Goal: Task Accomplishment & Management: Manage account settings

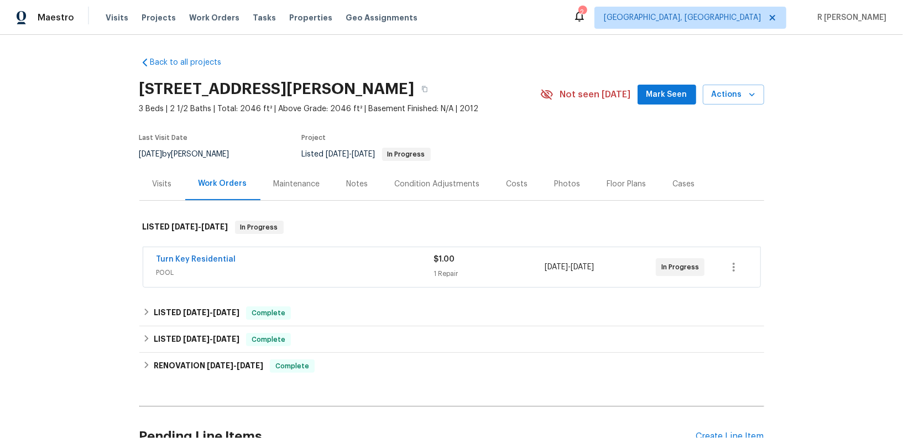
click at [153, 190] on div "Visits" at bounding box center [162, 183] width 46 height 33
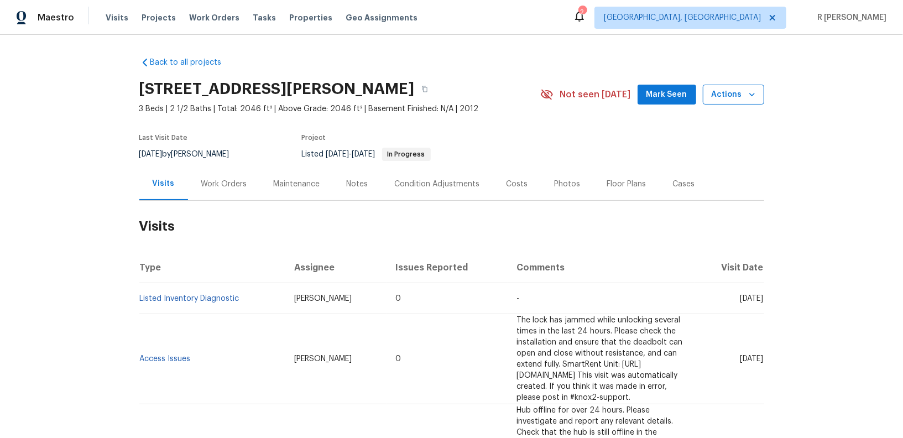
click at [749, 96] on icon "button" at bounding box center [751, 94] width 11 height 11
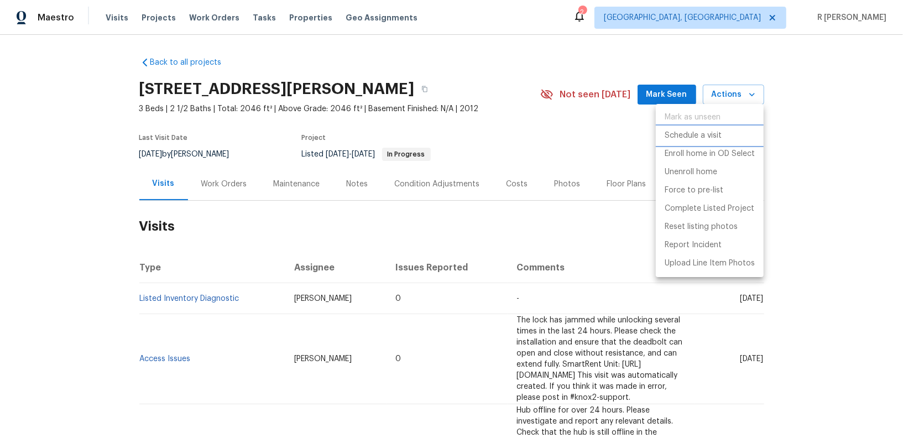
click at [683, 136] on p "Schedule a visit" at bounding box center [692, 136] width 57 height 12
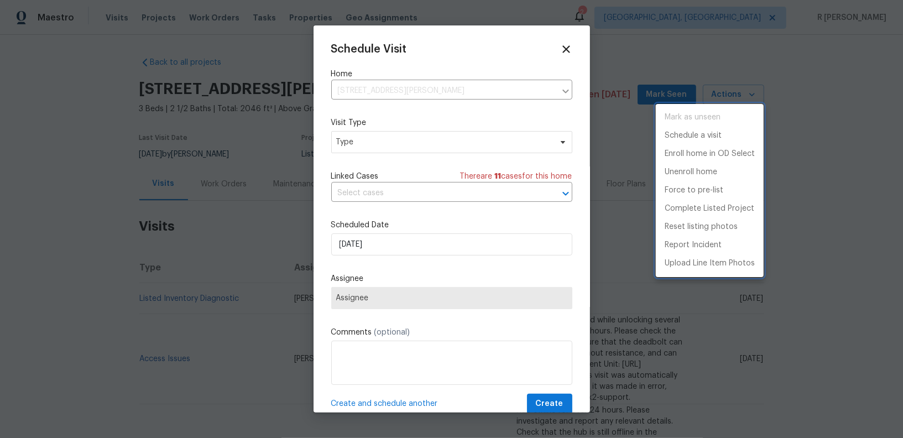
click at [683, 136] on p "Schedule a visit" at bounding box center [692, 136] width 57 height 12
click at [683, 137] on p "Schedule a visit" at bounding box center [692, 136] width 57 height 12
click at [422, 152] on div at bounding box center [451, 219] width 903 height 438
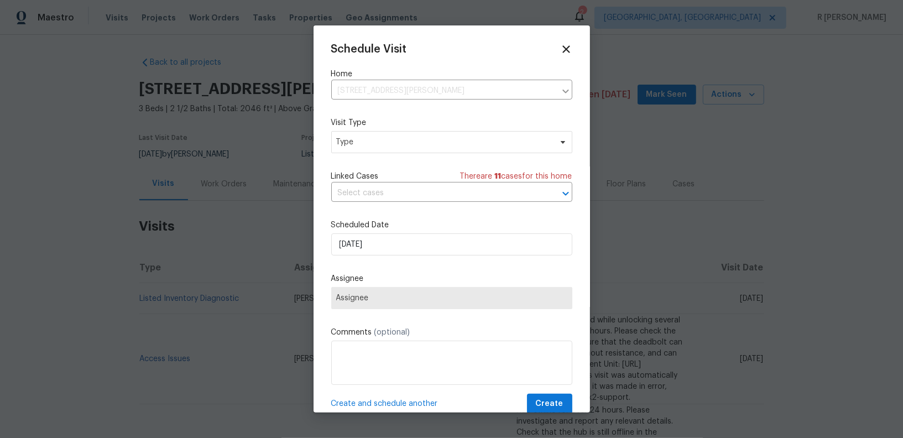
click at [394, 155] on div "Schedule Visit Home 1201 Dagmar Ln, Wake Forest, NC 27587 ​ Visit Type Type Lin…" at bounding box center [451, 228] width 241 height 371
click at [391, 150] on span "Type" at bounding box center [451, 142] width 241 height 22
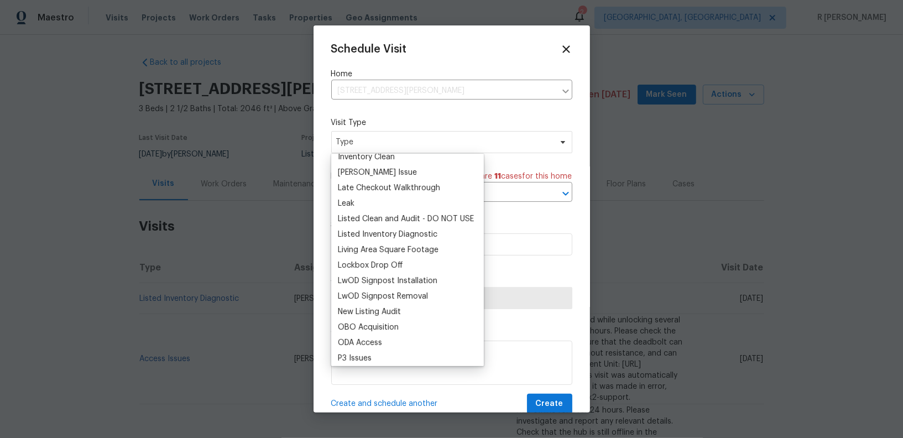
scroll to position [521, 0]
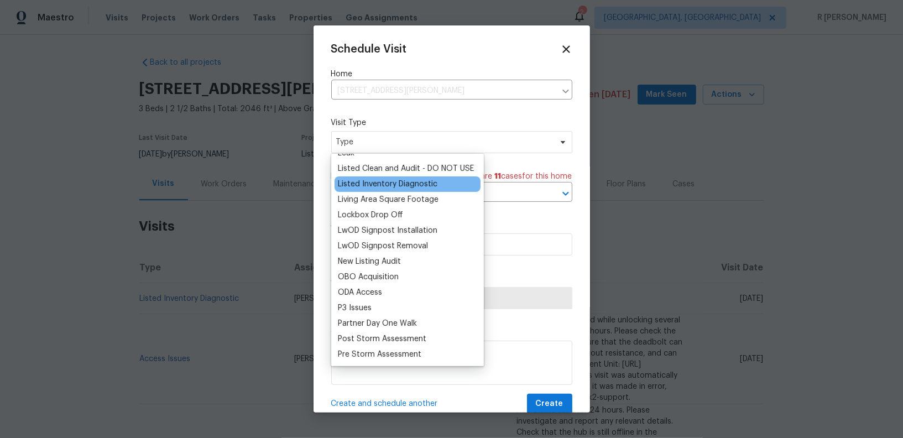
click at [420, 187] on div "Listed Inventory Diagnostic" at bounding box center [387, 184] width 99 height 11
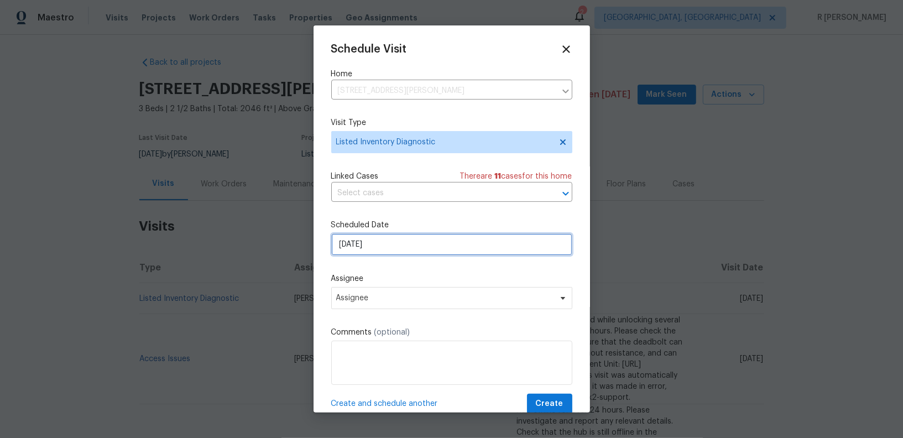
click at [359, 247] on input "[DATE]" at bounding box center [451, 244] width 241 height 22
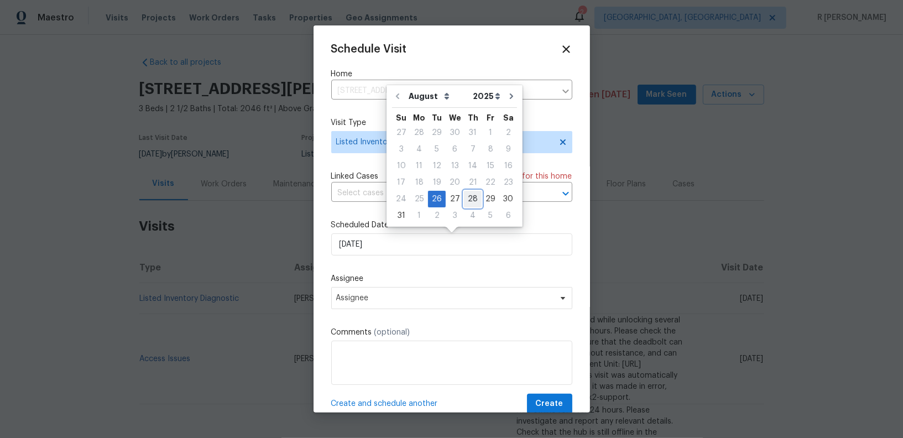
click at [470, 196] on div "28" at bounding box center [473, 198] width 18 height 15
type input "[DATE]"
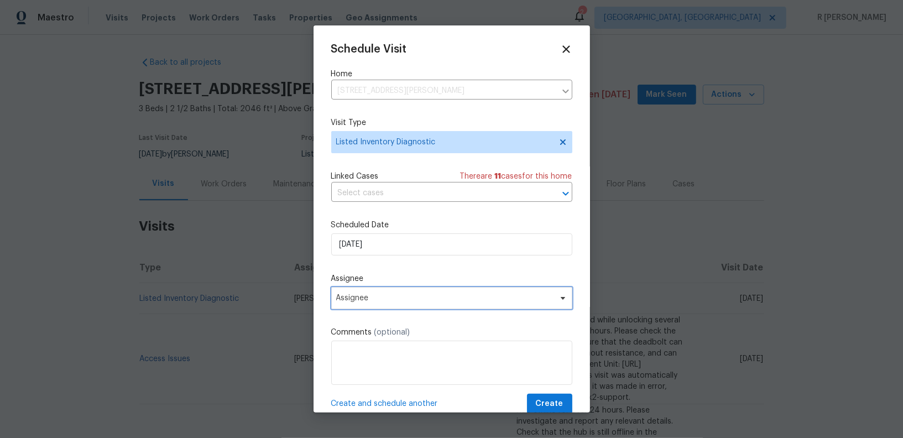
click at [402, 302] on span "Assignee" at bounding box center [444, 298] width 217 height 9
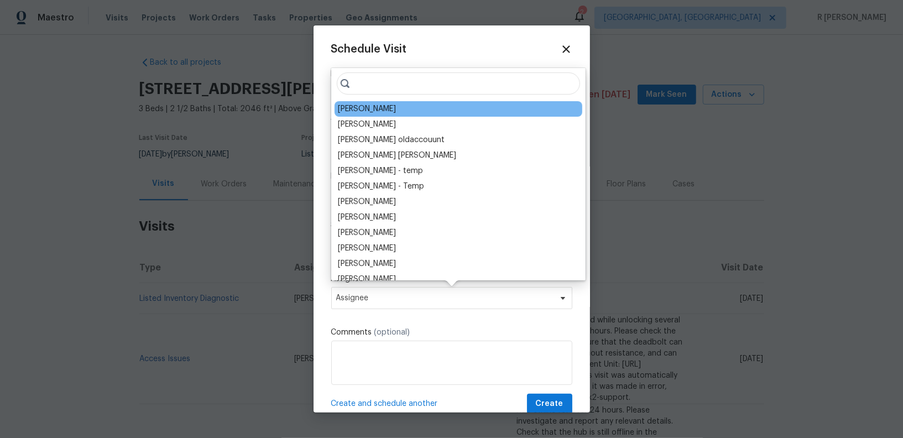
click at [383, 106] on div "Joseph White" at bounding box center [367, 108] width 58 height 11
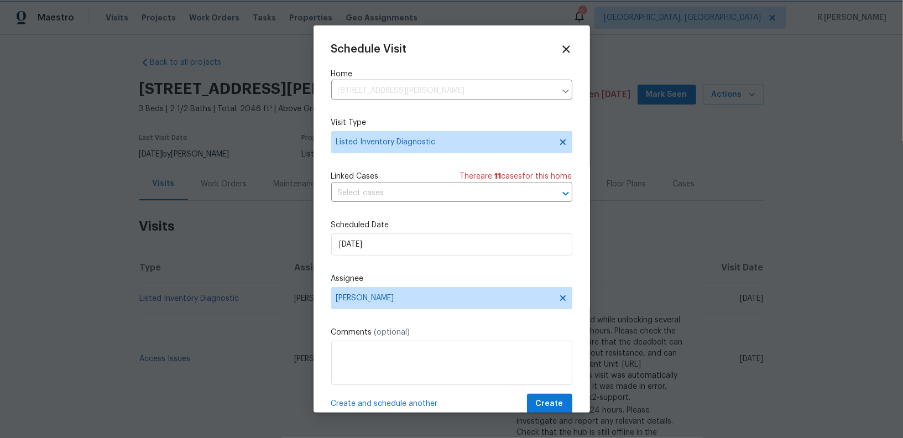
scroll to position [20, 0]
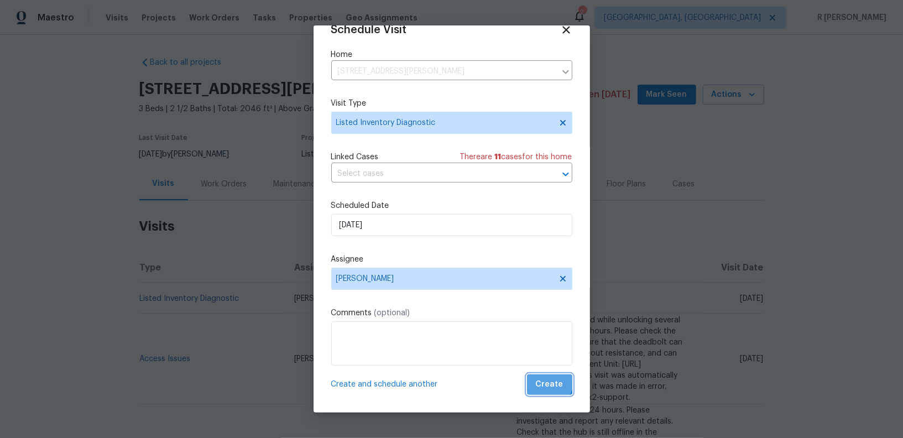
click at [550, 382] on span "Create" at bounding box center [550, 385] width 28 height 14
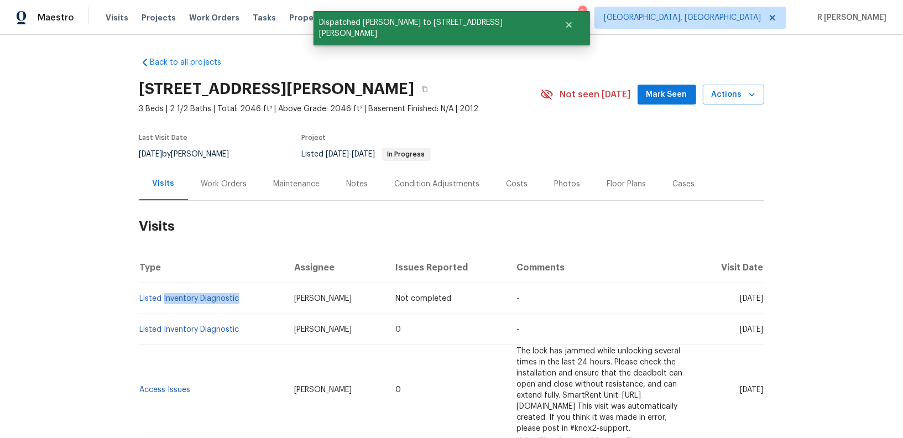
drag, startPoint x: 243, startPoint y: 297, endPoint x: 129, endPoint y: 297, distance: 113.9
click at [129, 297] on div "Back to all projects 1201 Dagmar Ln, Wake Forest, NC 27587 3 Beds | 2 1/2 Baths…" at bounding box center [451, 236] width 903 height 403
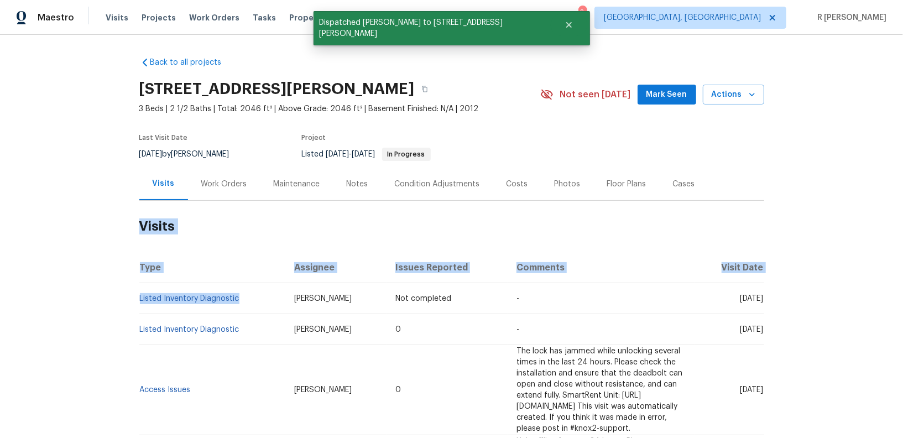
click at [129, 297] on div "Back to all projects 1201 Dagmar Ln, Wake Forest, NC 27587 3 Beds | 2 1/2 Baths…" at bounding box center [451, 236] width 903 height 403
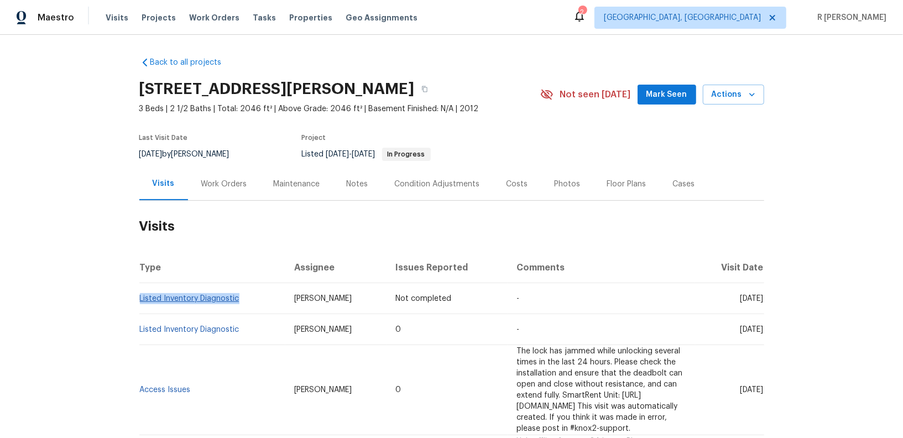
drag, startPoint x: 248, startPoint y: 300, endPoint x: 139, endPoint y: 301, distance: 108.9
click at [139, 301] on td "Listed Inventory Diagnostic" at bounding box center [212, 298] width 146 height 31
copy link "Listed Inventory Diagnostic"
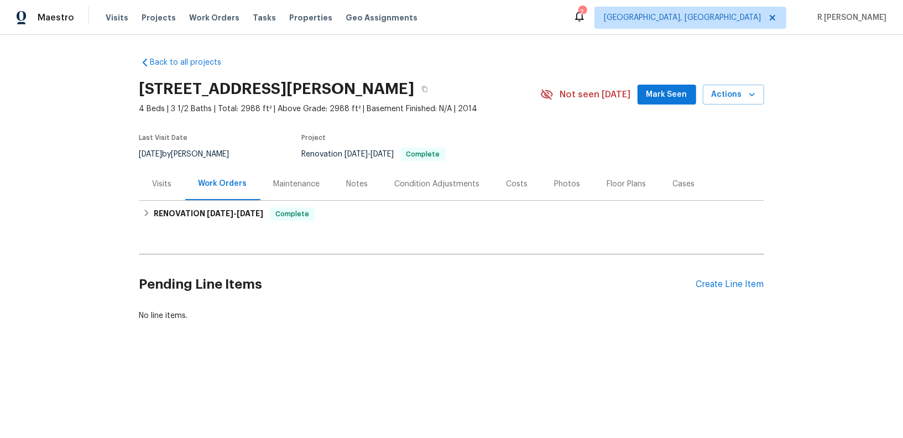
click at [833, 169] on div "Back to all projects 3575 Bragg Valley Ln, Wake Forest, NC 27587 4 Beds | 3 1/2…" at bounding box center [451, 216] width 903 height 362
click at [726, 85] on button "Actions" at bounding box center [733, 95] width 61 height 20
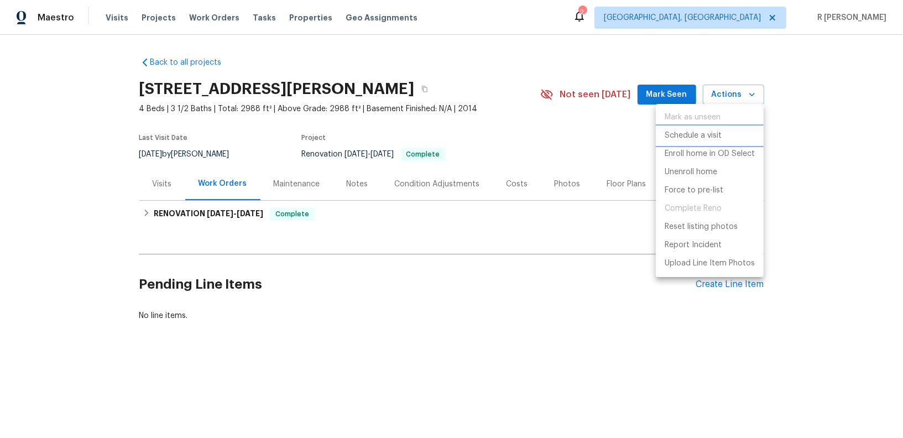
click at [686, 133] on p "Schedule a visit" at bounding box center [692, 136] width 57 height 12
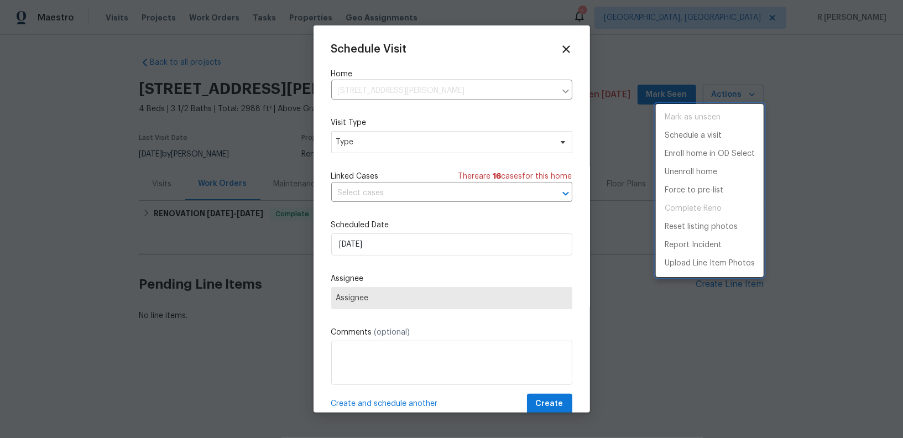
click at [373, 156] on div at bounding box center [451, 219] width 903 height 438
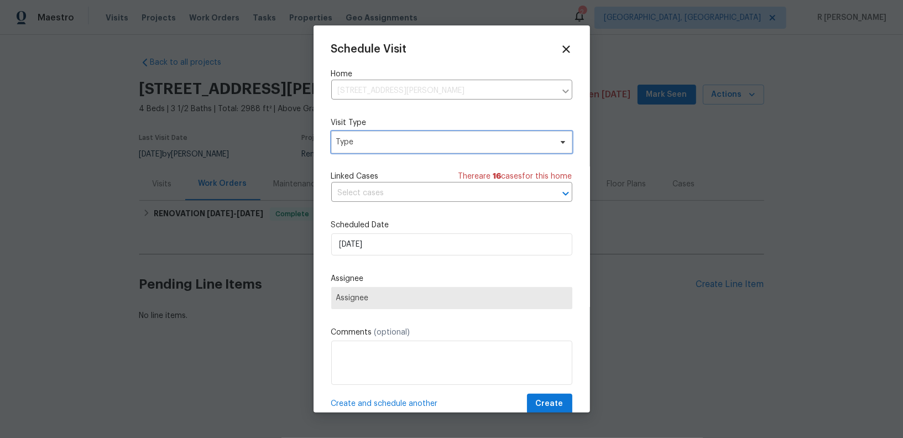
click at [365, 150] on span "Type" at bounding box center [451, 142] width 241 height 22
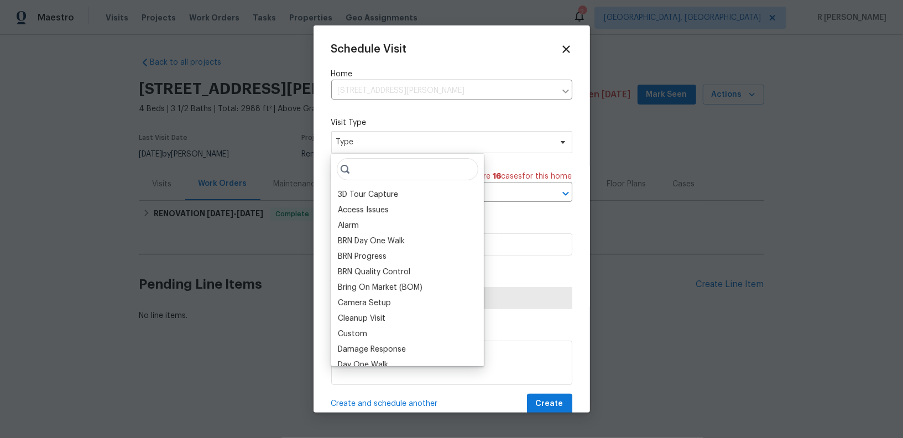
click at [383, 169] on input "search" at bounding box center [408, 169] width 142 height 22
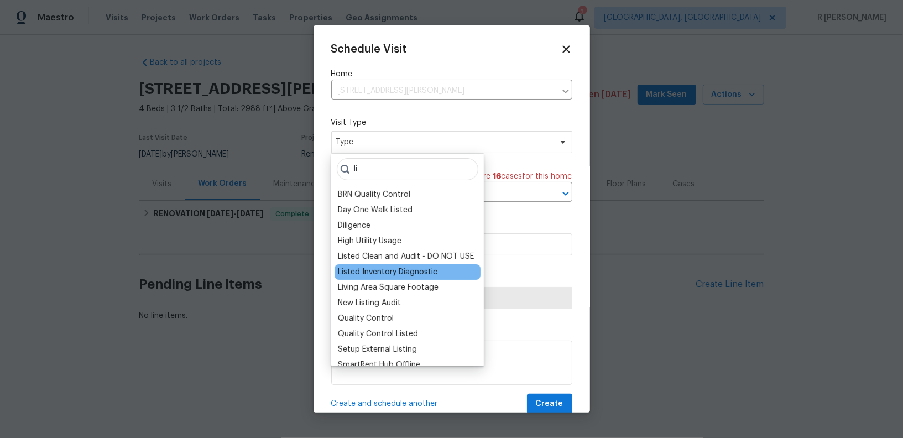
type input "li"
click at [381, 269] on div "Listed Inventory Diagnostic" at bounding box center [387, 271] width 99 height 11
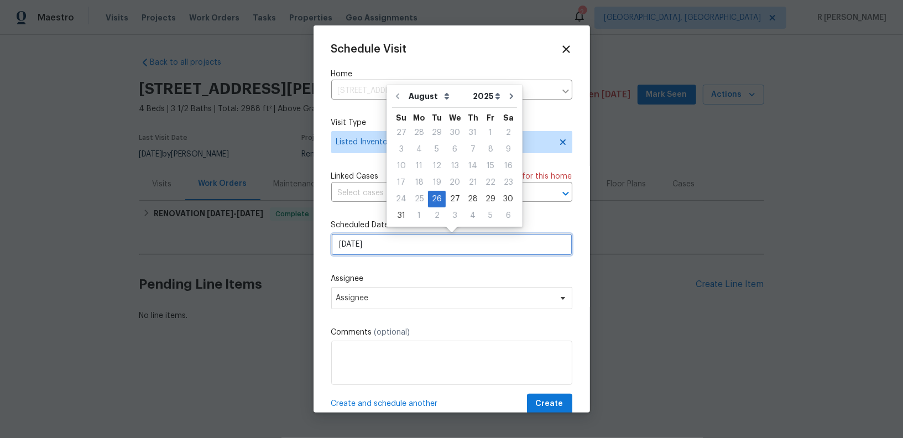
click at [387, 243] on input "[DATE]" at bounding box center [451, 244] width 241 height 22
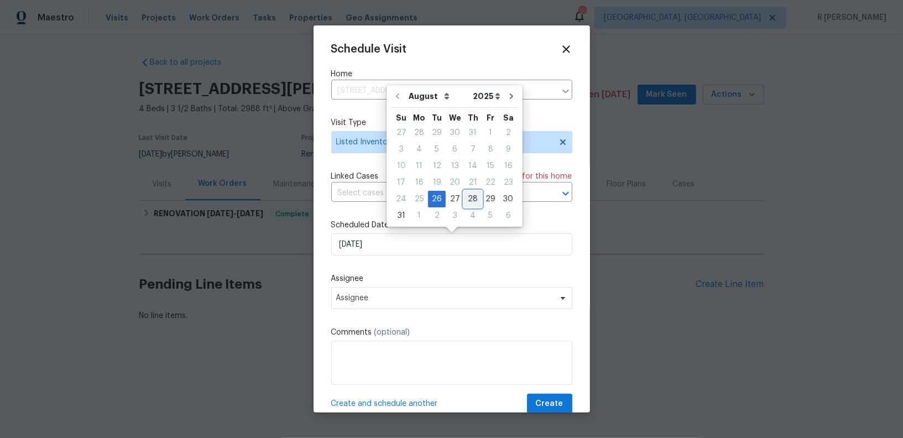
click at [470, 202] on div "28" at bounding box center [473, 198] width 18 height 15
type input "[DATE]"
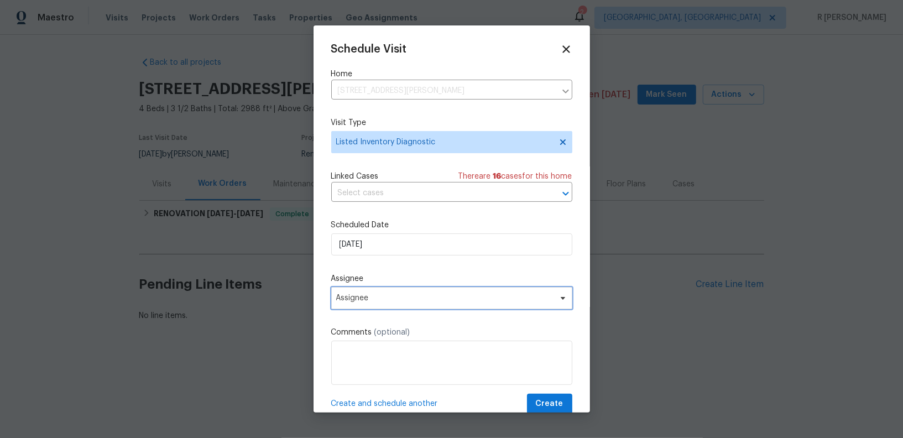
click at [377, 305] on span "Assignee" at bounding box center [451, 298] width 241 height 22
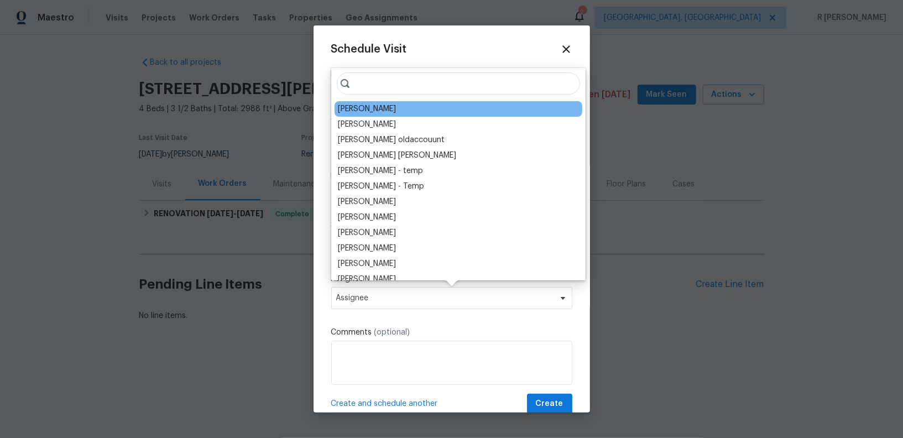
click at [378, 105] on div "Joseph White" at bounding box center [367, 108] width 58 height 11
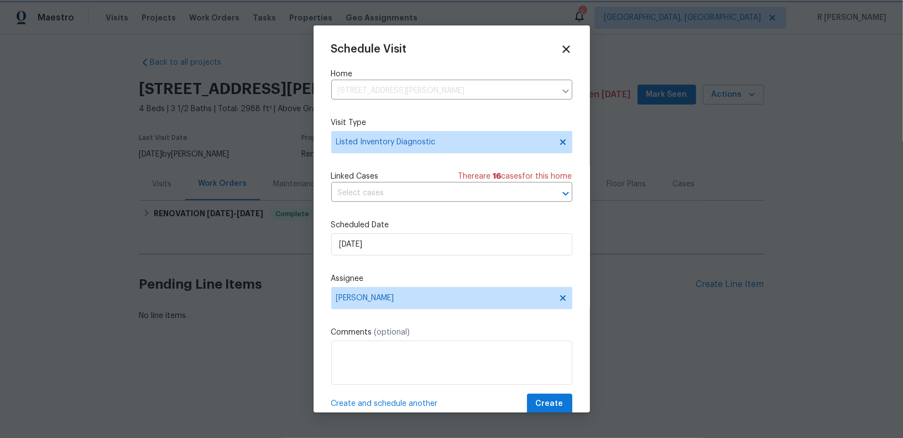
scroll to position [20, 0]
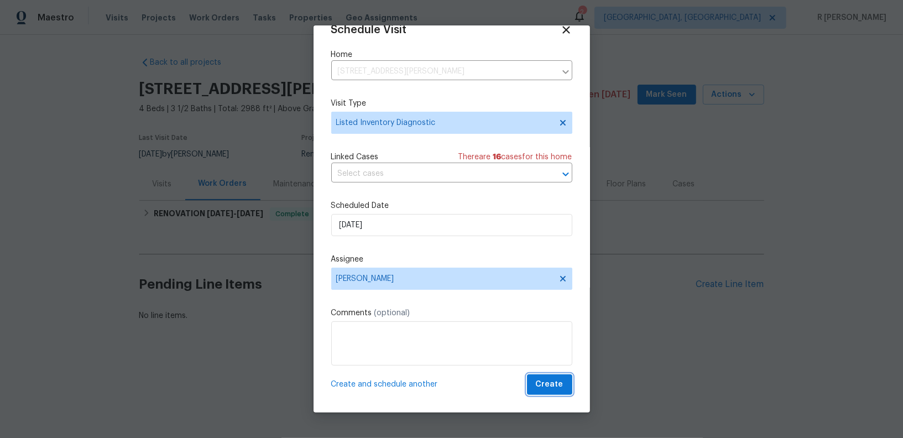
click at [548, 382] on span "Create" at bounding box center [550, 385] width 28 height 14
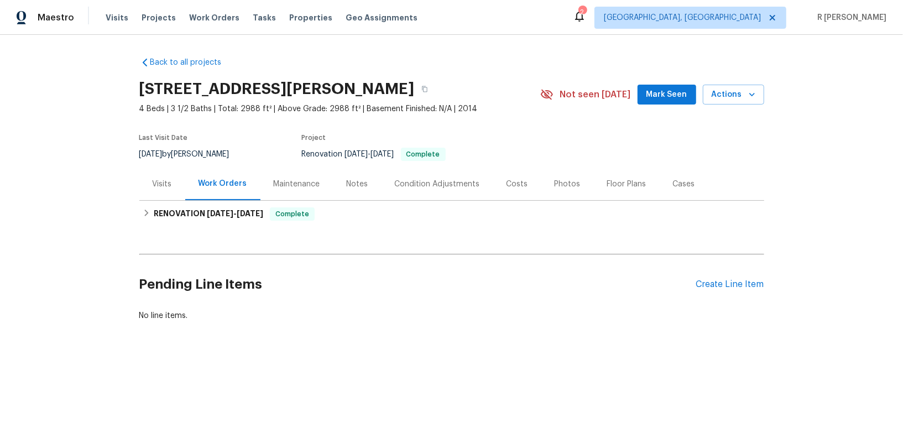
click at [176, 187] on div "Visits" at bounding box center [162, 183] width 46 height 33
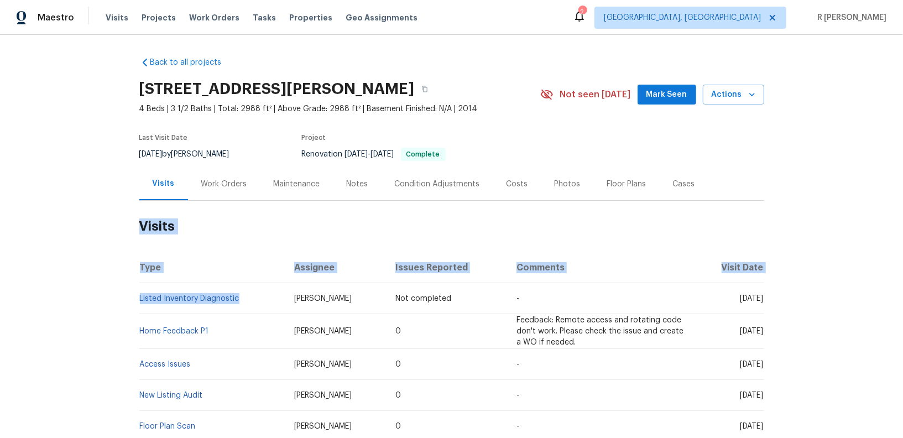
drag, startPoint x: 243, startPoint y: 300, endPoint x: 55, endPoint y: 296, distance: 187.4
click at [55, 296] on div "Back to all projects 3575 Bragg Valley Ln, Wake Forest, NC 27587 4 Beds | 3 1/2…" at bounding box center [451, 236] width 903 height 403
click at [77, 300] on div "Back to all projects 3575 Bragg Valley Ln, Wake Forest, NC 27587 4 Beds | 3 1/2…" at bounding box center [451, 236] width 903 height 403
drag, startPoint x: 245, startPoint y: 296, endPoint x: 137, endPoint y: 298, distance: 108.4
click at [137, 298] on div "Back to all projects 3575 Bragg Valley Ln, Wake Forest, NC 27587 4 Beds | 3 1/2…" at bounding box center [451, 236] width 903 height 403
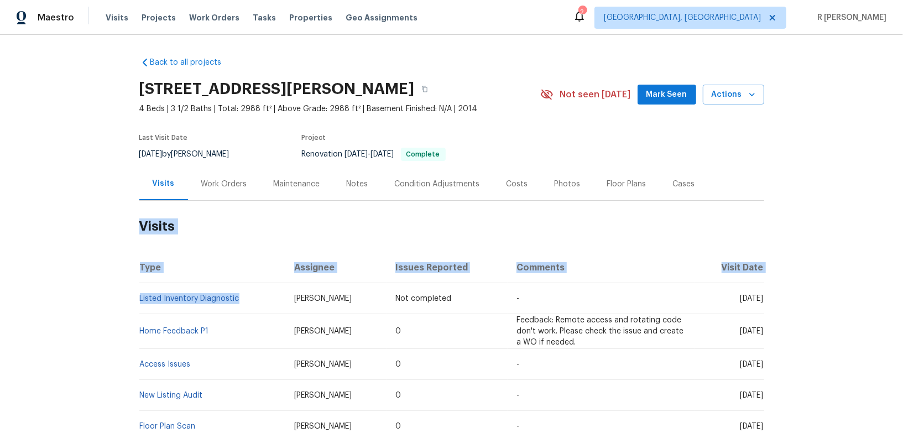
click at [137, 298] on div "Back to all projects 3575 Bragg Valley Ln, Wake Forest, NC 27587 4 Beds | 3 1/2…" at bounding box center [451, 236] width 903 height 403
drag, startPoint x: 244, startPoint y: 297, endPoint x: 60, endPoint y: 297, distance: 183.5
click at [60, 297] on div "Back to all projects 3575 Bragg Valley Ln, Wake Forest, NC 27587 4 Beds | 3 1/2…" at bounding box center [451, 236] width 903 height 403
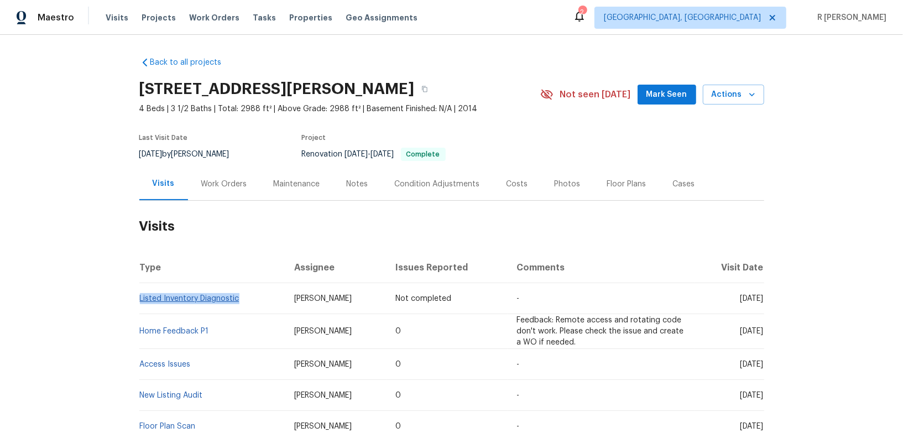
drag, startPoint x: 233, startPoint y: 298, endPoint x: 140, endPoint y: 298, distance: 92.9
click at [140, 298] on td "Listed Inventory Diagnostic" at bounding box center [212, 298] width 146 height 31
copy link "Listed Inventory Diagnostic"
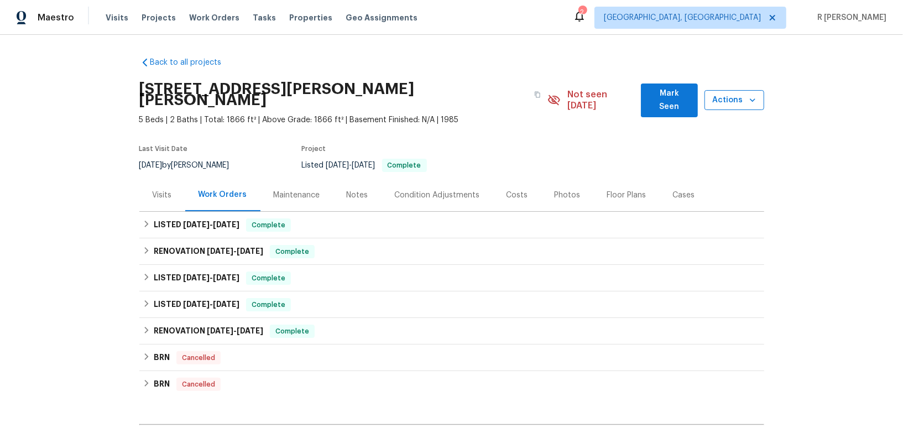
click at [746, 95] on span "Actions" at bounding box center [734, 100] width 42 height 14
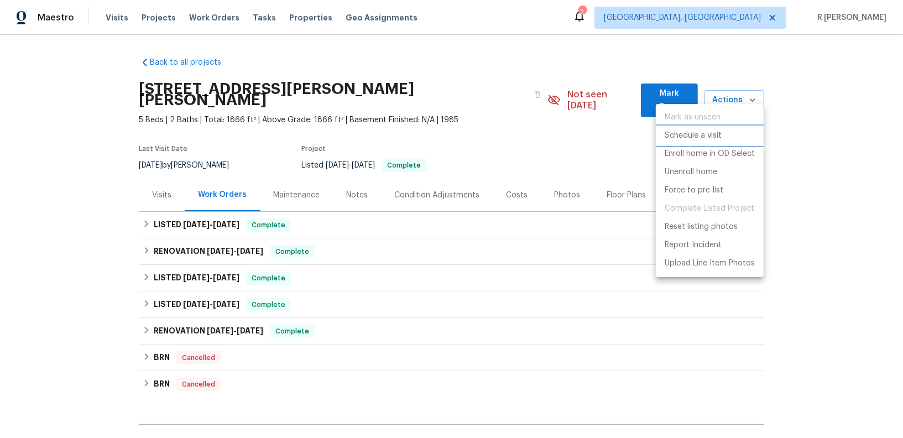
click at [692, 138] on p "Schedule a visit" at bounding box center [692, 136] width 57 height 12
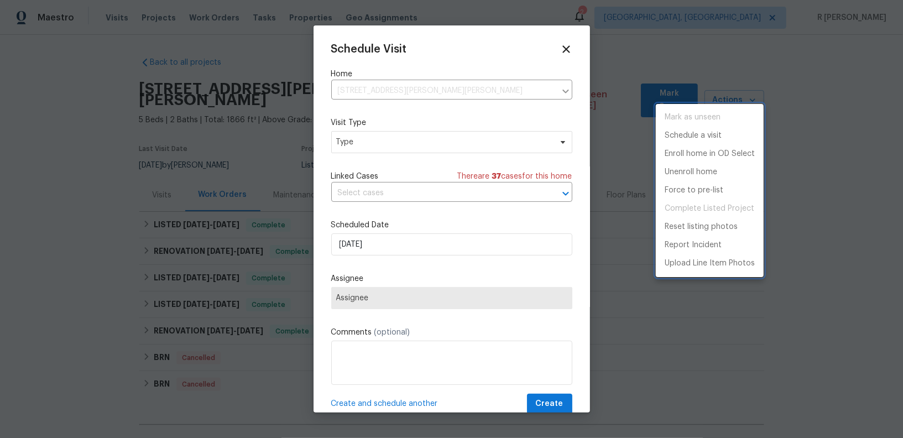
click at [382, 260] on div at bounding box center [451, 219] width 903 height 438
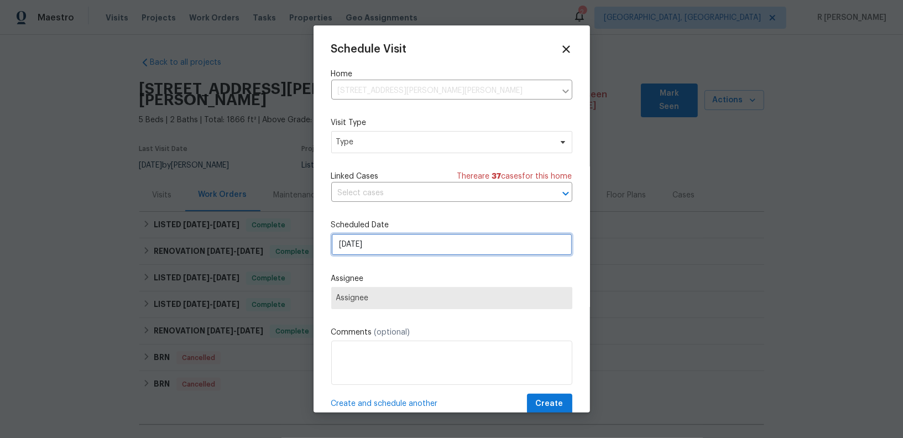
click at [384, 248] on input "[DATE]" at bounding box center [451, 244] width 241 height 22
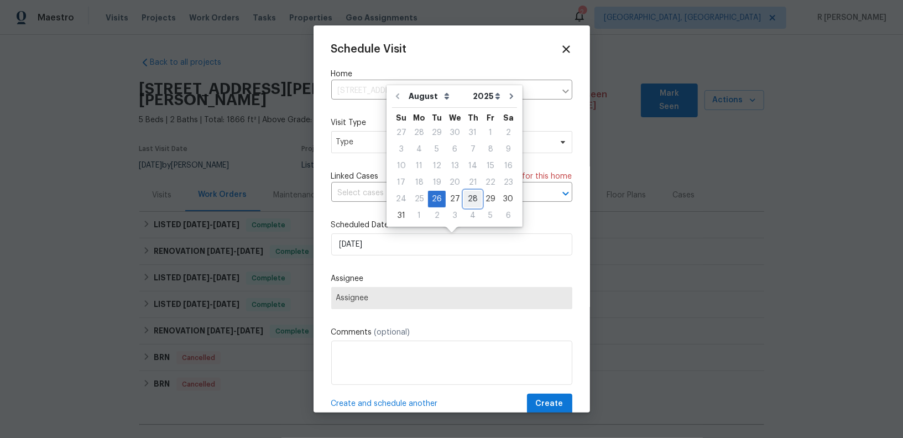
click at [469, 195] on div "28" at bounding box center [473, 198] width 18 height 15
type input "[DATE]"
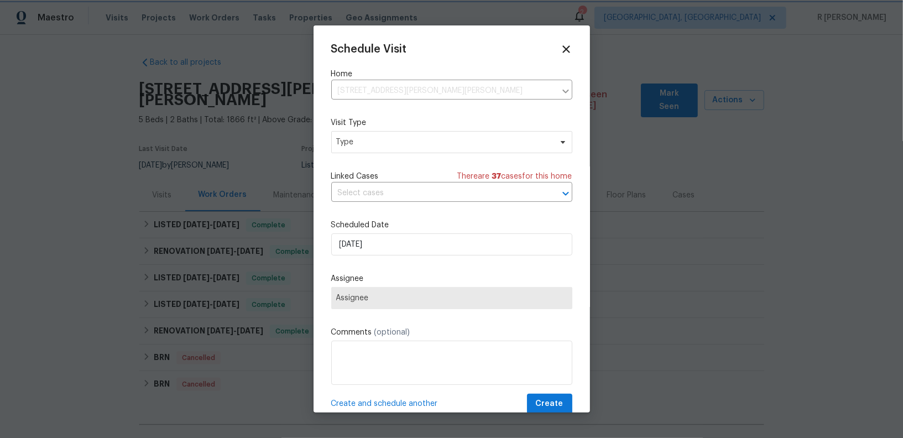
scroll to position [20, 0]
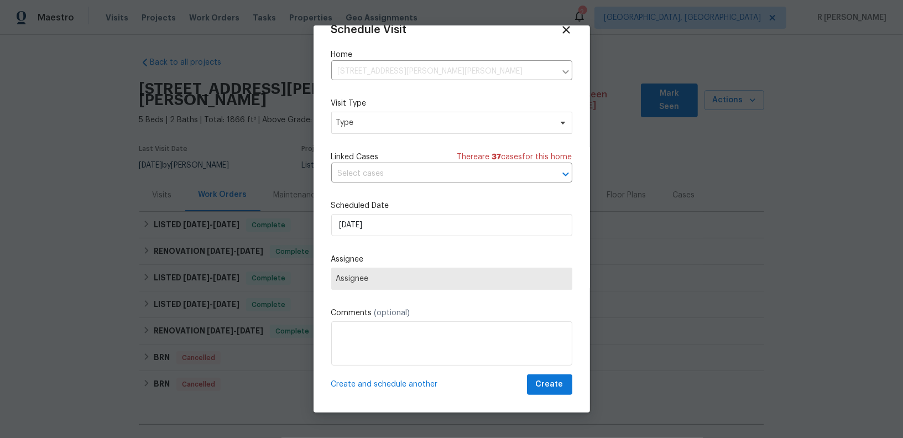
click at [437, 281] on span "Assignee" at bounding box center [451, 278] width 231 height 9
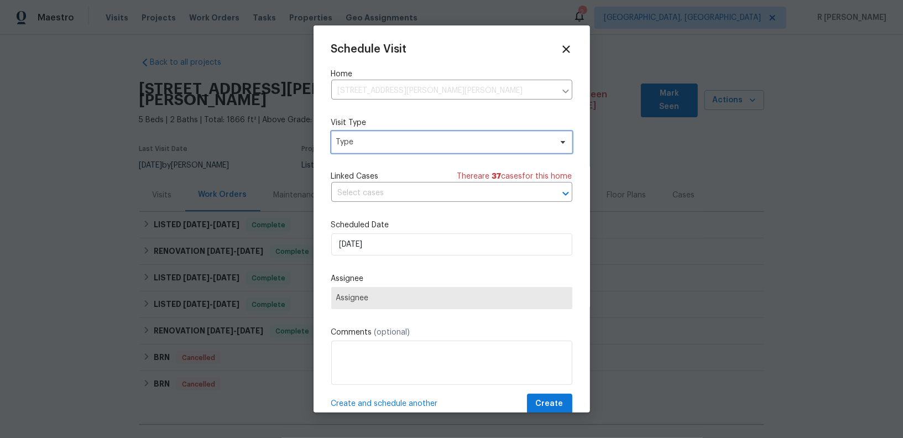
click at [406, 143] on span "Type" at bounding box center [443, 142] width 215 height 11
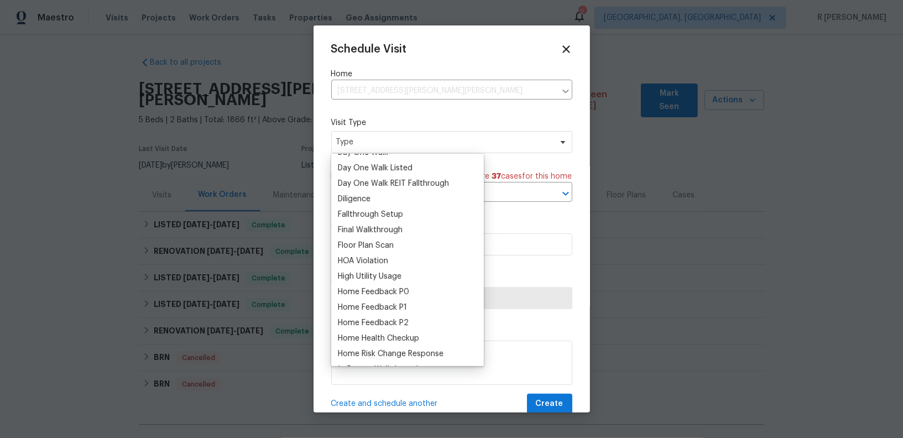
scroll to position [545, 0]
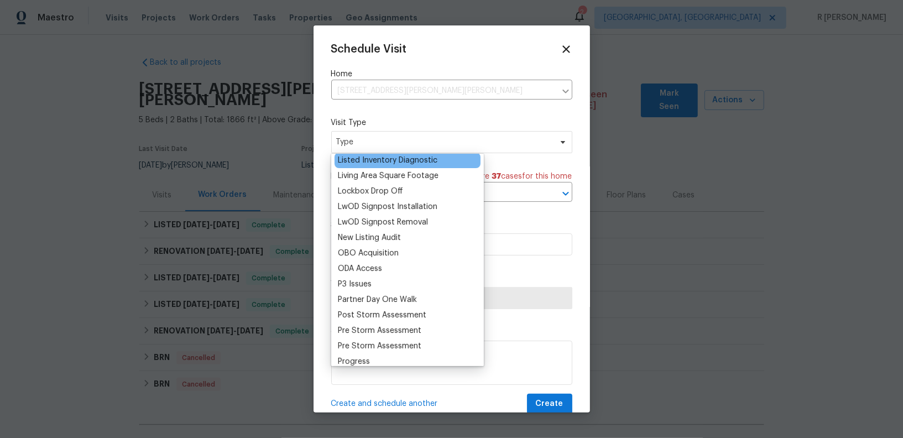
click at [384, 162] on div "Listed Inventory Diagnostic" at bounding box center [387, 160] width 99 height 11
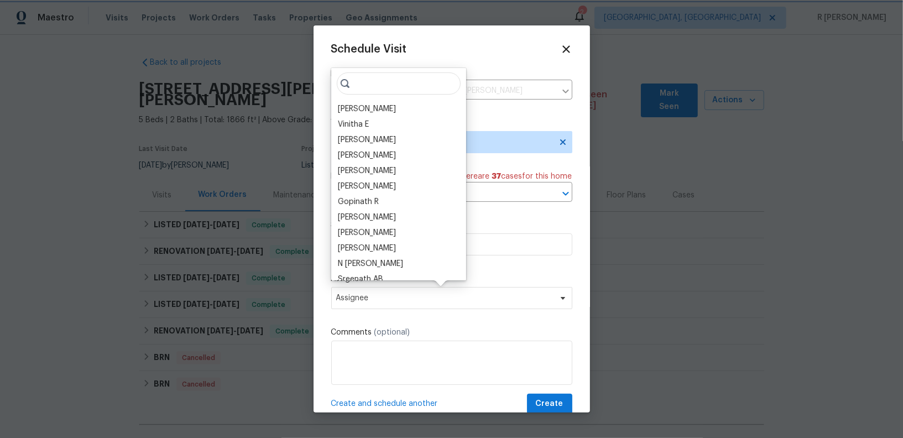
click at [481, 268] on div "Schedule Visit Home 10901 Drayton Rd, Chester, VA 23831 ​ Visit Type Listed Inv…" at bounding box center [451, 228] width 241 height 371
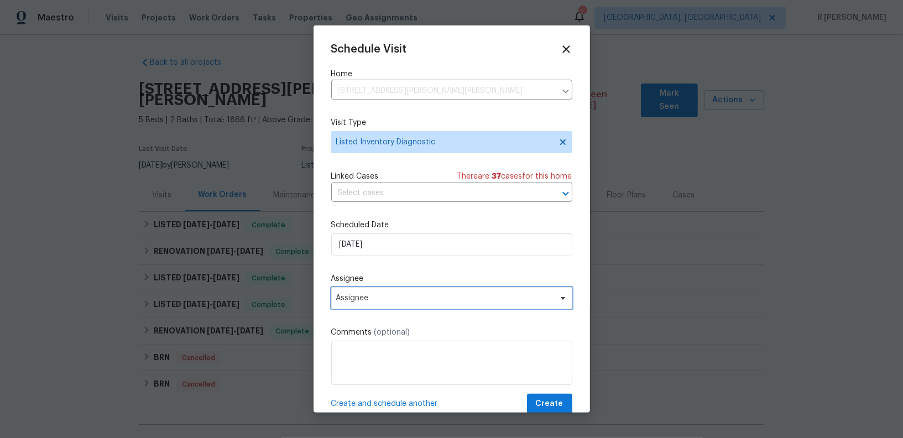
click at [421, 300] on span "Assignee" at bounding box center [444, 298] width 217 height 9
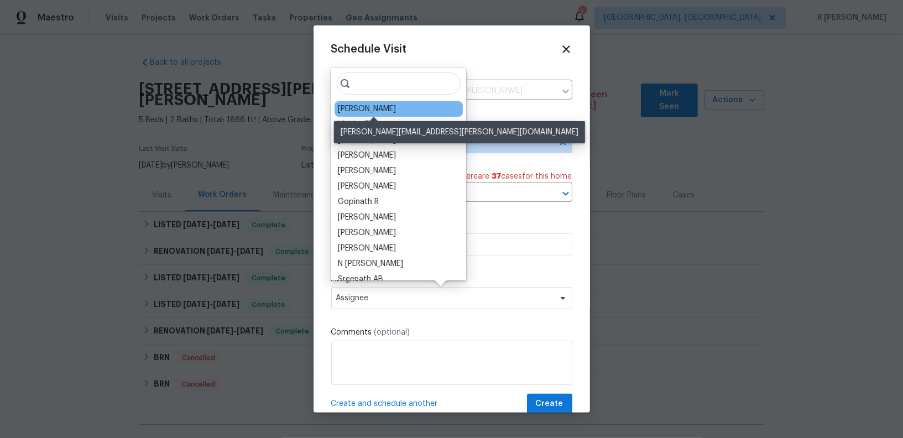
click at [369, 112] on div "Christopher Neilson" at bounding box center [367, 108] width 58 height 11
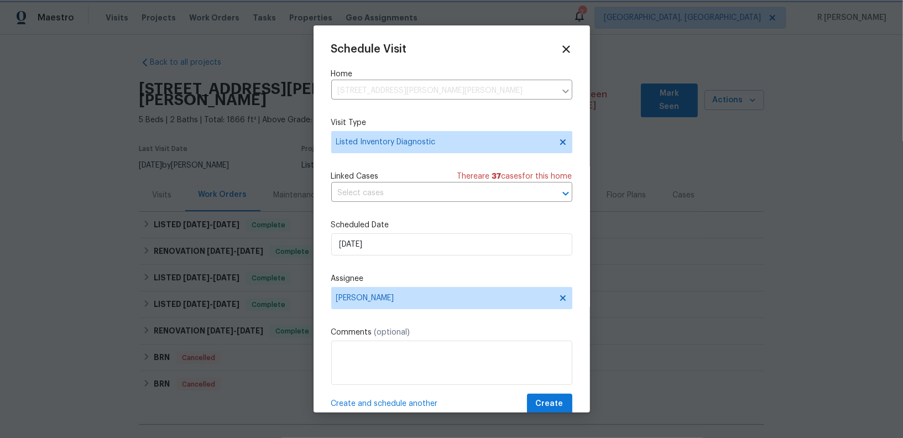
scroll to position [20, 0]
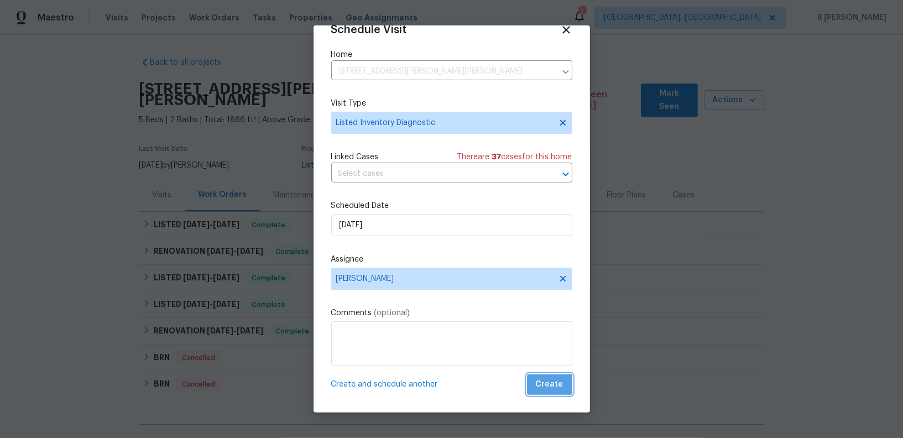
click at [551, 387] on span "Create" at bounding box center [550, 385] width 28 height 14
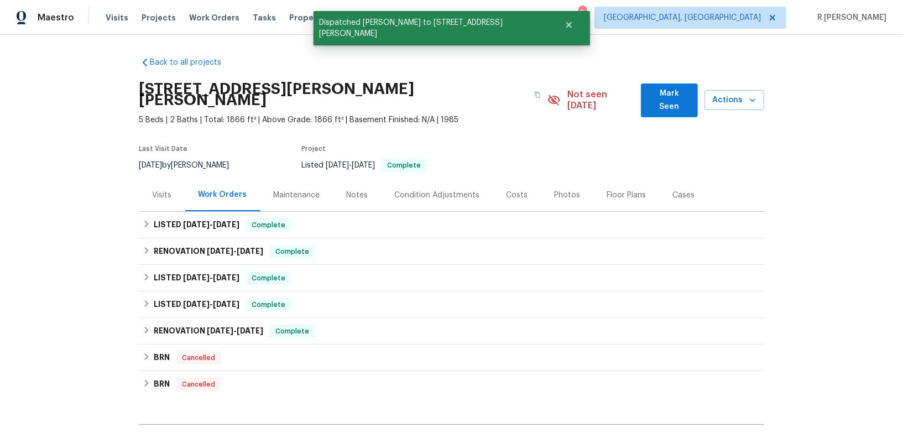
click at [151, 180] on div "Visits" at bounding box center [162, 195] width 46 height 33
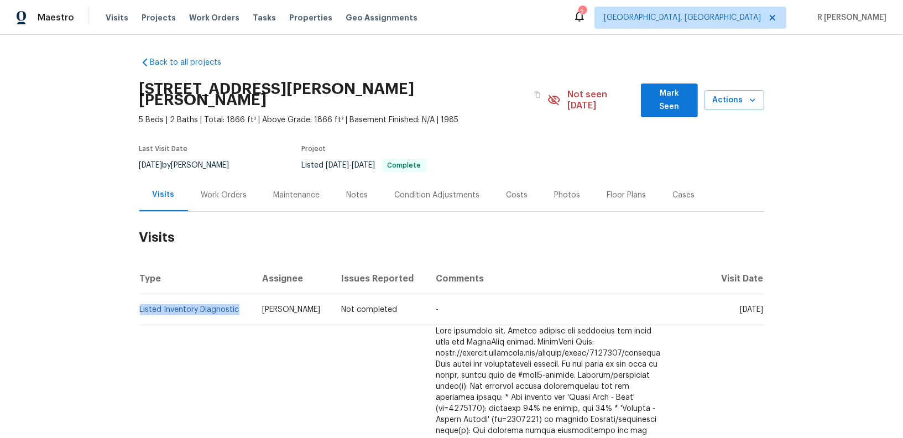
drag, startPoint x: 237, startPoint y: 300, endPoint x: 140, endPoint y: 302, distance: 96.7
click at [140, 302] on td "Listed Inventory Diagnostic" at bounding box center [196, 309] width 114 height 31
copy link "Listed Inventory Diagnostic"
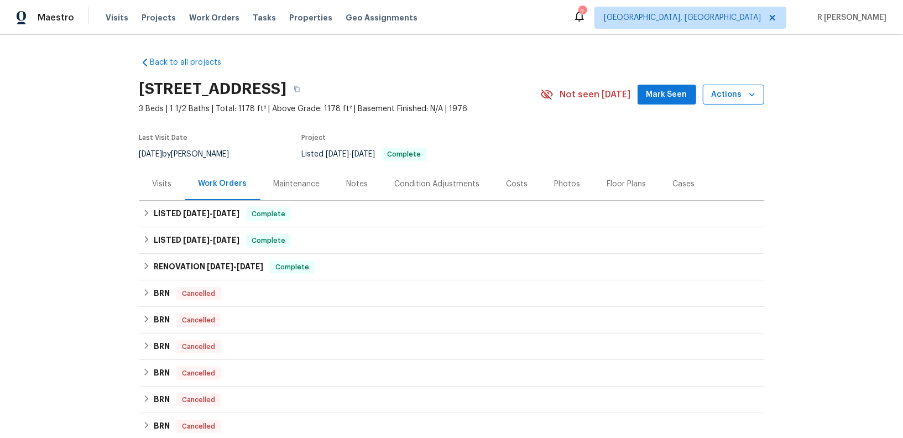
click at [759, 91] on button "Actions" at bounding box center [733, 95] width 61 height 20
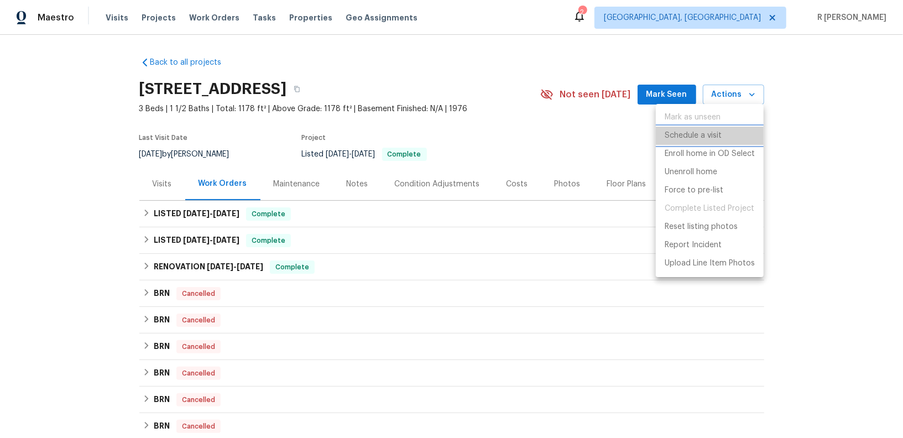
click at [688, 141] on p "Schedule a visit" at bounding box center [692, 136] width 57 height 12
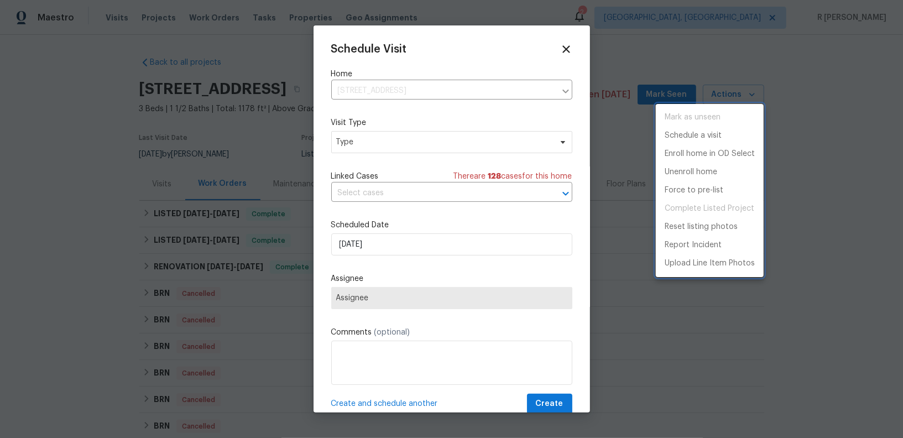
click at [392, 149] on div at bounding box center [451, 219] width 903 height 438
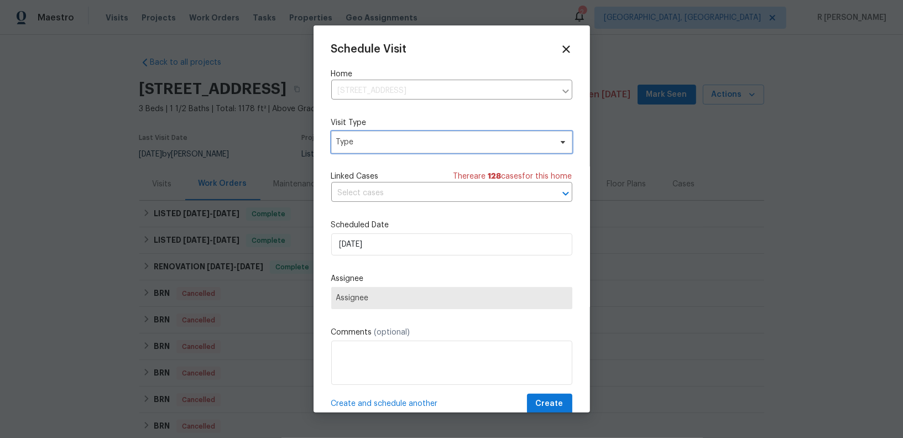
click at [392, 149] on span "Type" at bounding box center [451, 142] width 241 height 22
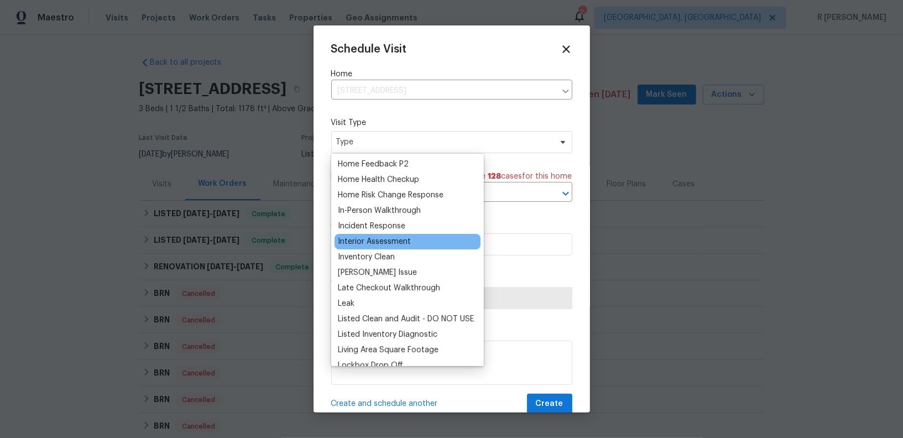
scroll to position [369, 0]
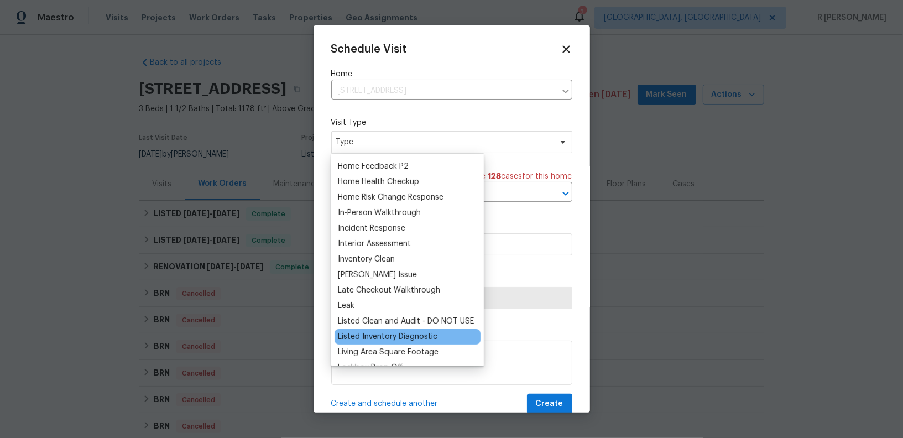
click at [363, 338] on div "Listed Inventory Diagnostic" at bounding box center [387, 336] width 99 height 11
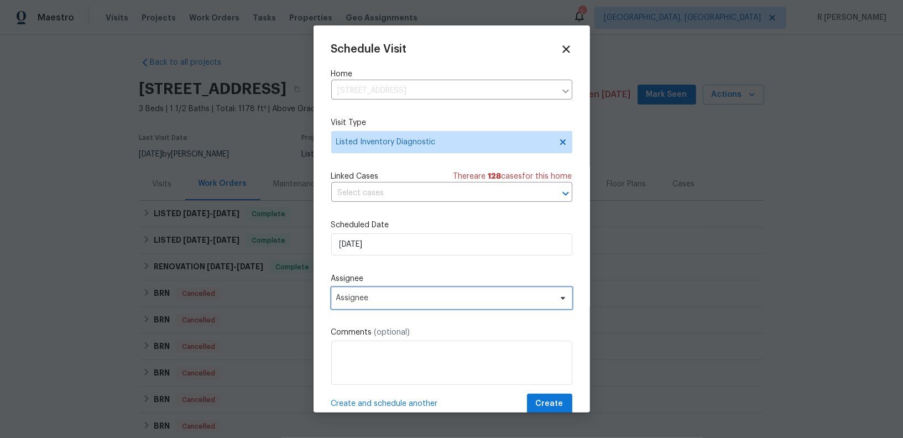
click at [444, 309] on span "Assignee" at bounding box center [451, 298] width 241 height 22
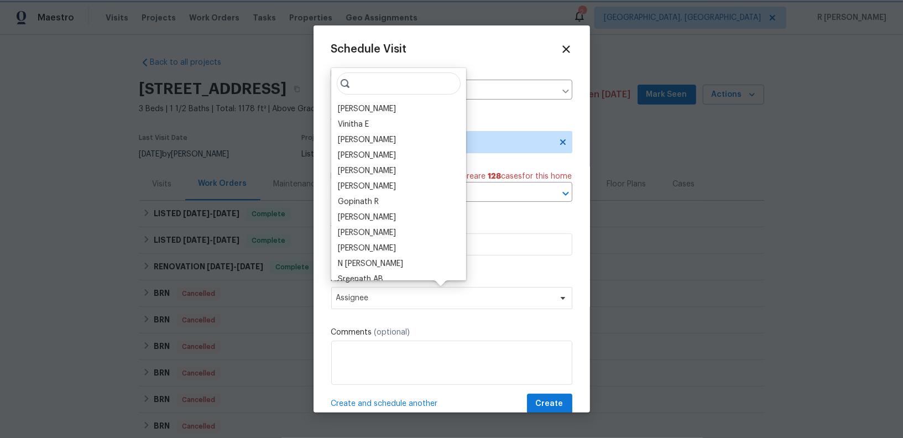
click at [444, 309] on span "Assignee" at bounding box center [451, 298] width 241 height 22
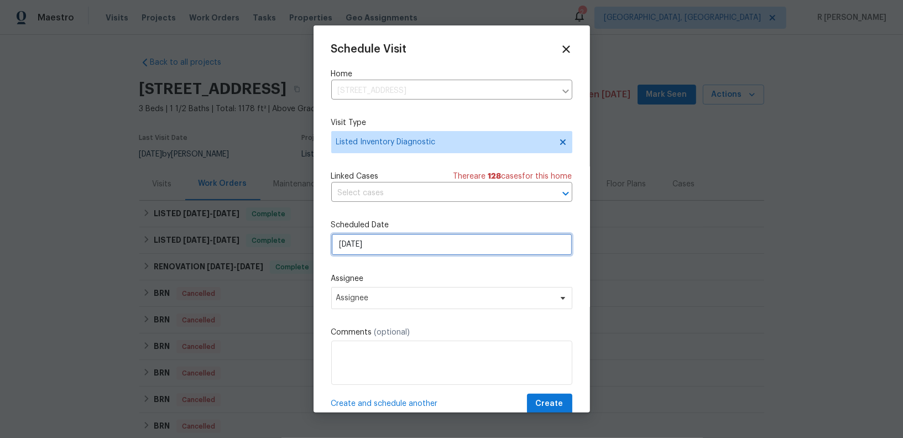
click at [424, 249] on input "[DATE]" at bounding box center [451, 244] width 241 height 22
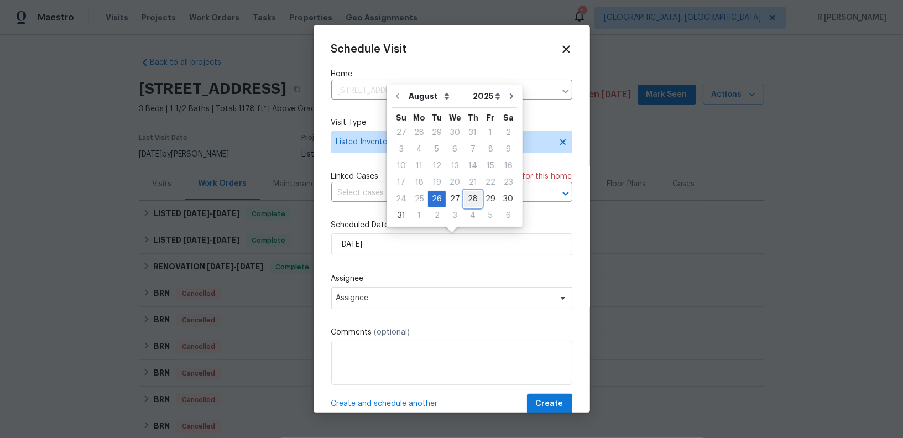
click at [465, 191] on div "28" at bounding box center [473, 198] width 18 height 15
type input "[DATE]"
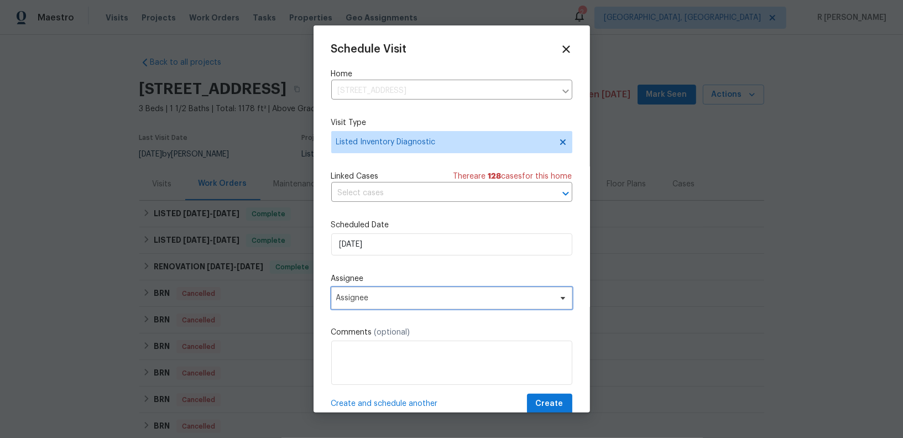
click at [366, 301] on span "Assignee" at bounding box center [444, 298] width 217 height 9
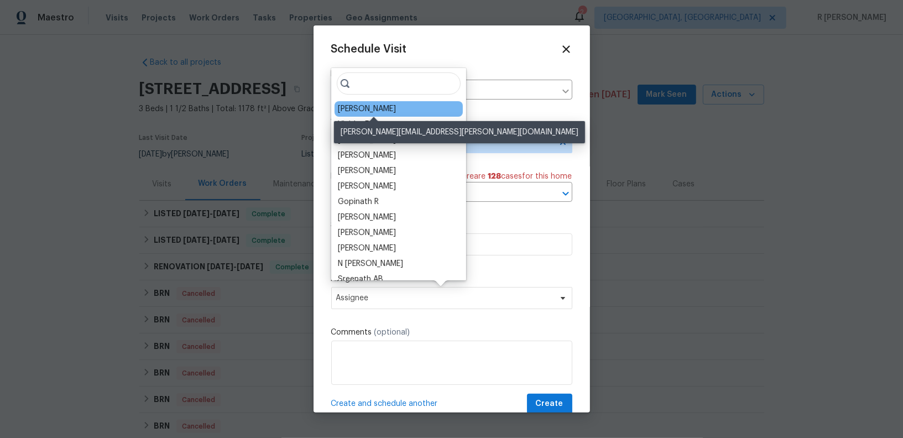
click at [387, 110] on div "Christopher Neilson" at bounding box center [367, 108] width 58 height 11
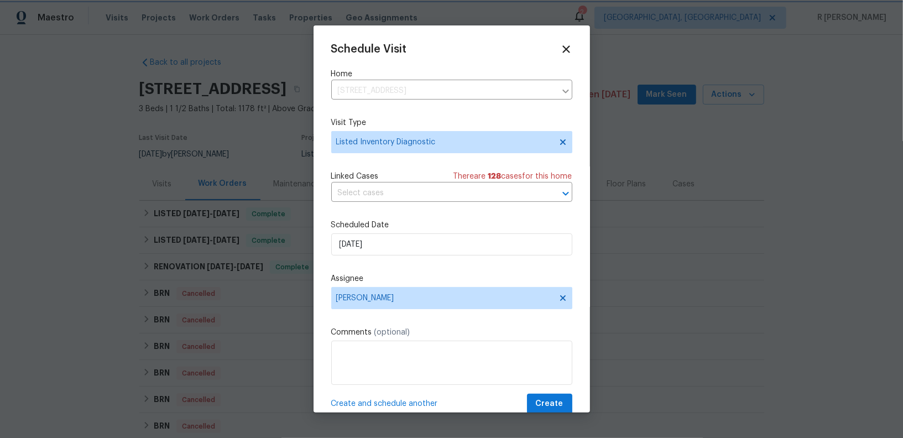
scroll to position [20, 0]
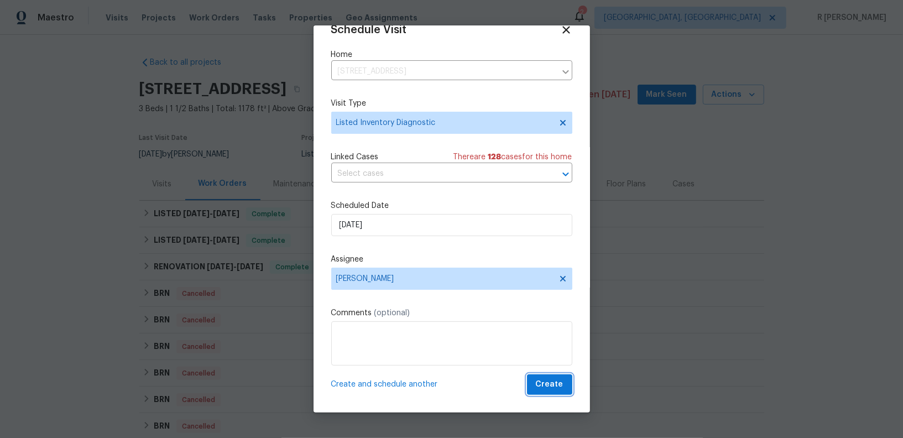
click at [540, 382] on span "Create" at bounding box center [550, 385] width 28 height 14
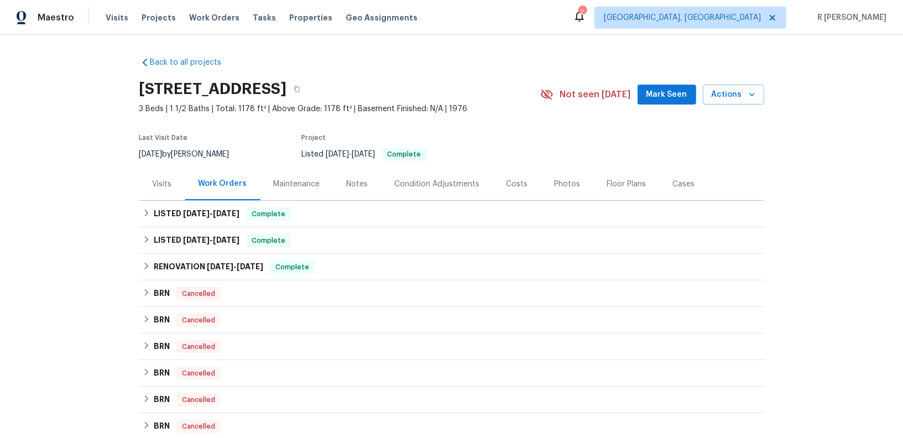
click at [156, 184] on div "Visits" at bounding box center [162, 184] width 19 height 11
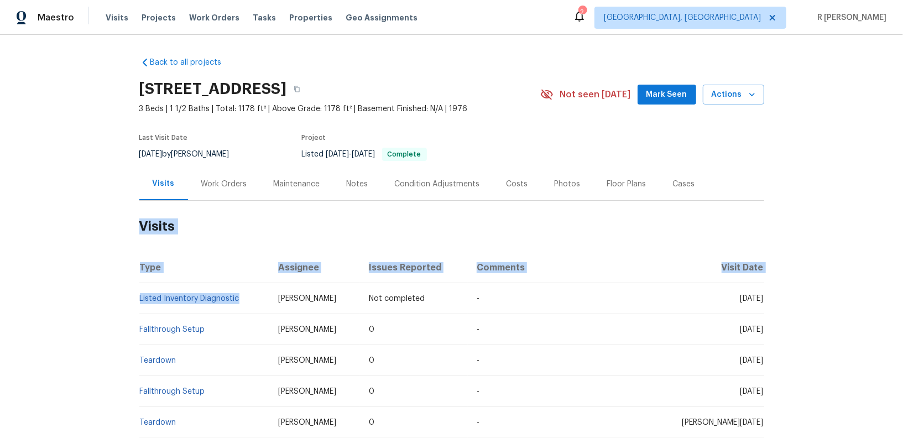
drag, startPoint x: 249, startPoint y: 297, endPoint x: 124, endPoint y: 299, distance: 124.4
click at [124, 299] on div "Back to all projects 3238 Hunters Mill Ct, Richmond, VA 23223 3 Beds | 1 1/2 Ba…" at bounding box center [451, 236] width 903 height 403
drag, startPoint x: 248, startPoint y: 296, endPoint x: 139, endPoint y: 300, distance: 109.5
click at [139, 300] on td "Listed Inventory Diagnostic" at bounding box center [204, 298] width 130 height 31
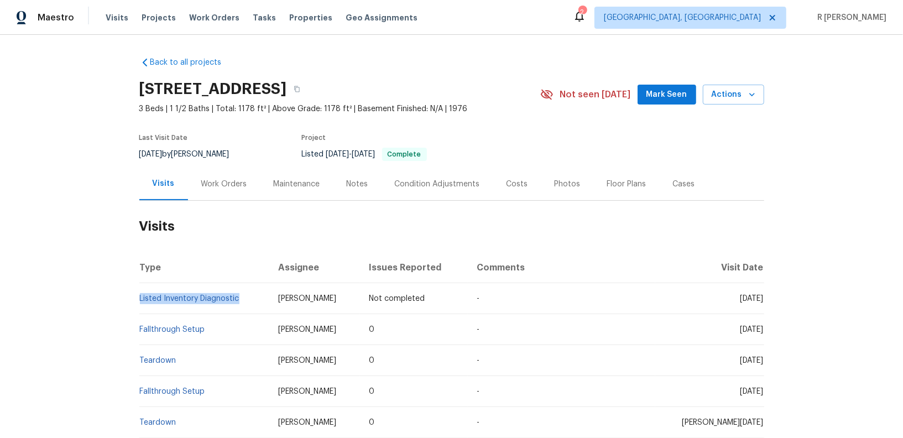
copy link "Listed Inventory Diagnostic"
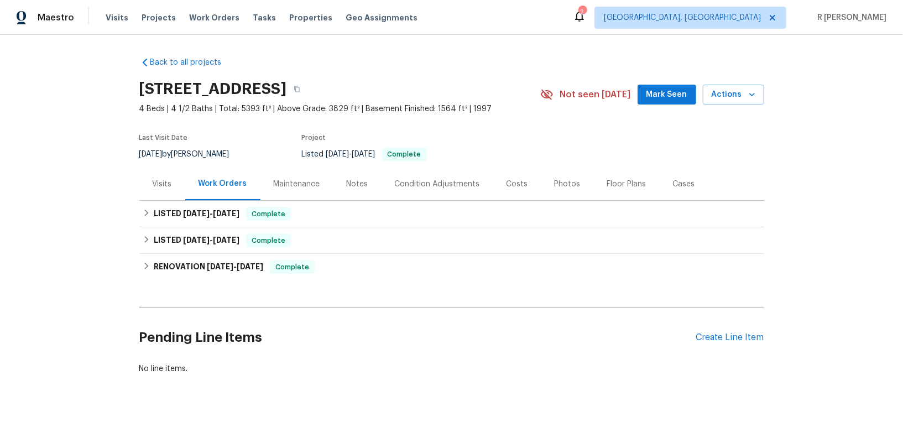
click at [159, 193] on div "Visits" at bounding box center [162, 183] width 46 height 33
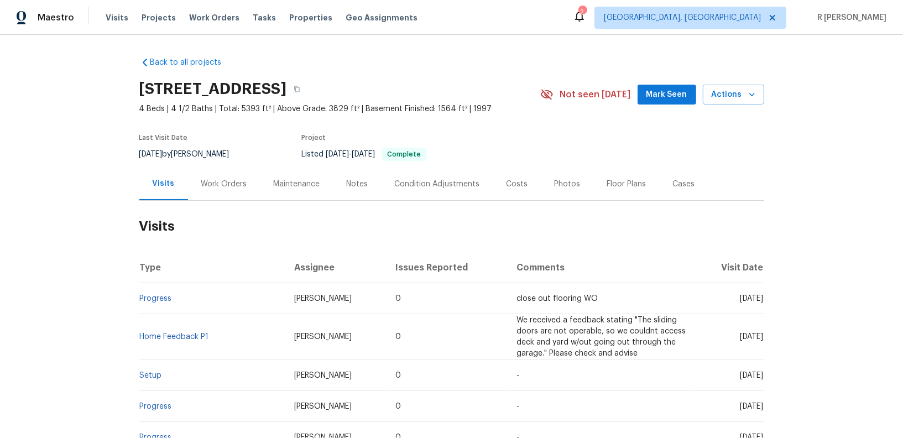
click at [214, 193] on div "Work Orders" at bounding box center [224, 183] width 72 height 33
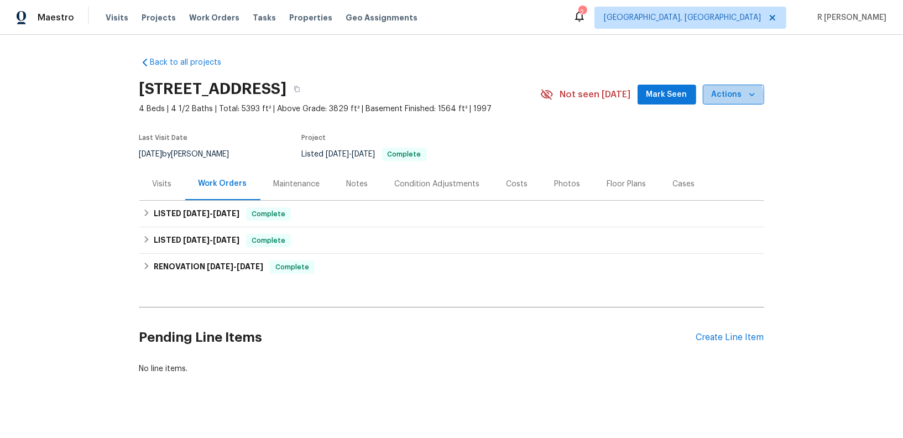
click at [729, 95] on span "Actions" at bounding box center [733, 95] width 44 height 14
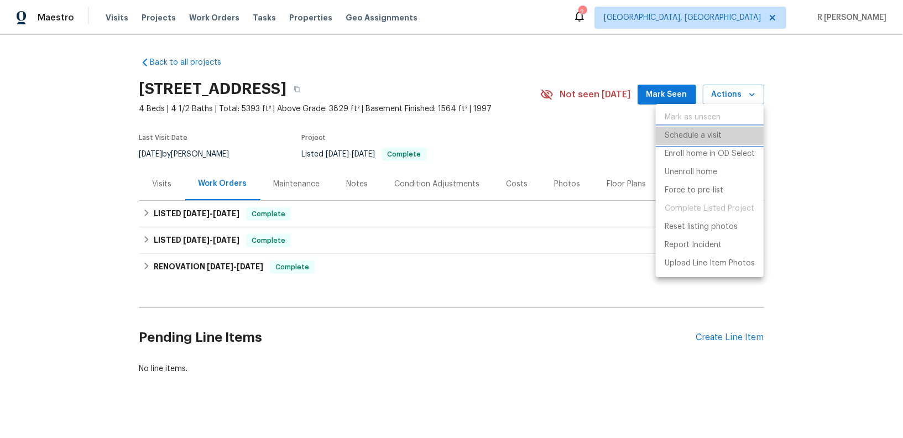
click at [680, 140] on p "Schedule a visit" at bounding box center [692, 136] width 57 height 12
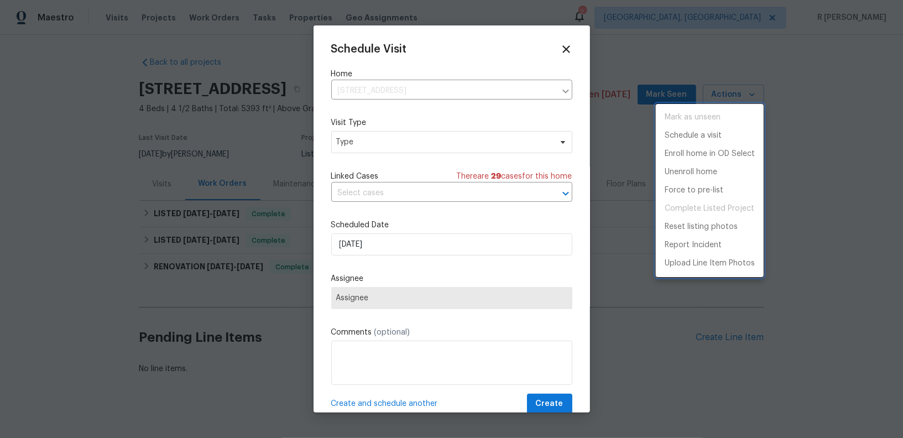
click at [408, 143] on div at bounding box center [451, 219] width 903 height 438
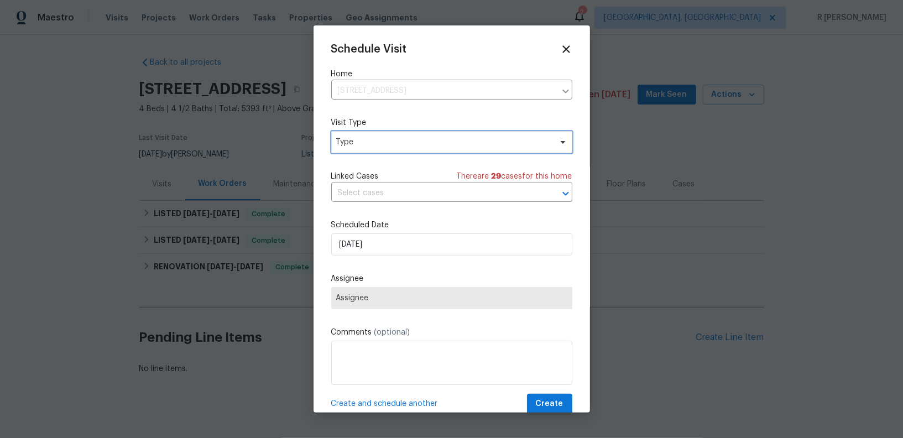
click at [408, 144] on span "Type" at bounding box center [443, 142] width 215 height 11
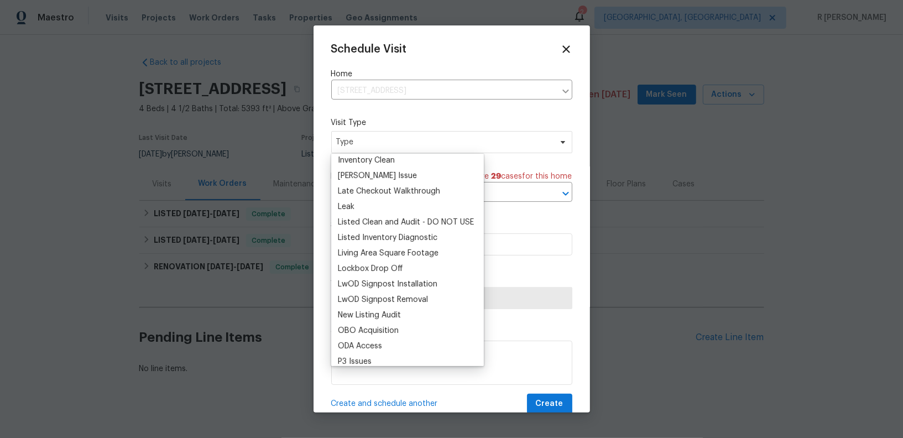
scroll to position [433, 0]
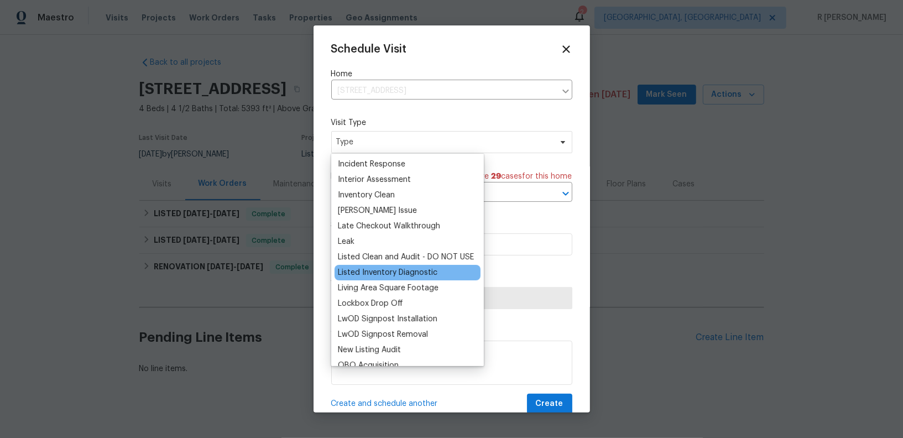
click at [387, 273] on div "Listed Inventory Diagnostic" at bounding box center [387, 272] width 99 height 11
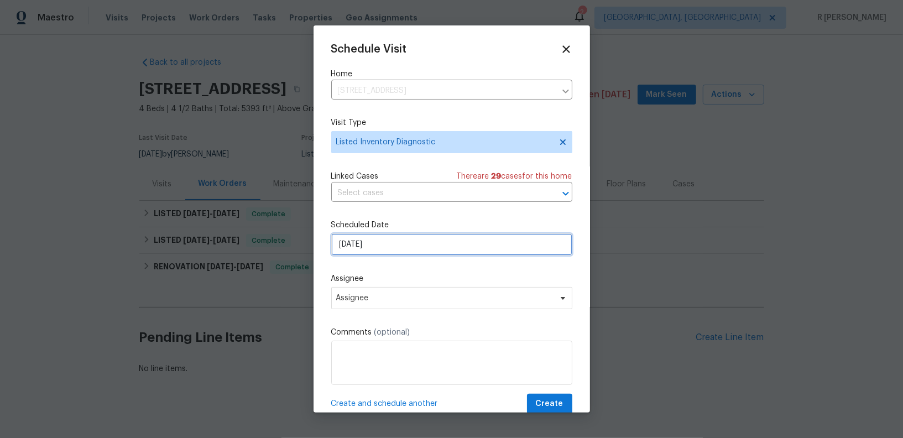
click at [407, 249] on input "[DATE]" at bounding box center [451, 244] width 241 height 22
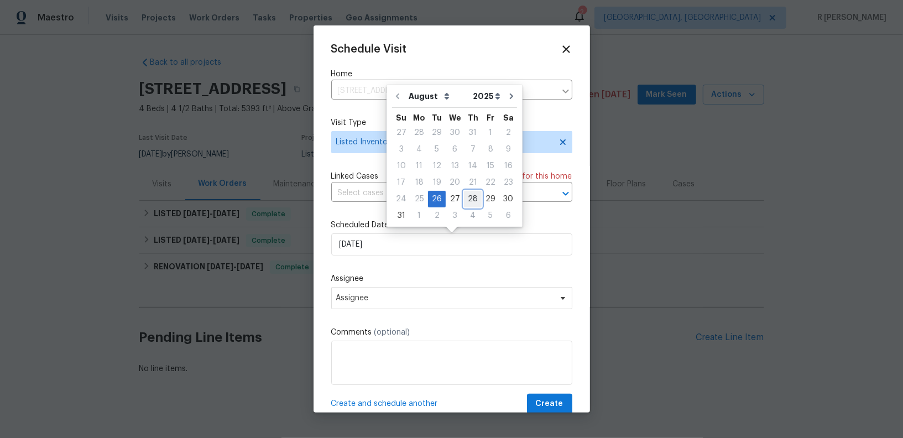
click at [469, 198] on div "28" at bounding box center [473, 198] width 18 height 15
type input "[DATE]"
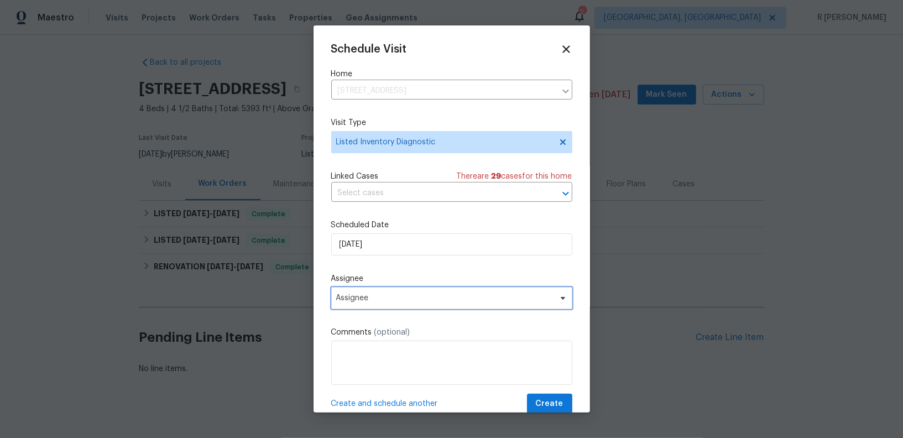
click at [407, 307] on span "Assignee" at bounding box center [451, 298] width 241 height 22
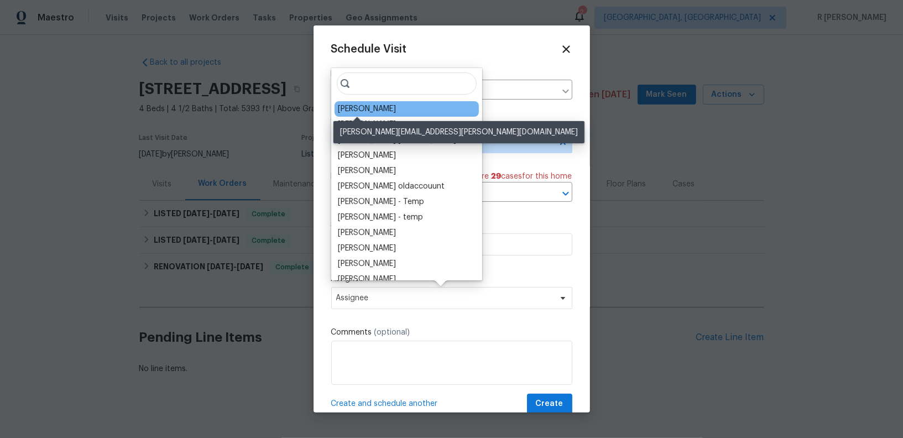
click at [372, 111] on div "[PERSON_NAME]" at bounding box center [367, 108] width 58 height 11
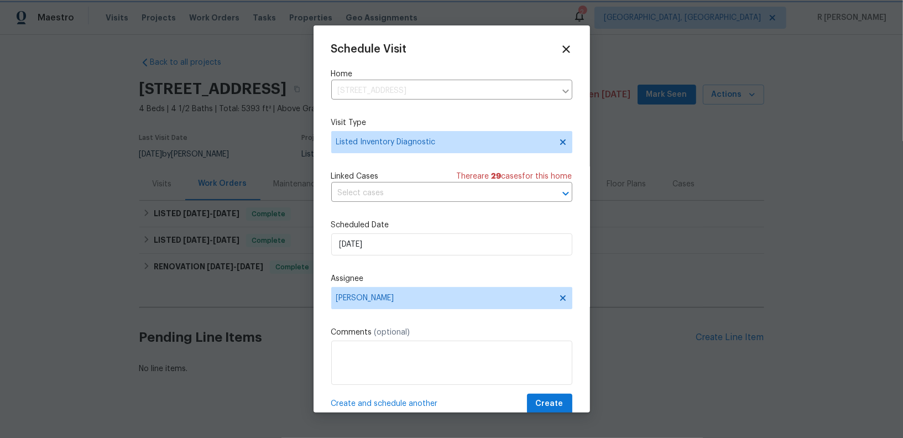
scroll to position [20, 0]
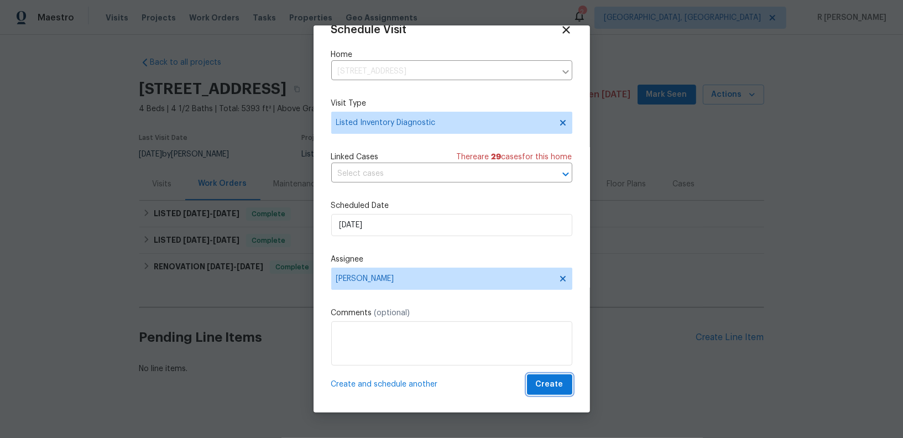
click at [544, 382] on span "Create" at bounding box center [550, 385] width 28 height 14
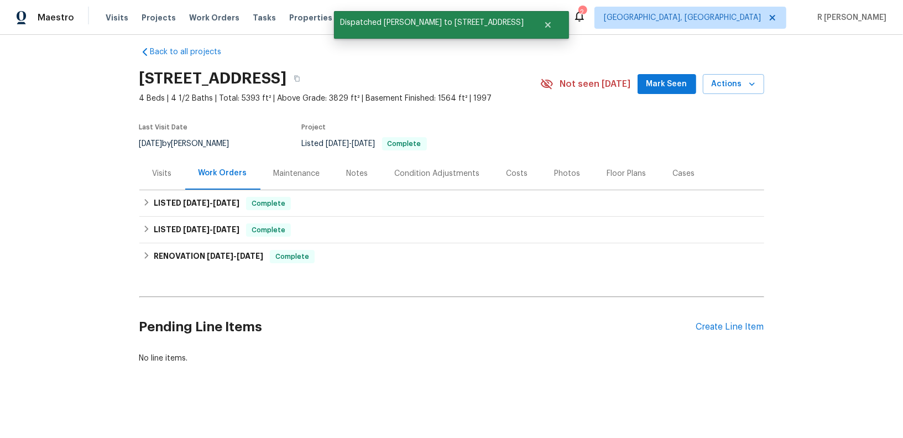
scroll to position [0, 0]
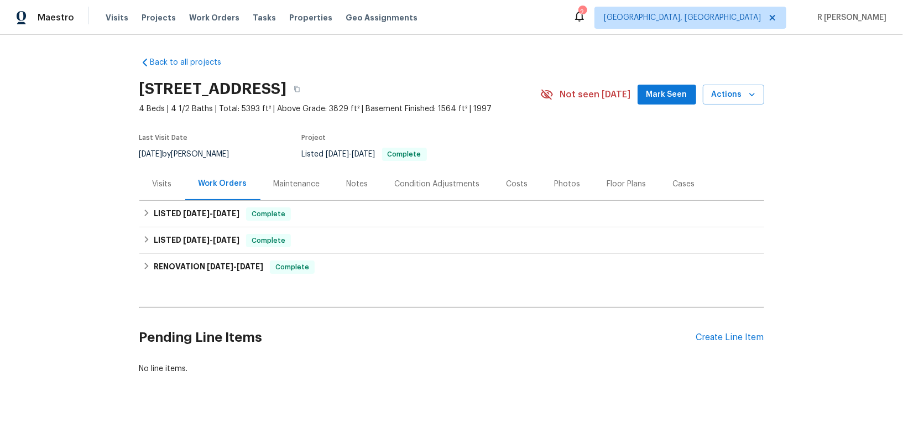
click at [160, 186] on div "Visits" at bounding box center [162, 184] width 19 height 11
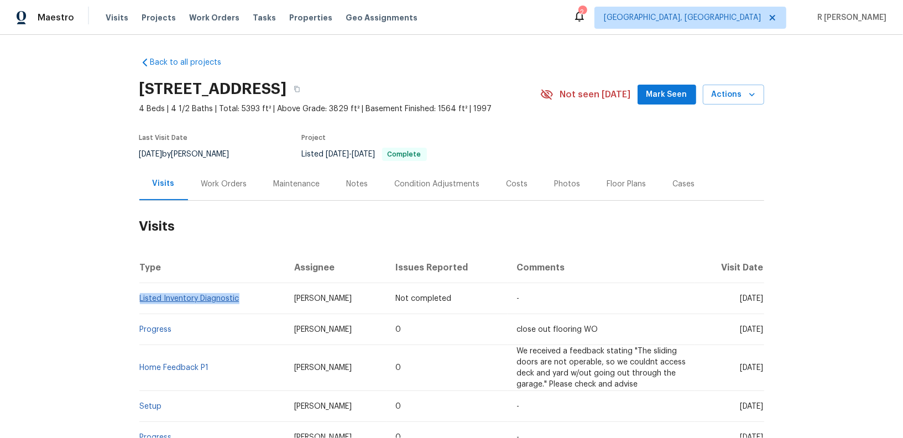
drag, startPoint x: 242, startPoint y: 302, endPoint x: 140, endPoint y: 300, distance: 101.7
click at [140, 300] on td "Listed Inventory Diagnostic" at bounding box center [212, 298] width 146 height 31
copy link "Listed Inventory Diagnostic"
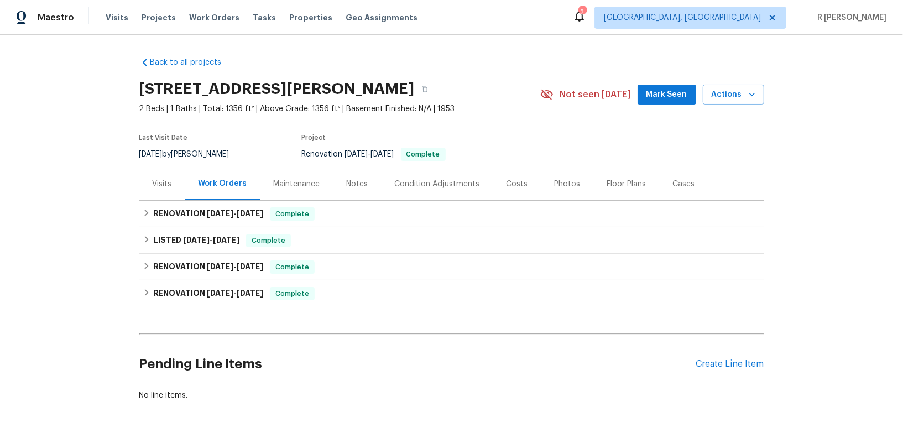
click at [147, 191] on div "Visits" at bounding box center [162, 183] width 46 height 33
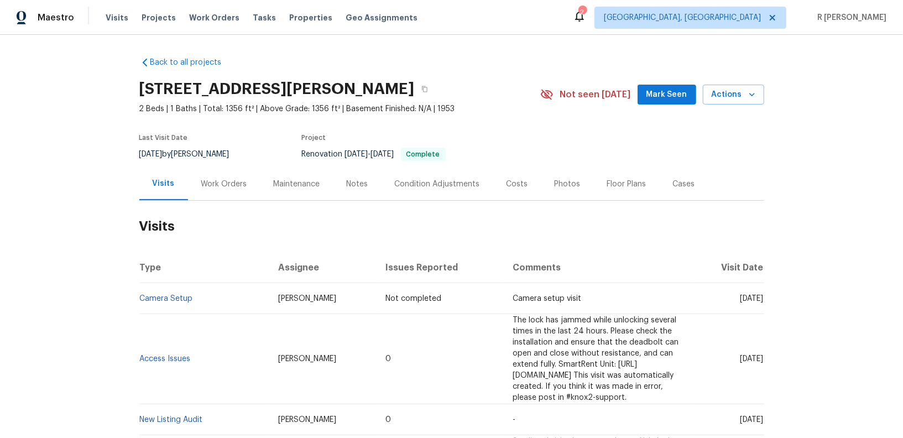
click at [731, 82] on div "[STREET_ADDRESS][PERSON_NAME] 2 Beds | 1 Baths | Total: 1356 ft² | Above Grade:…" at bounding box center [451, 95] width 625 height 40
click at [732, 99] on span "Actions" at bounding box center [733, 95] width 44 height 14
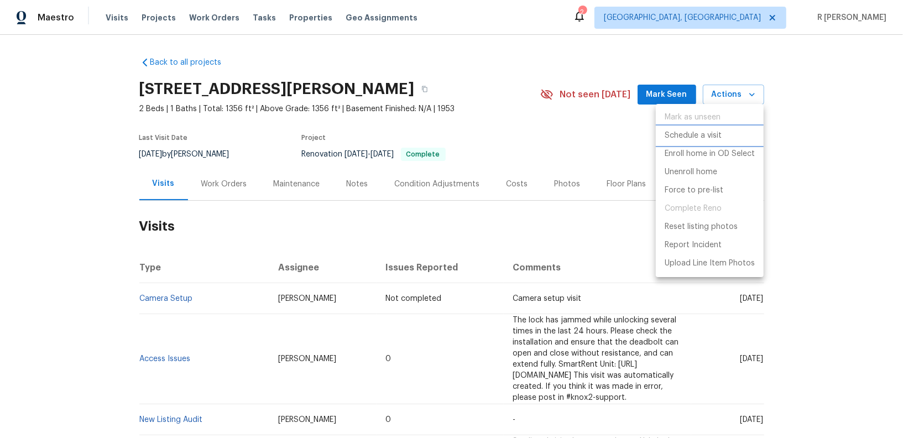
click at [685, 137] on p "Schedule a visit" at bounding box center [692, 136] width 57 height 12
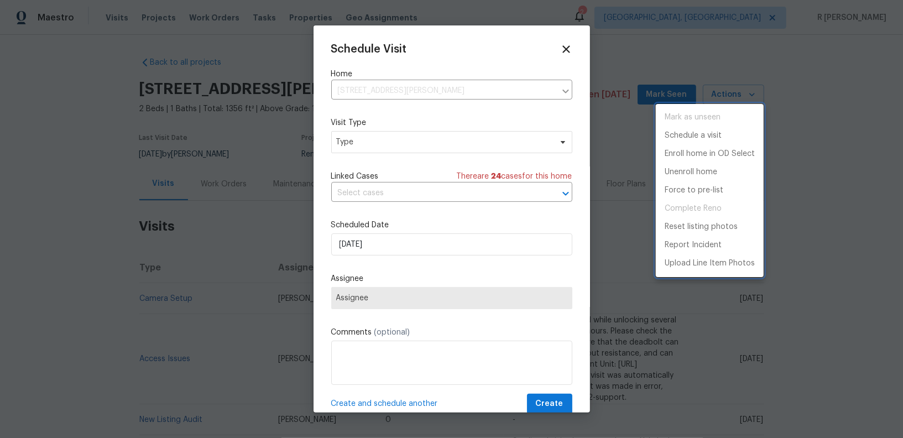
click at [385, 137] on div at bounding box center [451, 219] width 903 height 438
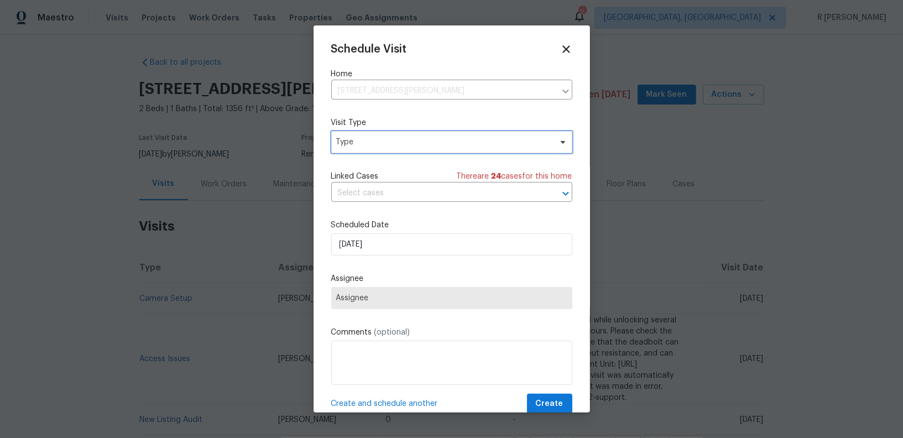
click at [379, 140] on span "Type" at bounding box center [443, 142] width 215 height 11
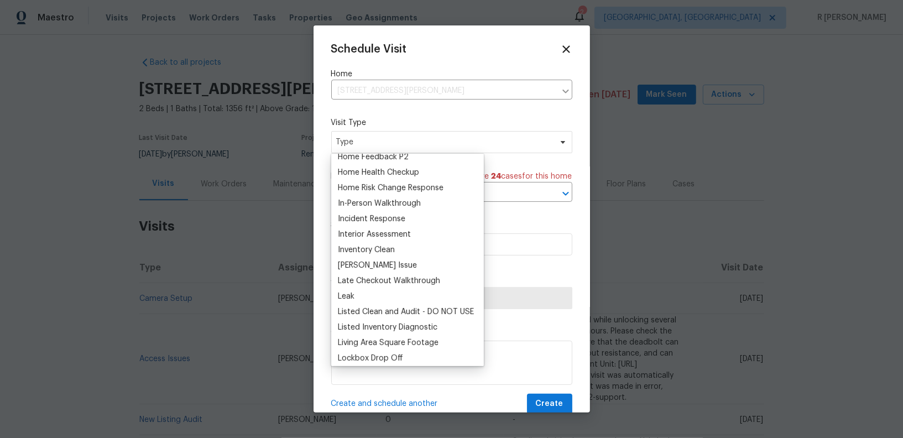
scroll to position [374, 0]
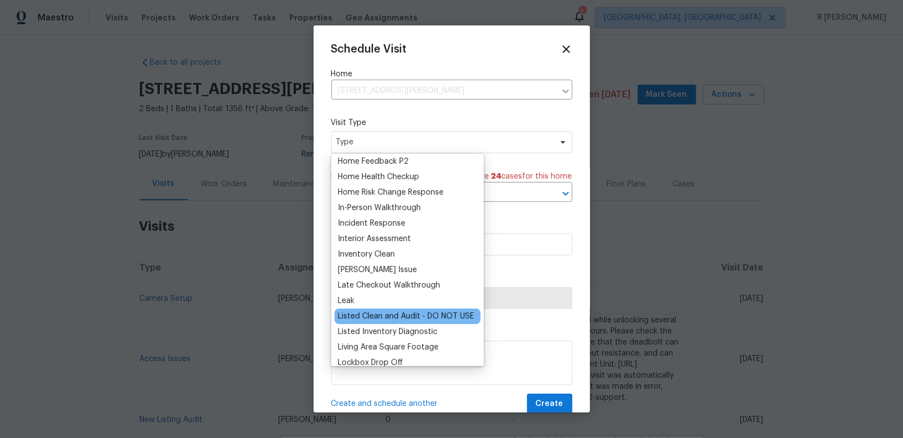
click at [359, 317] on div "Listed Clean and Audit - DO NOT USE" at bounding box center [406, 316] width 136 height 11
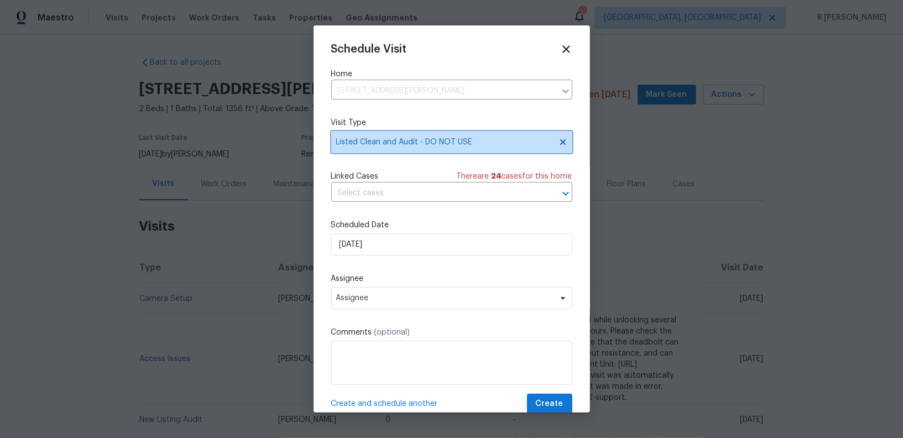
click at [401, 150] on span "Listed Clean and Audit - DO NOT USE" at bounding box center [451, 142] width 241 height 22
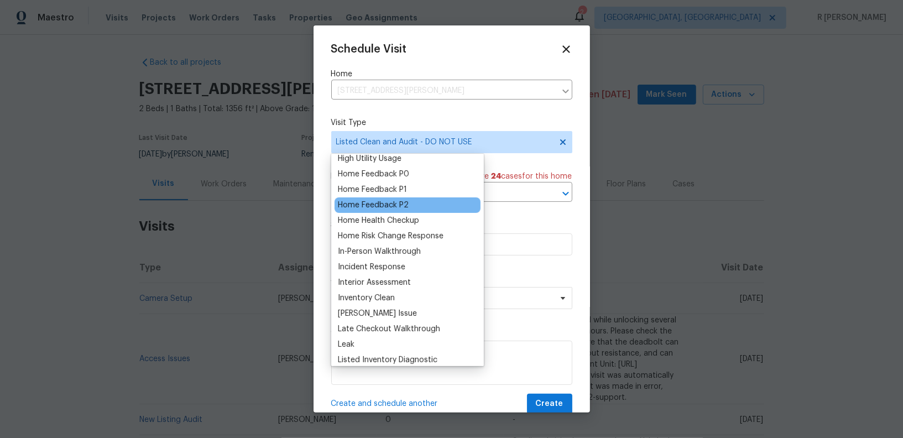
scroll to position [511, 0]
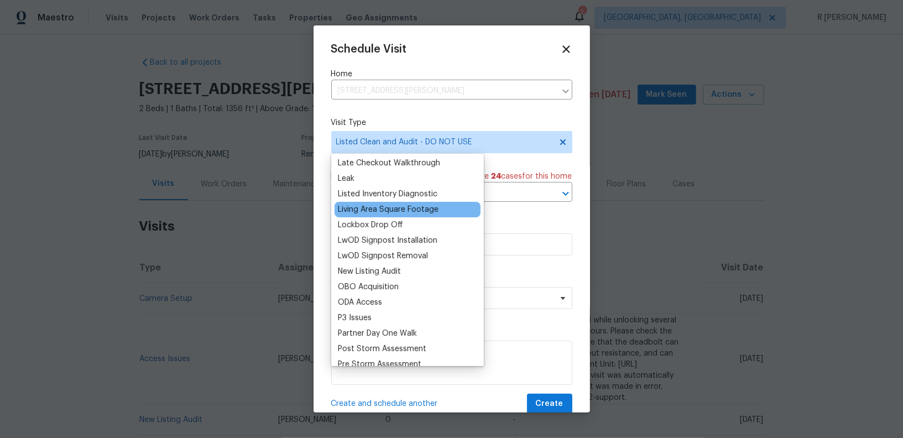
click at [387, 204] on div "Living Area Square Footage" at bounding box center [388, 209] width 101 height 11
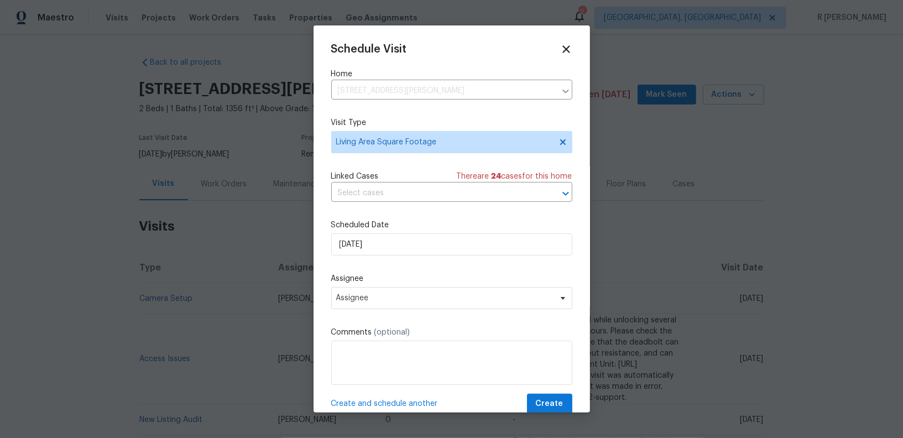
click at [384, 155] on div "Schedule Visit Home [STREET_ADDRESS][PERSON_NAME] ​ Visit Type Living Area Squa…" at bounding box center [451, 228] width 241 height 371
click at [384, 145] on span "Living Area Square Footage" at bounding box center [443, 142] width 215 height 11
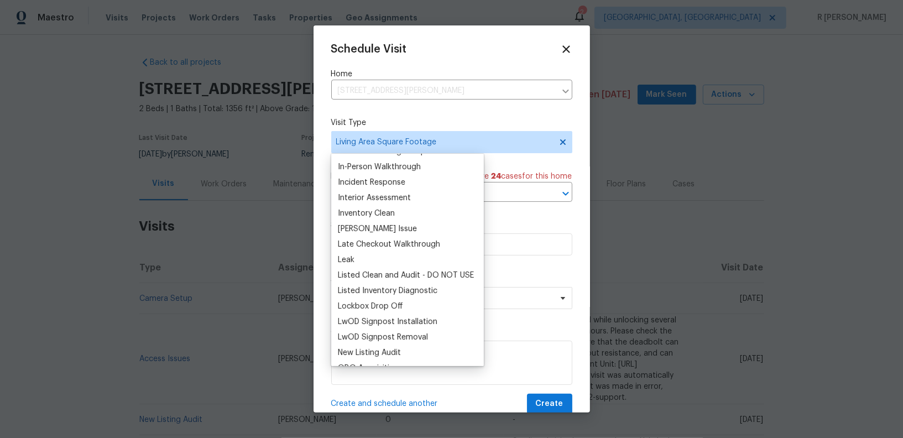
scroll to position [423, 0]
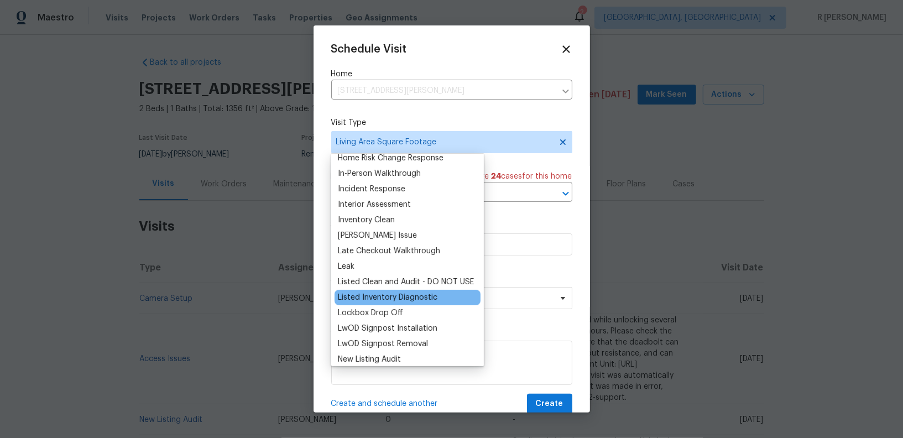
click at [385, 295] on div "Listed Inventory Diagnostic" at bounding box center [387, 297] width 99 height 11
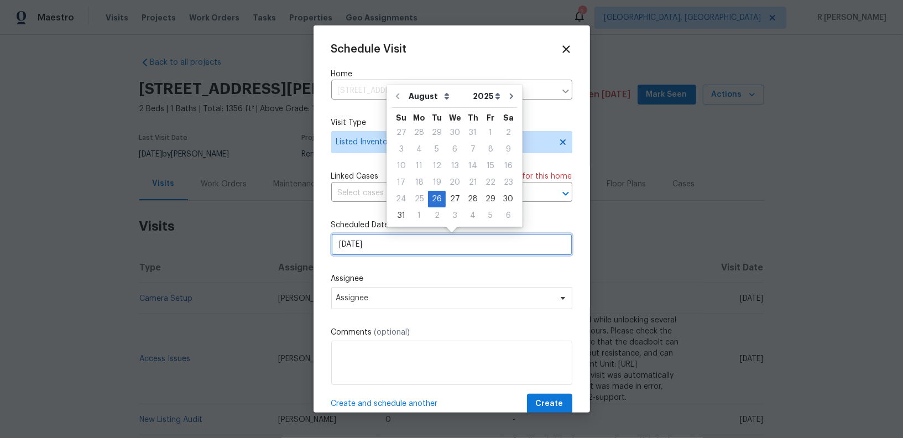
click at [406, 248] on input "[DATE]" at bounding box center [451, 244] width 241 height 22
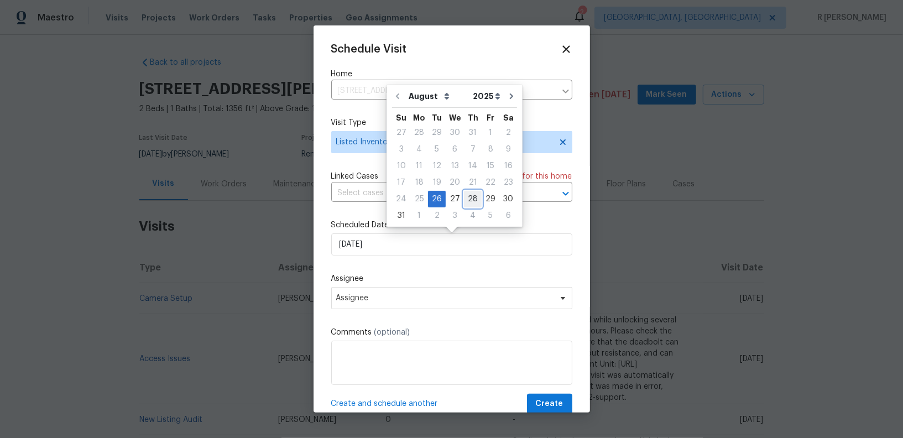
click at [471, 198] on div "28" at bounding box center [473, 198] width 18 height 15
type input "[DATE]"
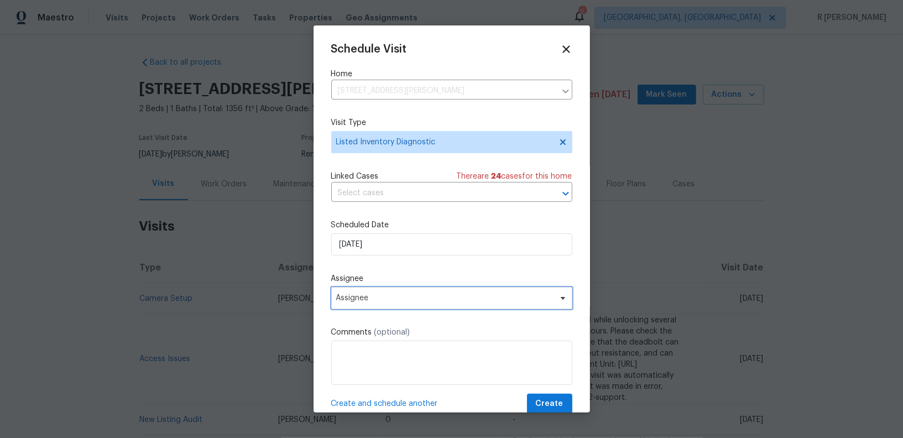
click at [415, 307] on span "Assignee" at bounding box center [451, 298] width 241 height 22
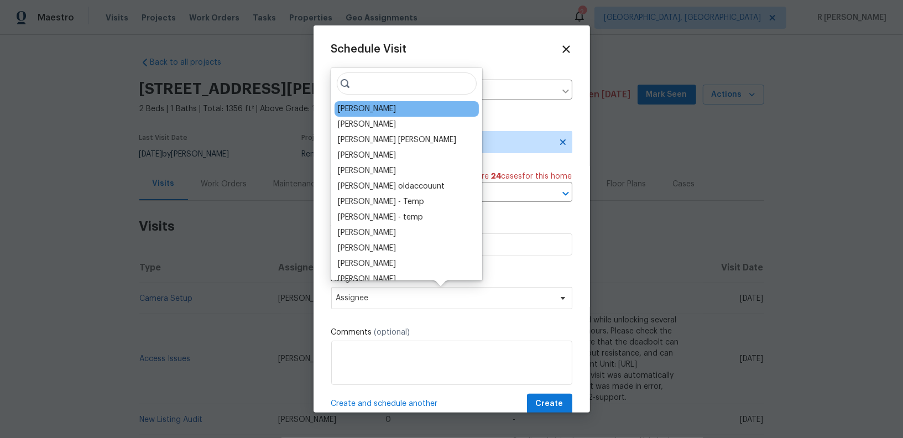
click at [392, 107] on div "[PERSON_NAME]" at bounding box center [406, 108] width 144 height 15
click at [406, 113] on div "[PERSON_NAME]" at bounding box center [406, 108] width 144 height 15
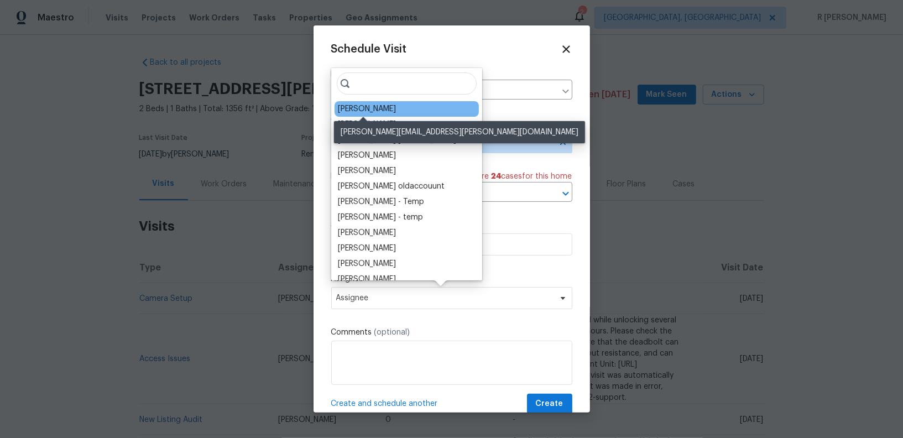
click at [385, 109] on div "[PERSON_NAME]" at bounding box center [367, 108] width 58 height 11
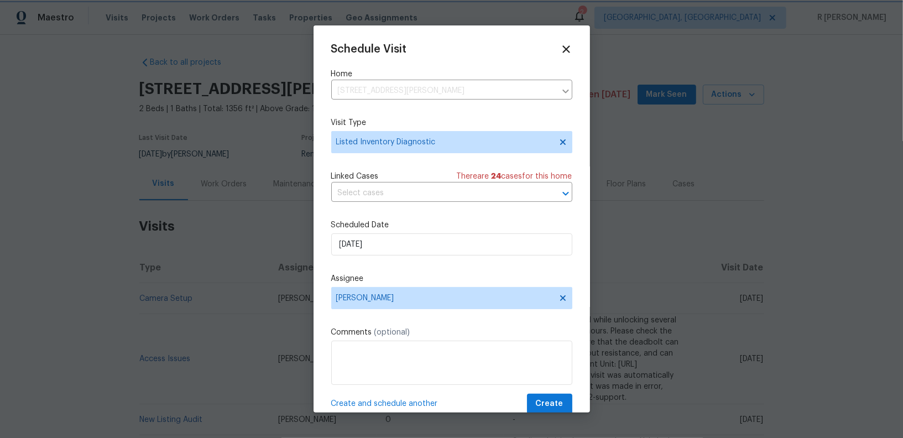
scroll to position [20, 0]
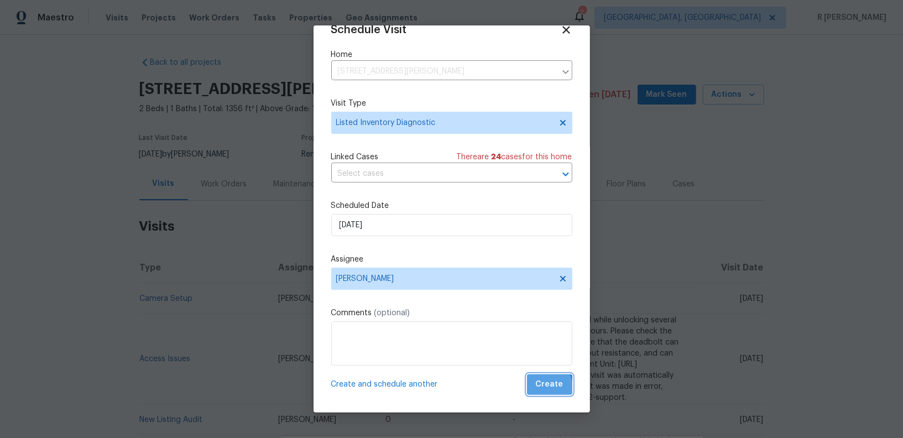
click at [539, 388] on span "Create" at bounding box center [550, 385] width 28 height 14
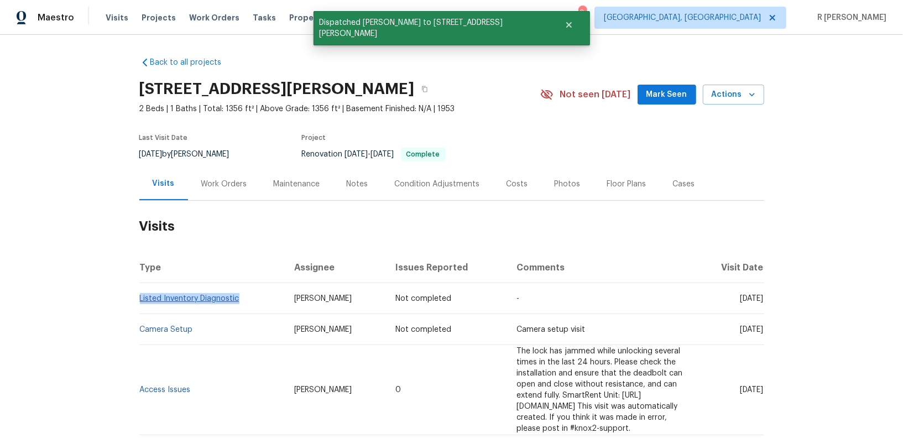
drag, startPoint x: 249, startPoint y: 300, endPoint x: 140, endPoint y: 300, distance: 108.9
click at [140, 300] on td "Listed Inventory Diagnostic" at bounding box center [212, 298] width 146 height 31
copy link "Listed Inventory Diagnostic"
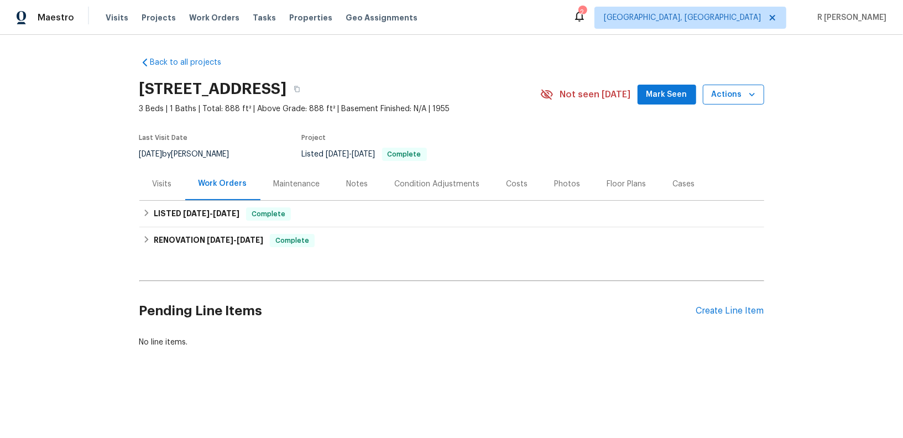
click at [748, 99] on icon "button" at bounding box center [751, 94] width 11 height 11
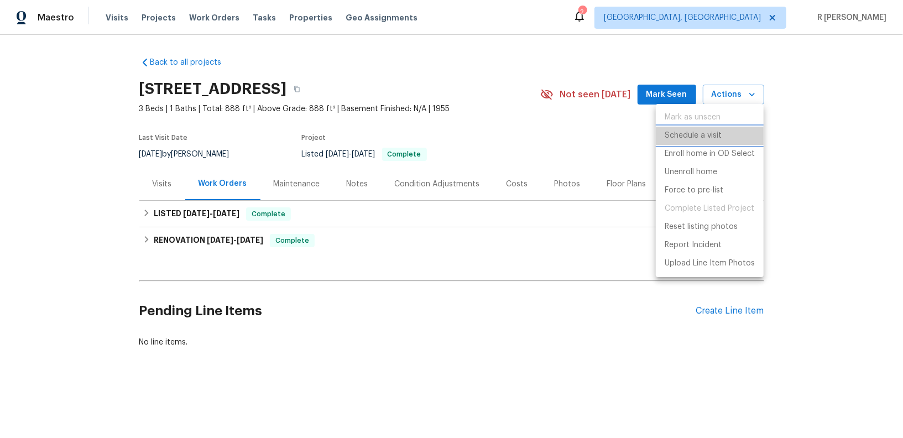
click at [704, 129] on li "Schedule a visit" at bounding box center [710, 136] width 108 height 18
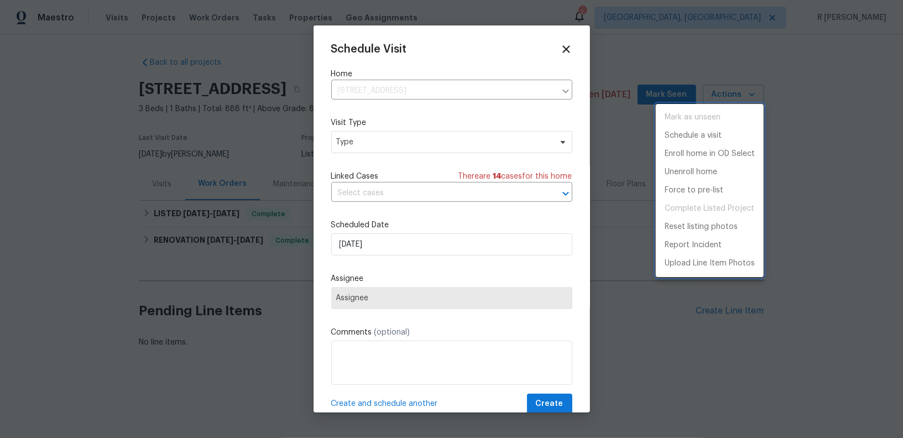
click at [396, 150] on div at bounding box center [451, 219] width 903 height 438
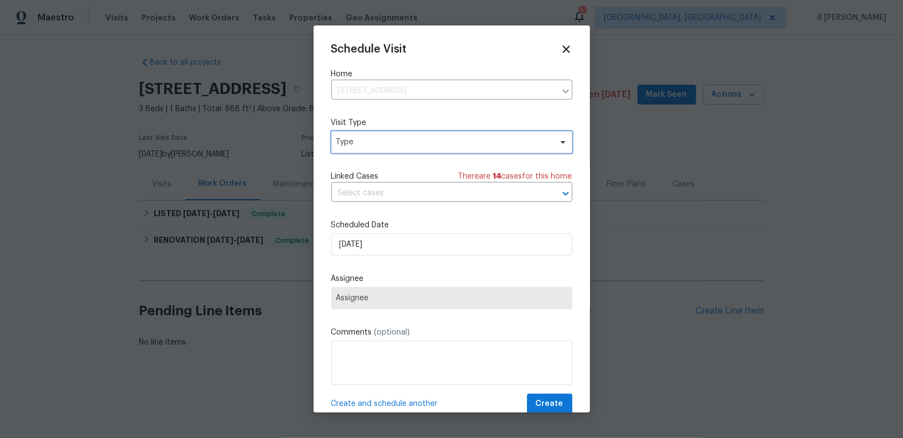
click at [384, 141] on span "Type" at bounding box center [443, 142] width 215 height 11
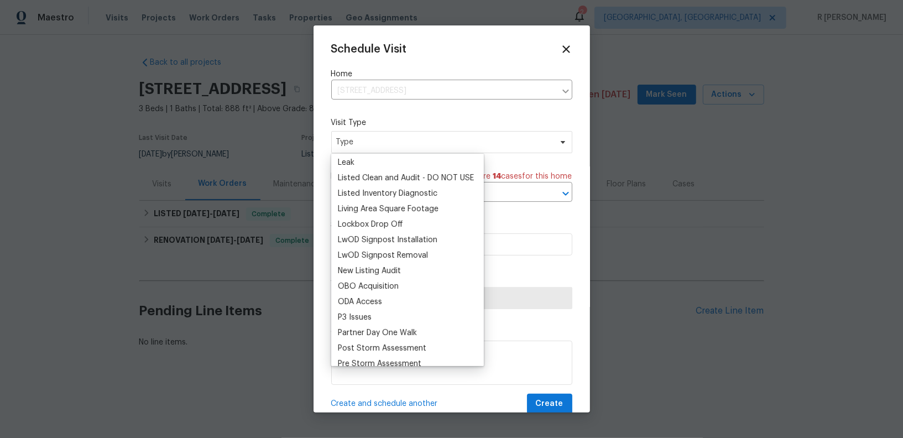
scroll to position [515, 0]
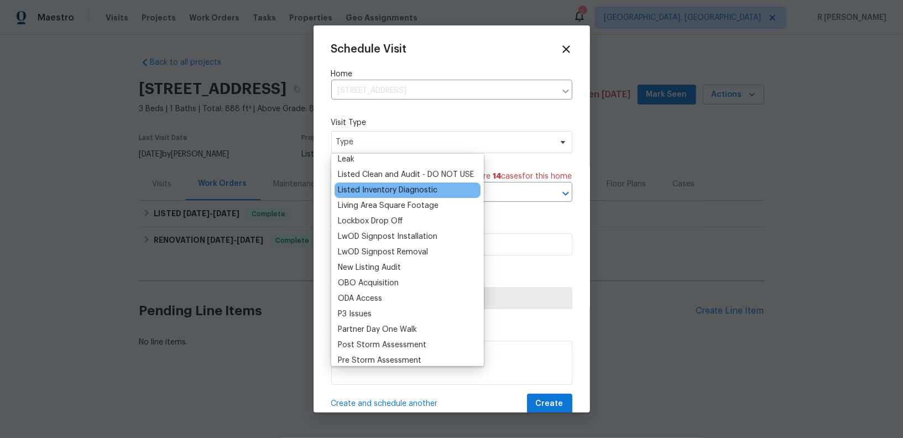
click at [380, 191] on div "Listed Inventory Diagnostic" at bounding box center [387, 190] width 99 height 11
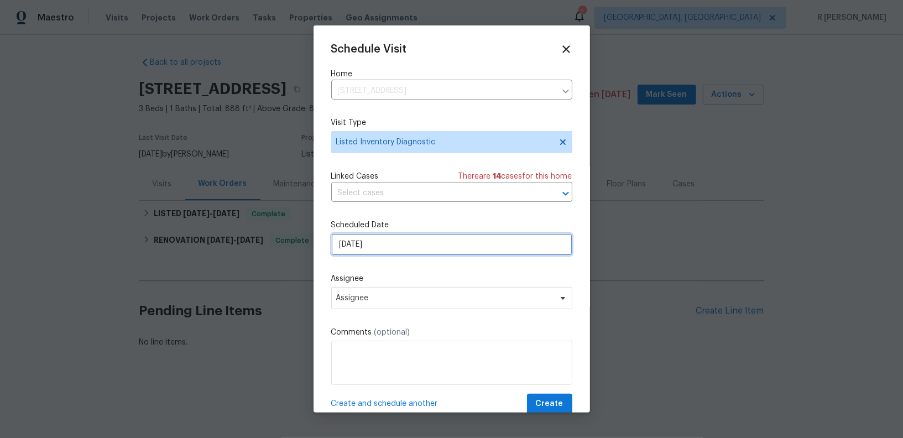
click at [379, 255] on input "[DATE]" at bounding box center [451, 244] width 241 height 22
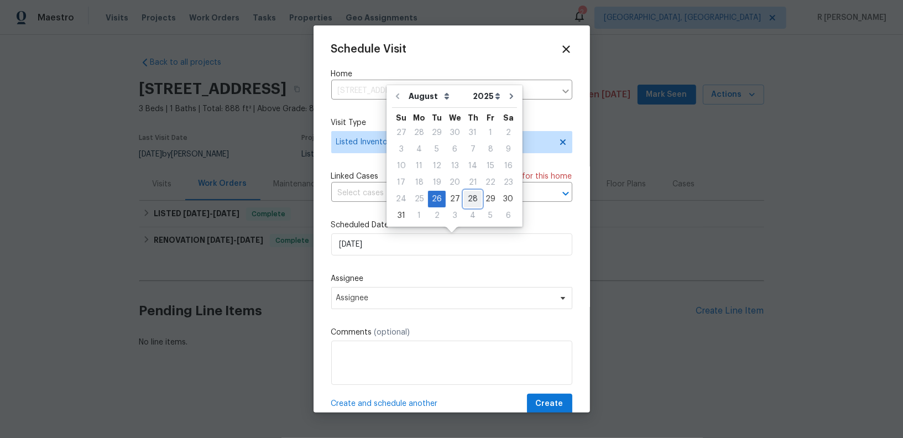
click at [471, 200] on div "28" at bounding box center [473, 198] width 18 height 15
type input "[DATE]"
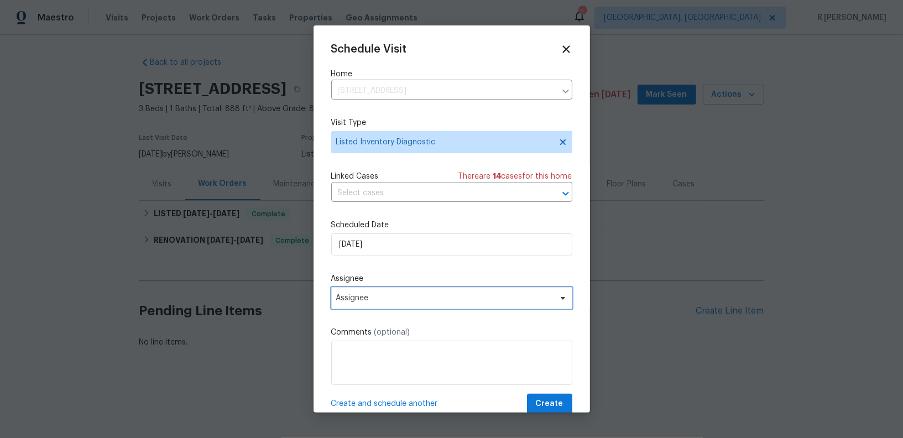
click at [400, 294] on span "Assignee" at bounding box center [451, 298] width 241 height 22
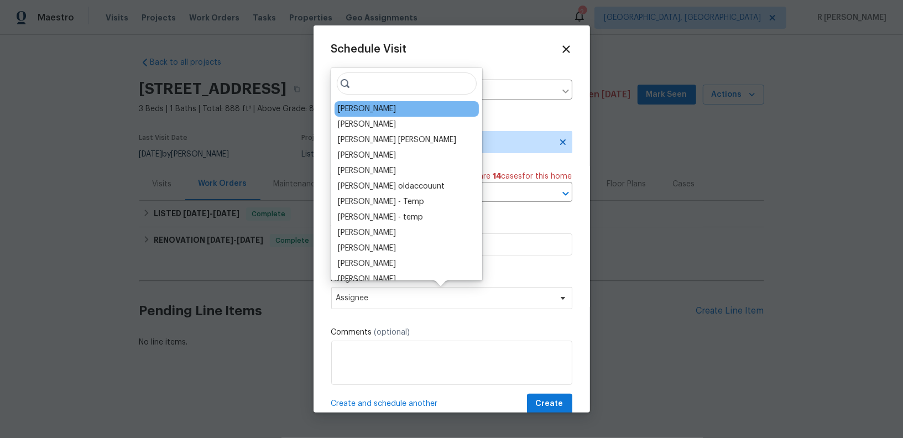
click at [394, 114] on div "[PERSON_NAME]" at bounding box center [406, 108] width 144 height 15
click at [360, 111] on div "[PERSON_NAME]" at bounding box center [367, 108] width 58 height 11
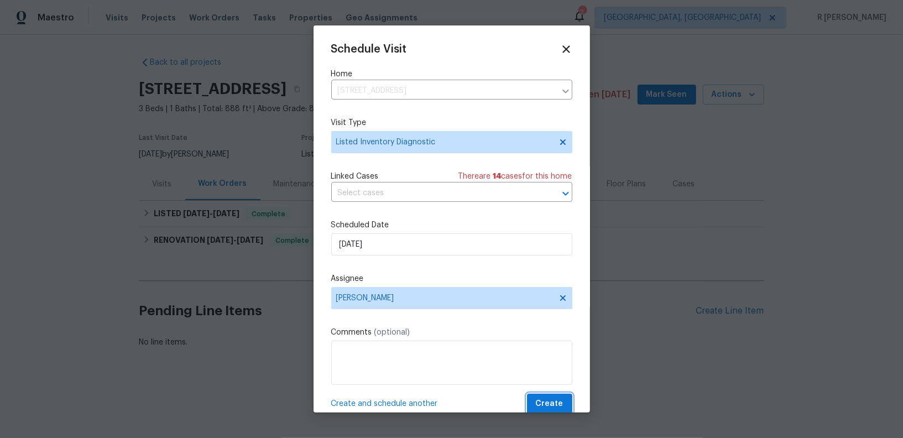
click at [564, 404] on button "Create" at bounding box center [549, 404] width 45 height 20
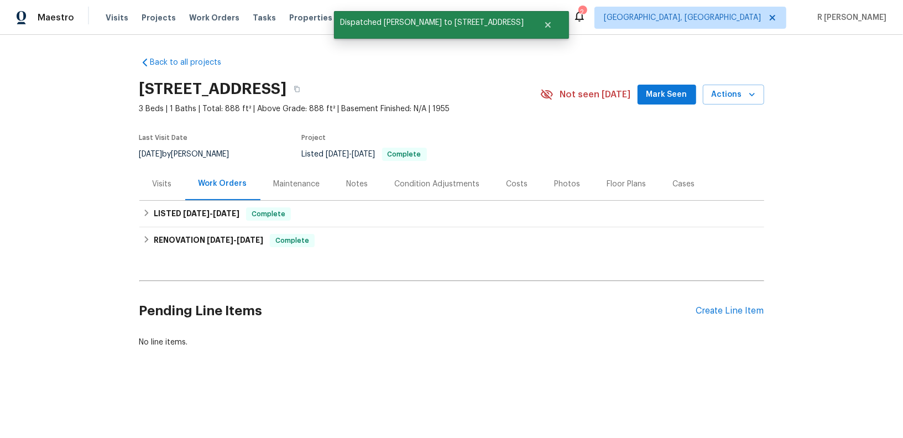
click at [162, 183] on div "Visits" at bounding box center [162, 184] width 19 height 11
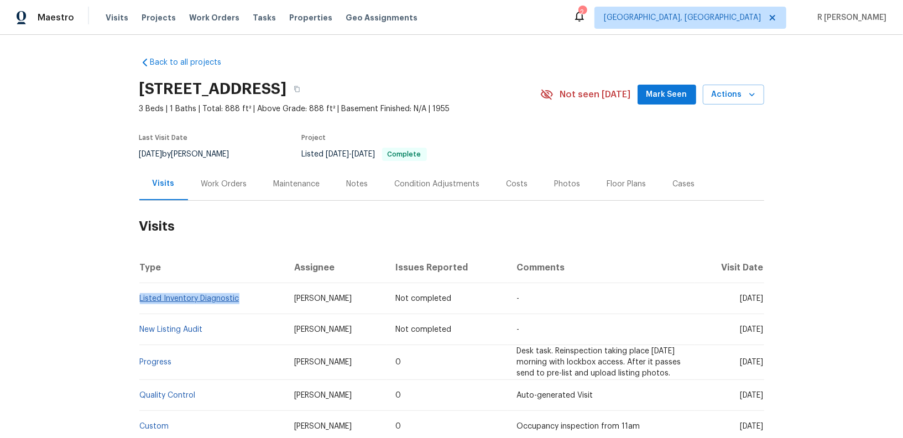
drag, startPoint x: 249, startPoint y: 300, endPoint x: 140, endPoint y: 298, distance: 109.5
click at [140, 298] on td "Listed Inventory Diagnostic" at bounding box center [212, 298] width 146 height 31
copy link "Listed Inventory Diagnostic"
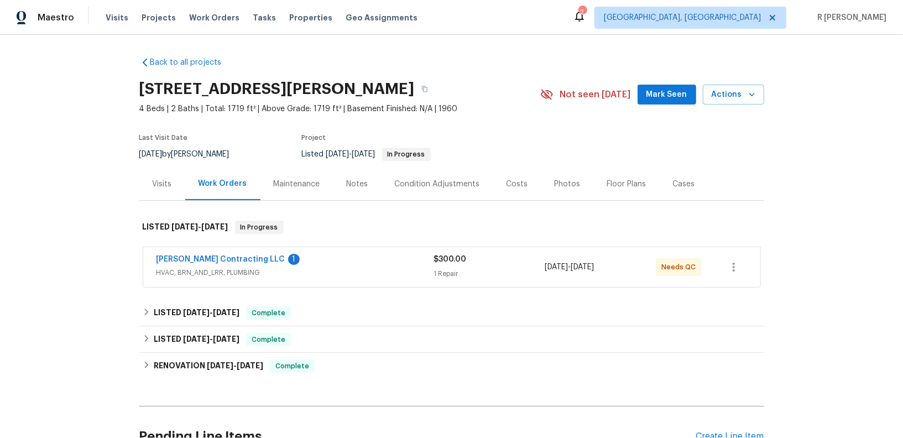
click at [284, 263] on div "Loftin Contracting LLC 1" at bounding box center [294, 260] width 277 height 13
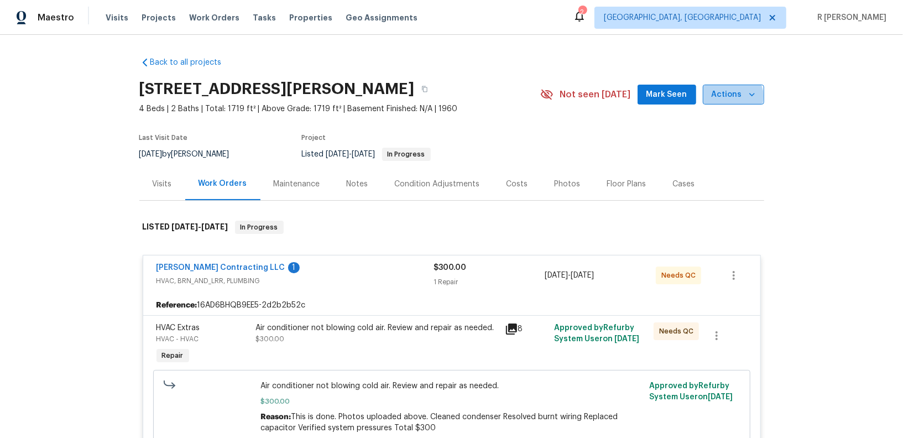
click at [734, 96] on span "Actions" at bounding box center [733, 95] width 44 height 14
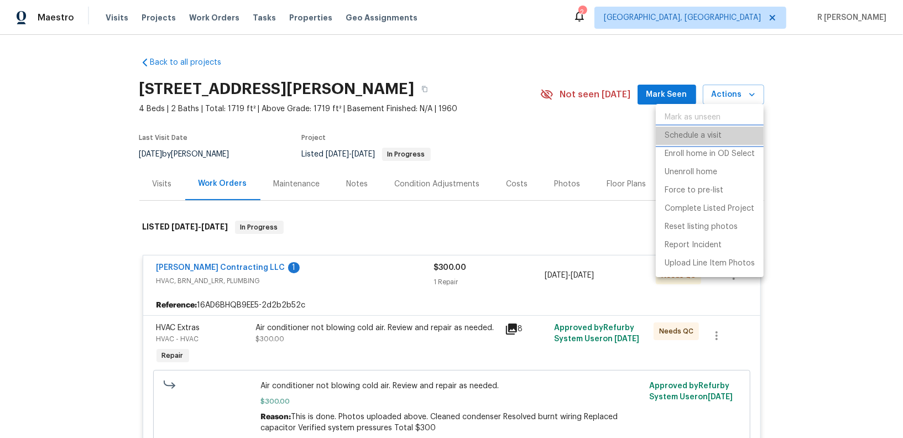
click at [701, 137] on p "Schedule a visit" at bounding box center [692, 136] width 57 height 12
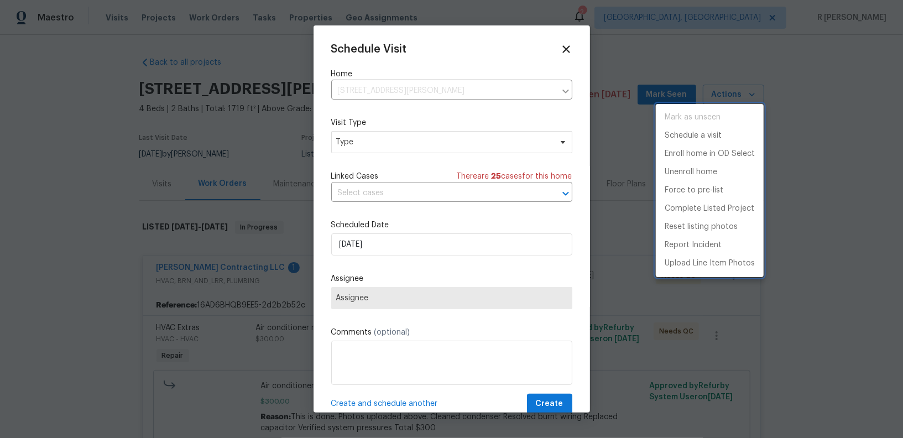
click at [409, 127] on div at bounding box center [451, 219] width 903 height 438
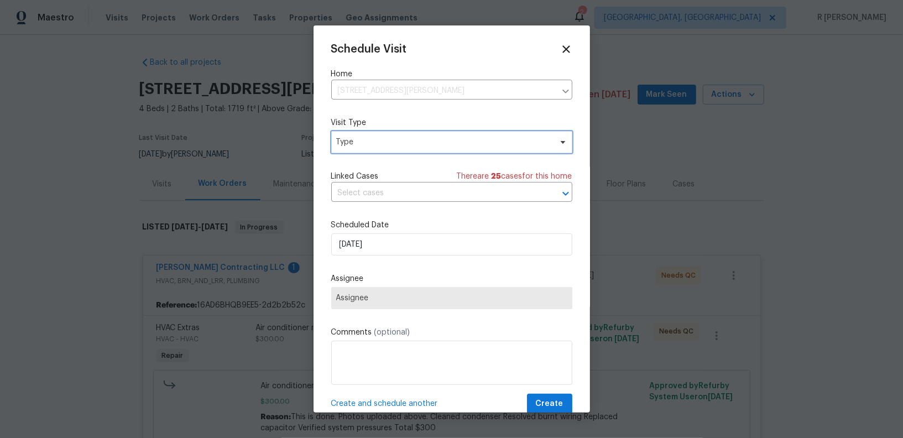
click at [406, 138] on span "Type" at bounding box center [443, 142] width 215 height 11
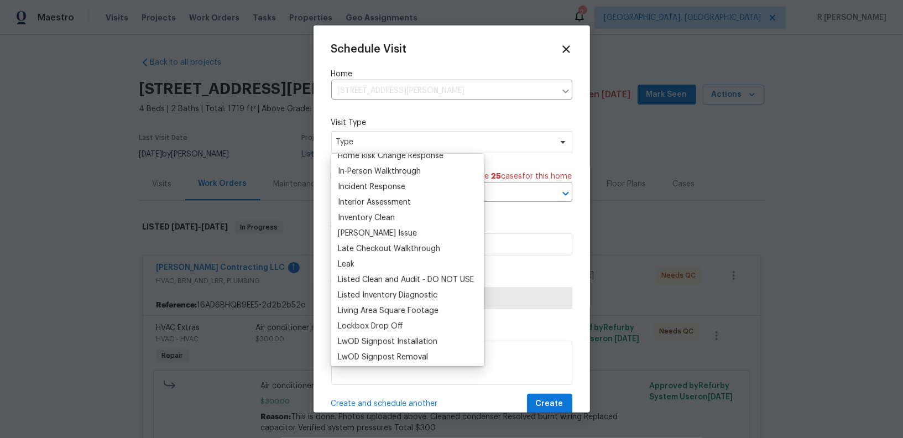
scroll to position [415, 0]
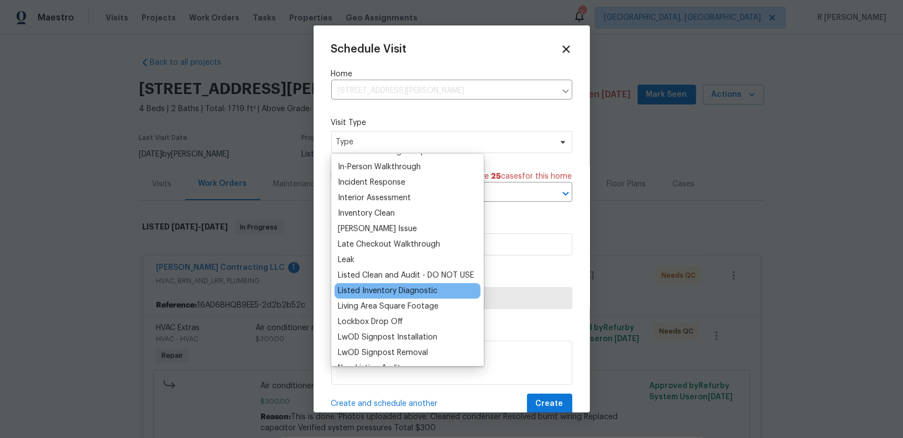
click at [362, 297] on div "Listed Inventory Diagnostic" at bounding box center [407, 290] width 146 height 15
click at [358, 288] on div "Listed Inventory Diagnostic" at bounding box center [387, 290] width 99 height 11
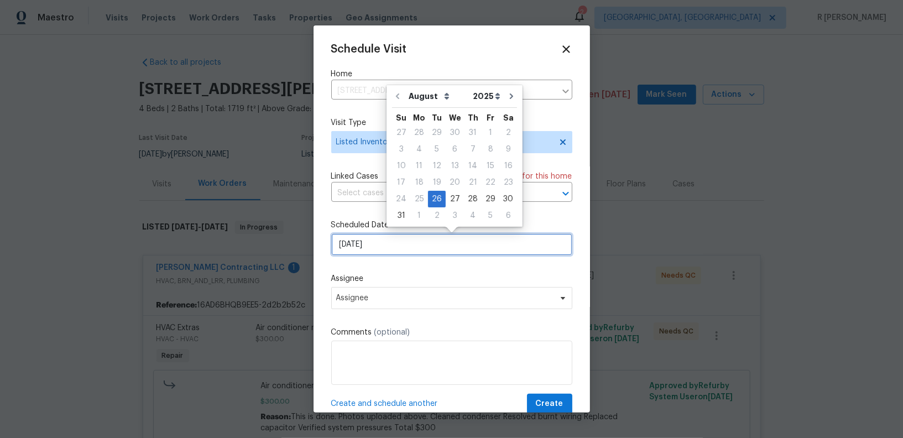
click at [391, 244] on input "26/08/2025" at bounding box center [451, 244] width 241 height 22
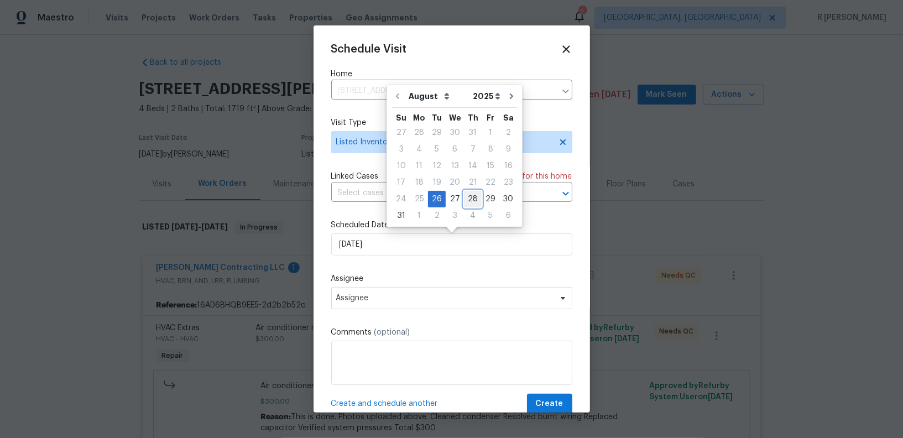
click at [471, 195] on div "28" at bounding box center [473, 198] width 18 height 15
type input "28/08/2025"
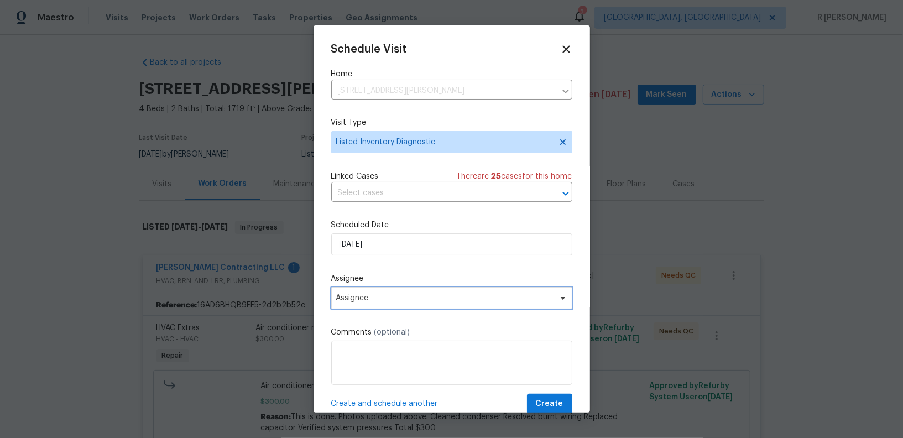
click at [410, 305] on span "Assignee" at bounding box center [451, 298] width 241 height 22
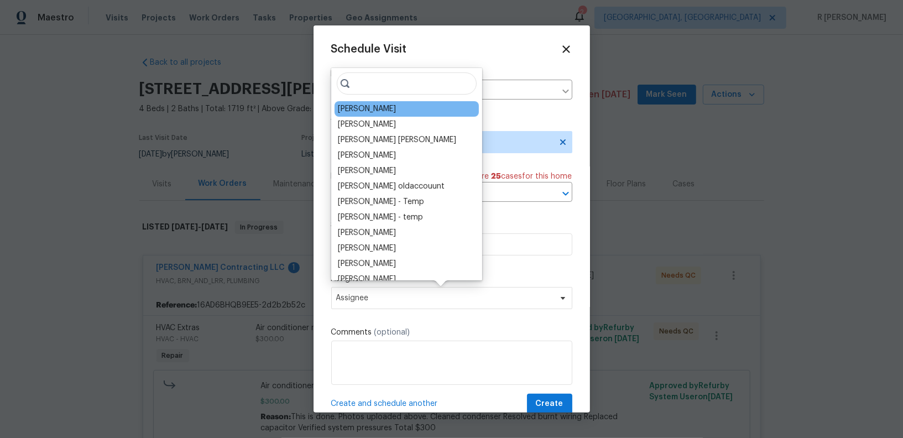
click at [377, 107] on div "Brad Baum" at bounding box center [367, 108] width 58 height 11
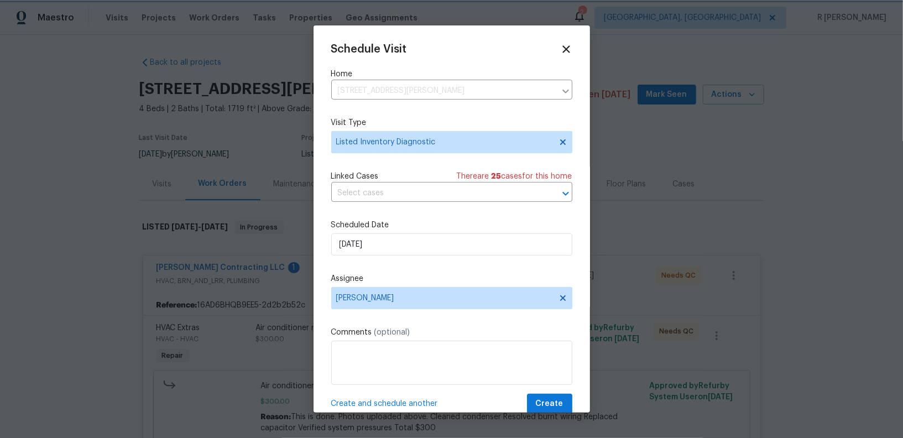
scroll to position [20, 0]
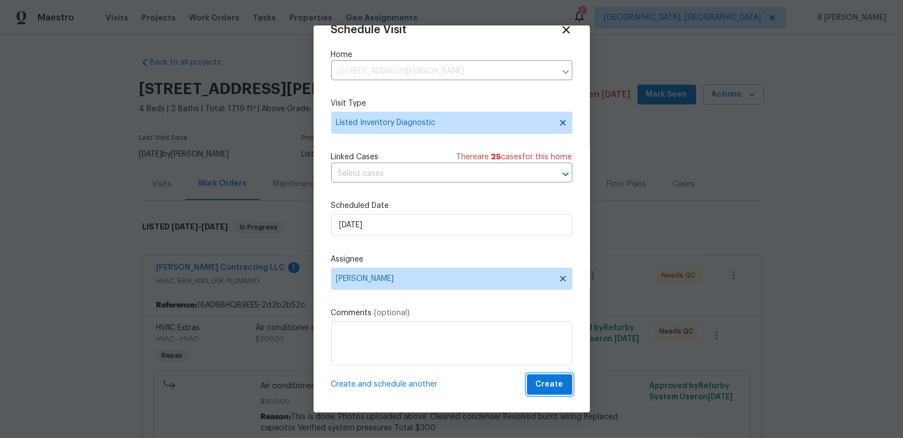
click at [557, 382] on span "Create" at bounding box center [550, 385] width 28 height 14
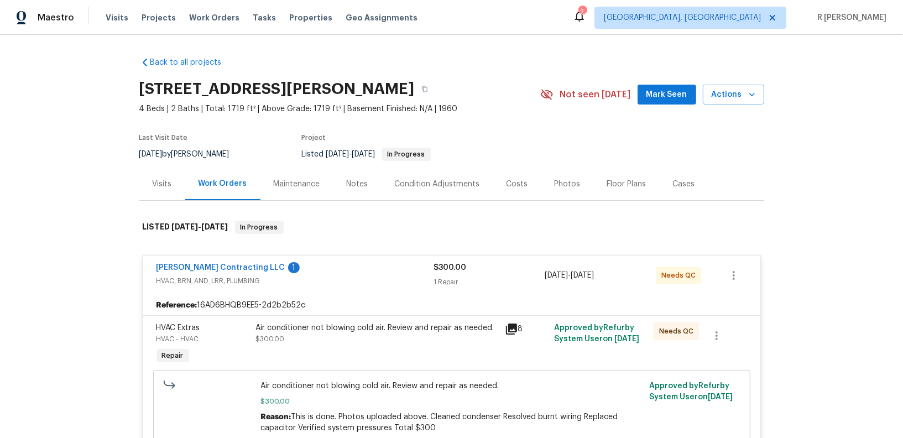
click at [160, 186] on div "Visits" at bounding box center [162, 184] width 19 height 11
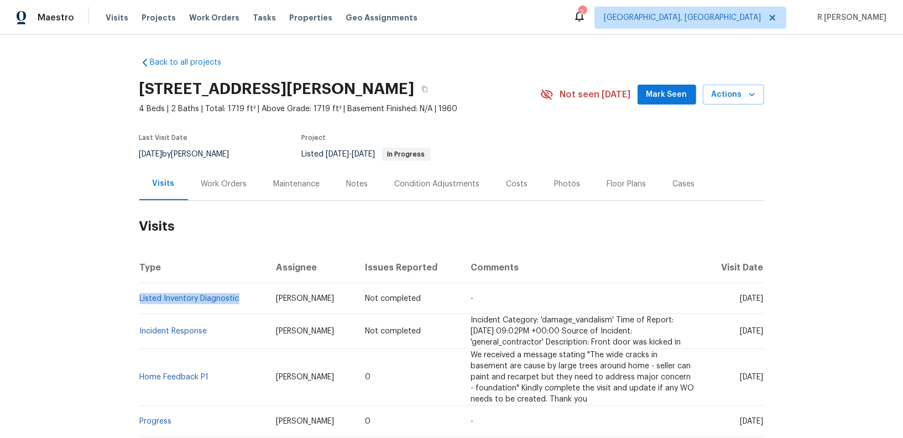
drag, startPoint x: 246, startPoint y: 301, endPoint x: 140, endPoint y: 291, distance: 106.1
click at [140, 291] on td "Listed Inventory Diagnostic" at bounding box center [203, 298] width 128 height 31
copy link "Listed Inventory Diagnostic"
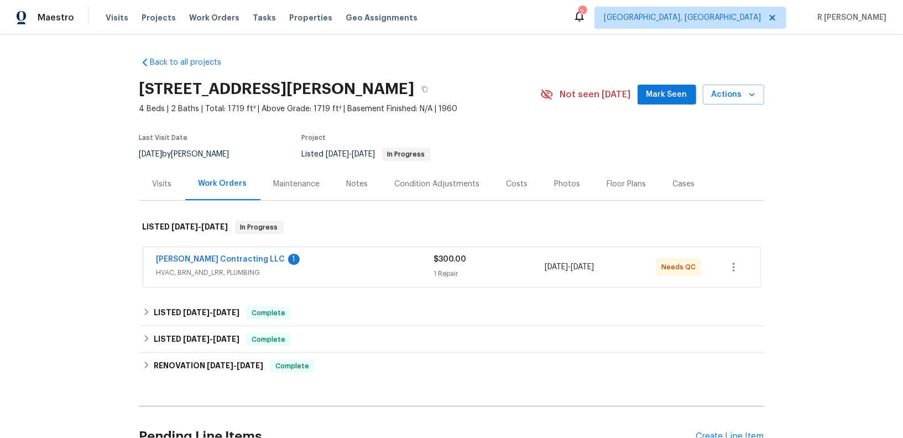
click at [172, 184] on div "Visits" at bounding box center [162, 183] width 46 height 33
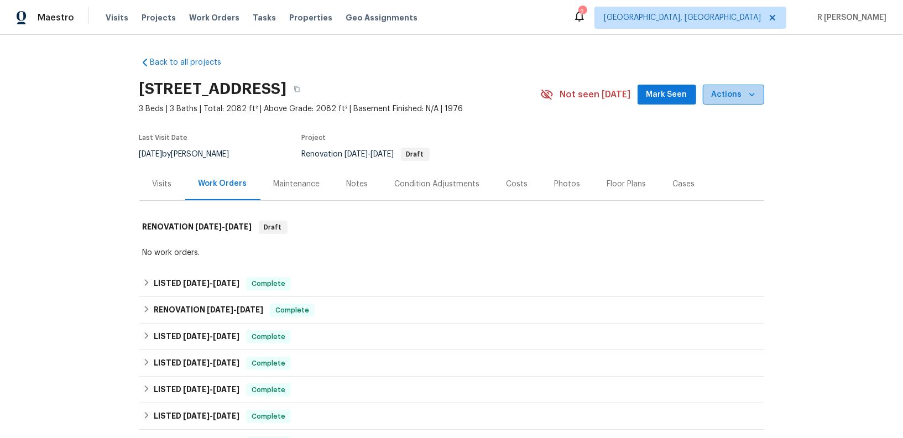
click at [742, 91] on span "Actions" at bounding box center [733, 95] width 44 height 14
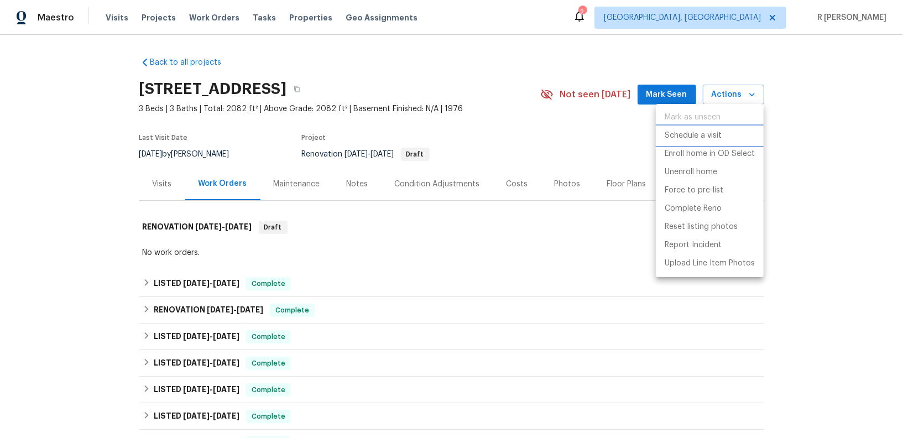
click at [706, 136] on p "Schedule a visit" at bounding box center [692, 136] width 57 height 12
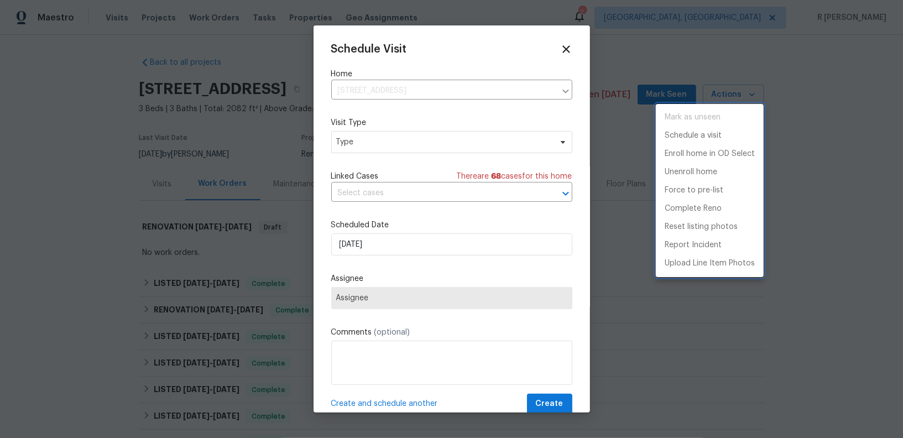
click at [374, 136] on div at bounding box center [451, 219] width 903 height 438
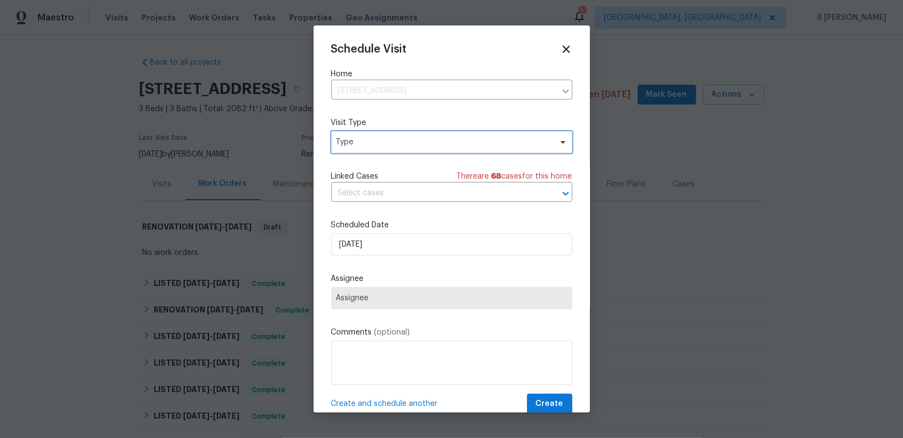
click at [374, 150] on span "Type" at bounding box center [451, 142] width 241 height 22
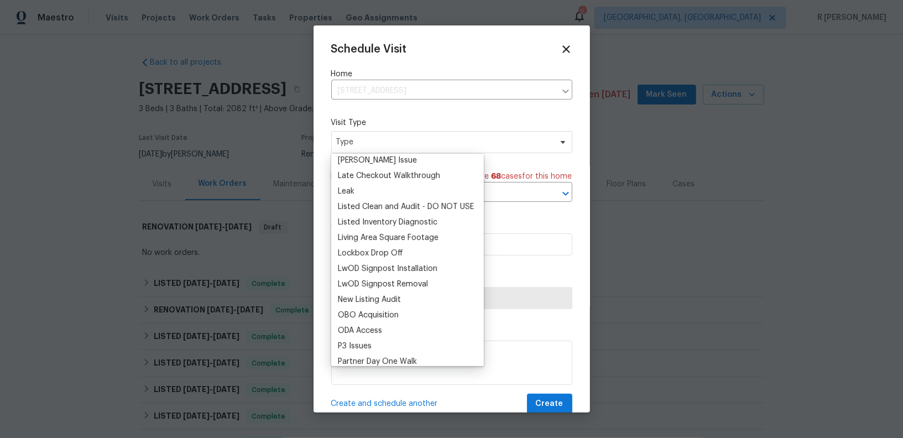
scroll to position [483, 0]
click at [375, 223] on div "Listed Inventory Diagnostic" at bounding box center [387, 222] width 99 height 11
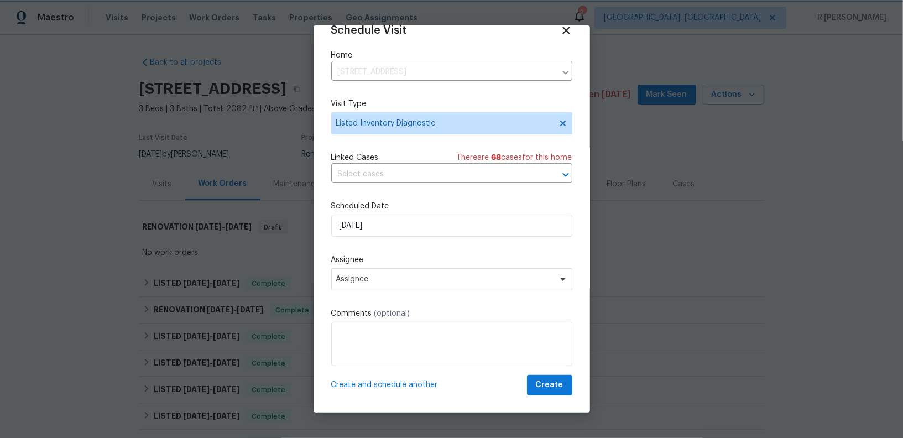
scroll to position [20, 0]
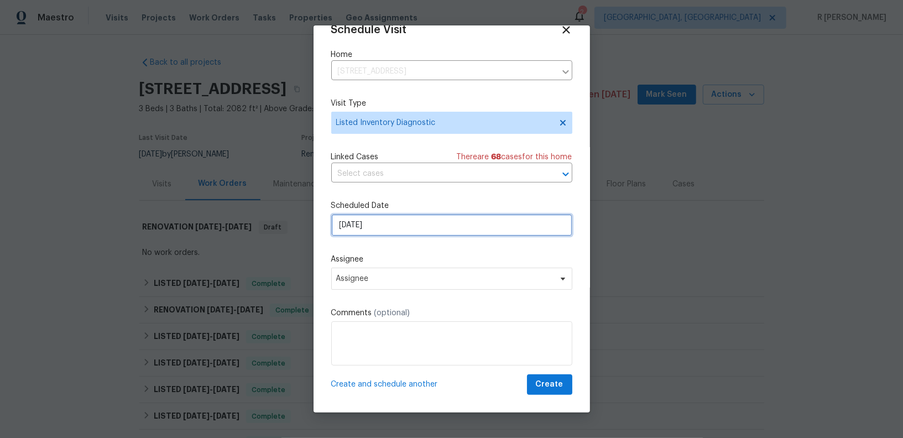
click at [375, 223] on input "26/08/2025" at bounding box center [451, 225] width 241 height 22
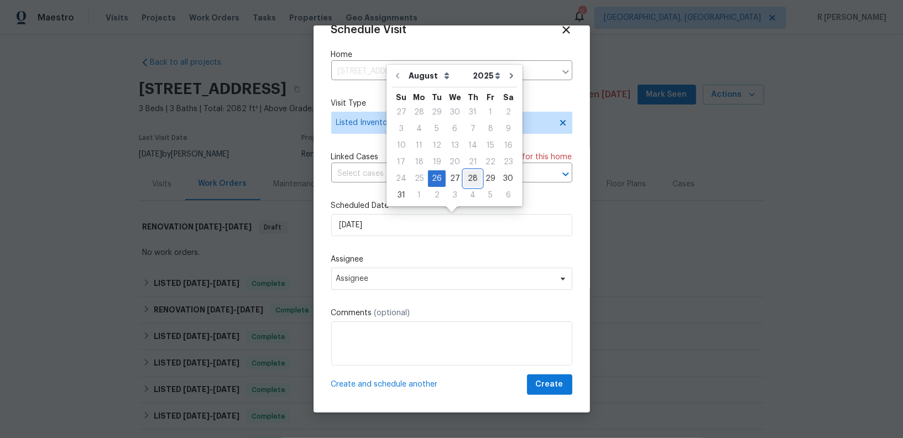
click at [470, 183] on div "28" at bounding box center [473, 178] width 18 height 15
type input "28/08/2025"
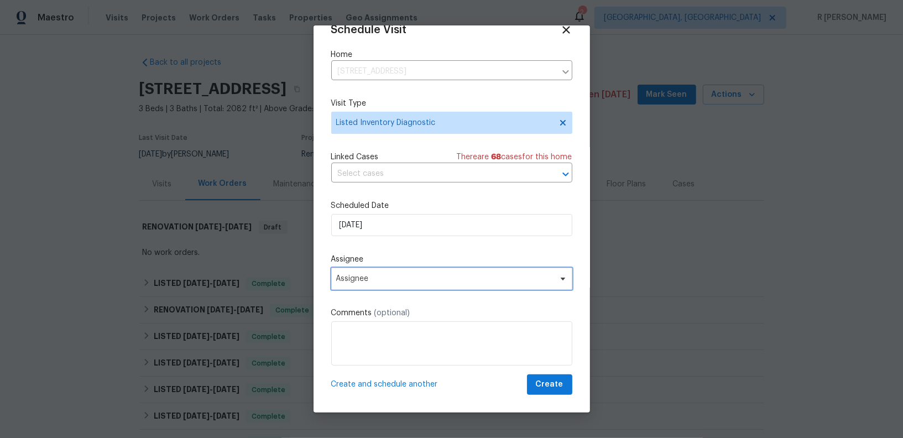
click at [441, 286] on span "Assignee" at bounding box center [451, 279] width 241 height 22
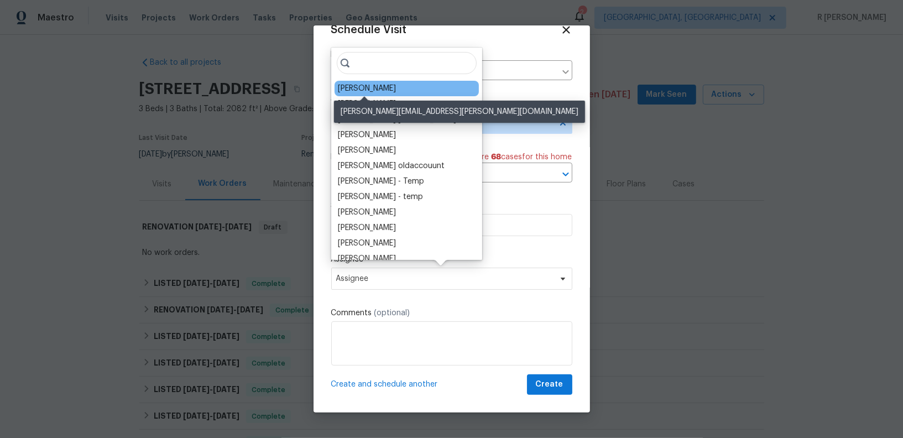
click at [371, 86] on div "Naomi Ferreira" at bounding box center [367, 88] width 58 height 11
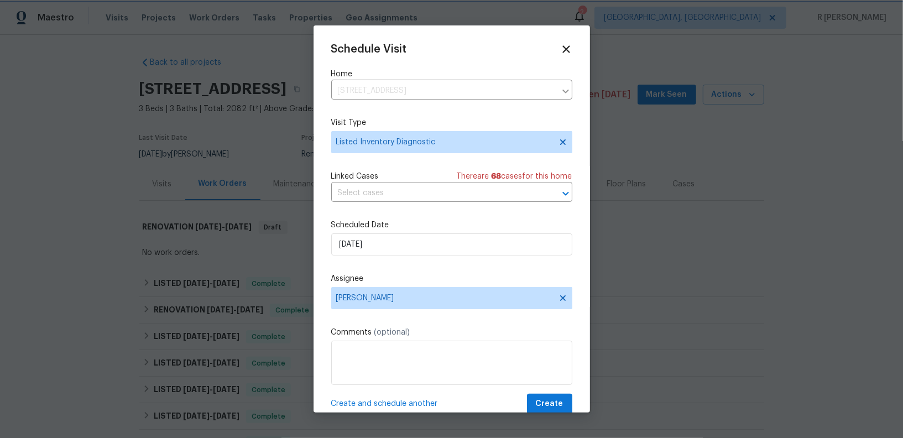
scroll to position [20, 0]
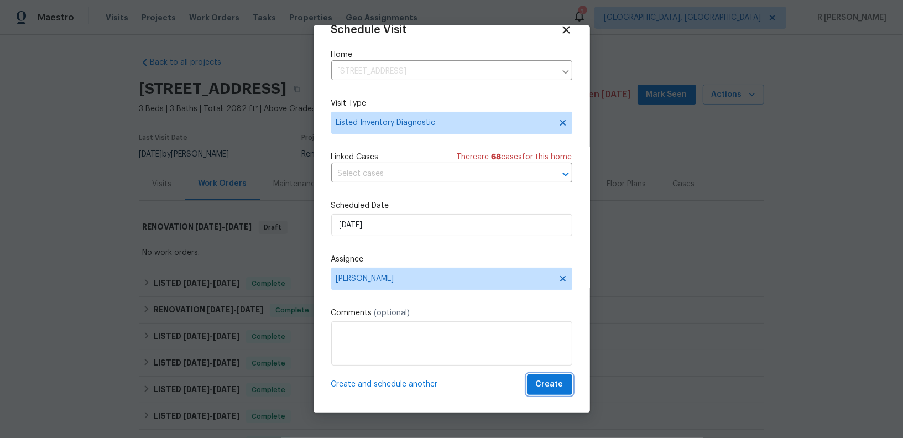
click at [556, 389] on span "Create" at bounding box center [550, 385] width 28 height 14
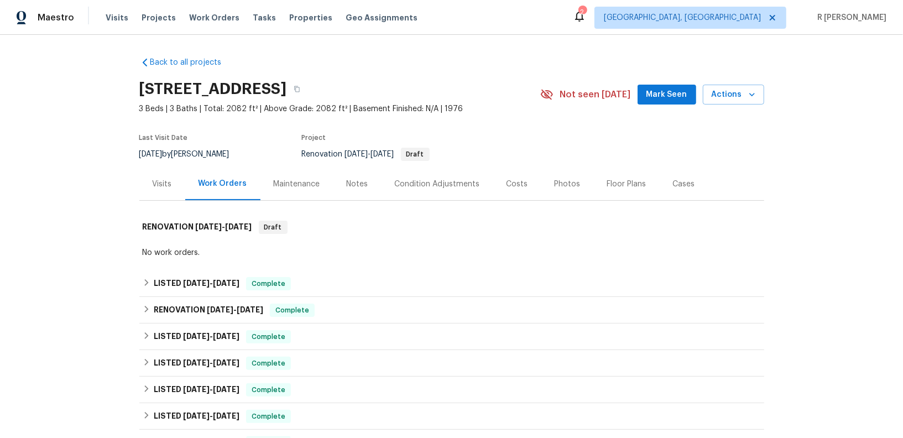
click at [153, 180] on div "Visits" at bounding box center [162, 184] width 19 height 11
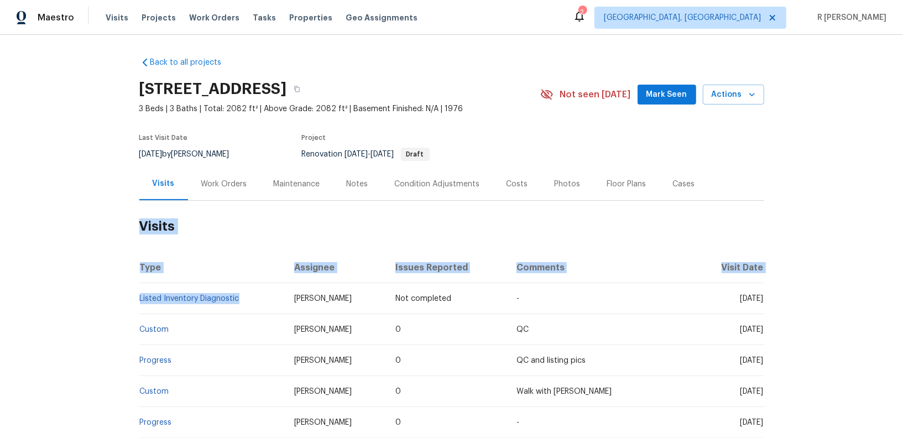
drag, startPoint x: 252, startPoint y: 301, endPoint x: 135, endPoint y: 295, distance: 116.8
click at [135, 295] on div "Back to all projects 1019 Deer Run, Venice, FL 34293 3 Beds | 3 Baths | Total: …" at bounding box center [451, 236] width 903 height 403
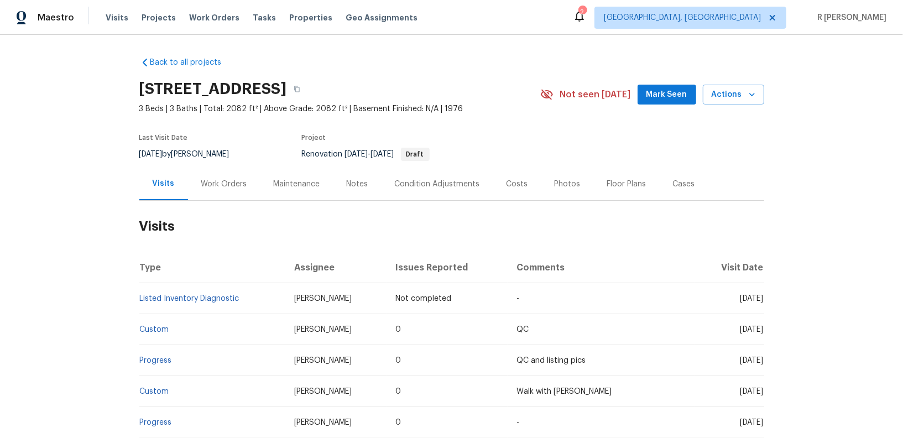
click at [262, 301] on td "Listed Inventory Diagnostic" at bounding box center [212, 298] width 146 height 31
drag, startPoint x: 262, startPoint y: 301, endPoint x: 139, endPoint y: 300, distance: 122.7
click at [139, 300] on td "Listed Inventory Diagnostic" at bounding box center [212, 298] width 146 height 31
copy link "Listed Inventory Diagnostic"
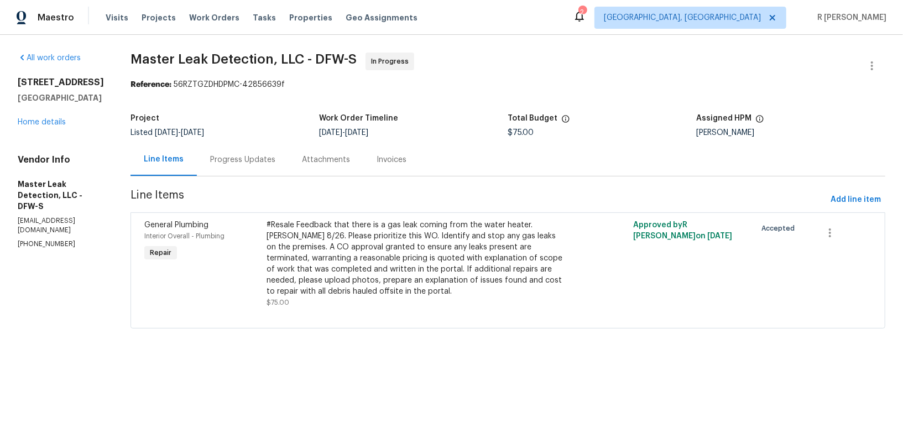
click at [262, 167] on div "Progress Updates" at bounding box center [243, 159] width 92 height 33
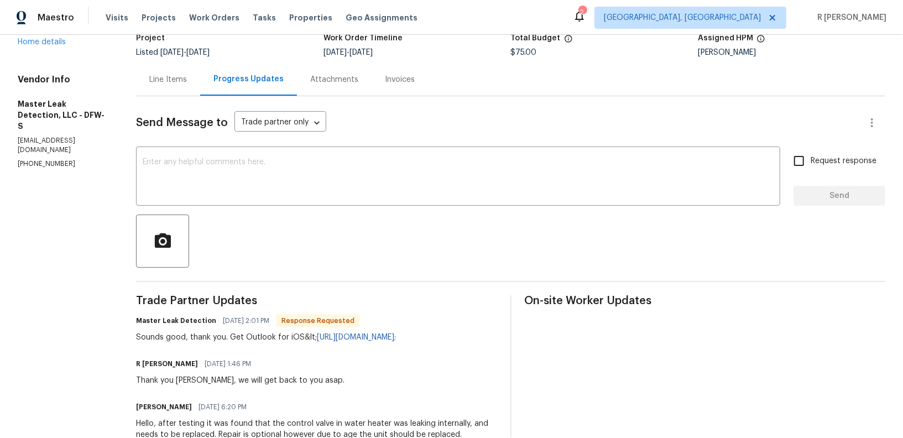
scroll to position [40, 0]
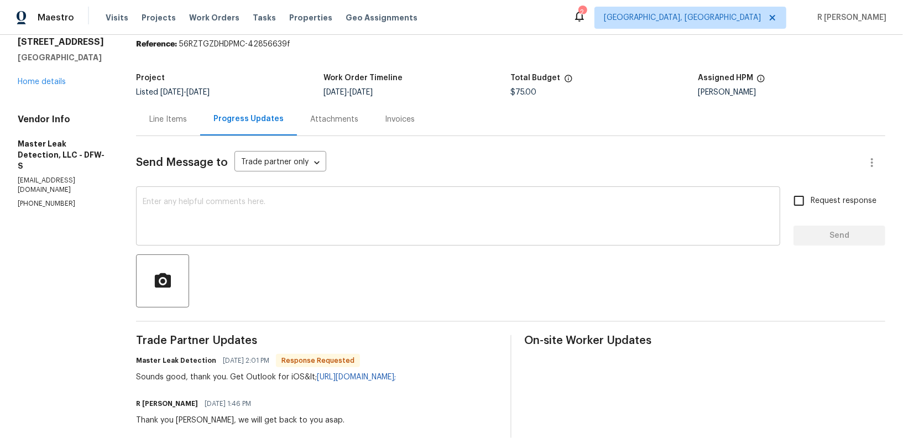
click at [298, 206] on textarea at bounding box center [458, 217] width 631 height 39
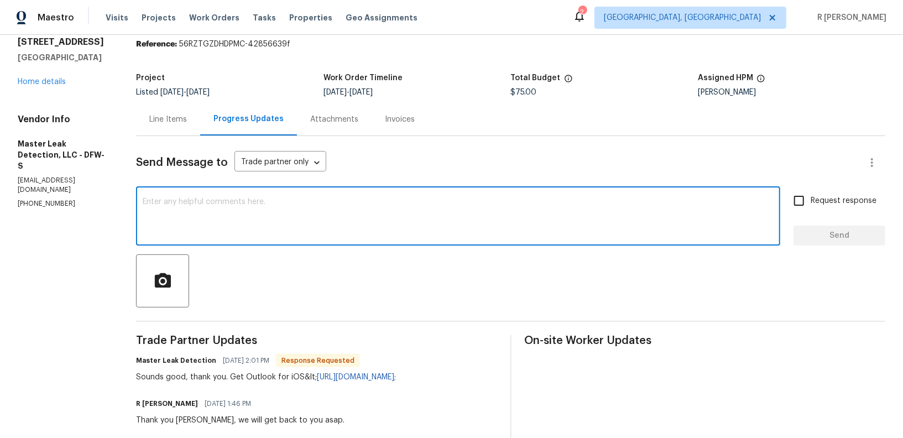
click at [171, 123] on div "Line Items" at bounding box center [168, 119] width 38 height 11
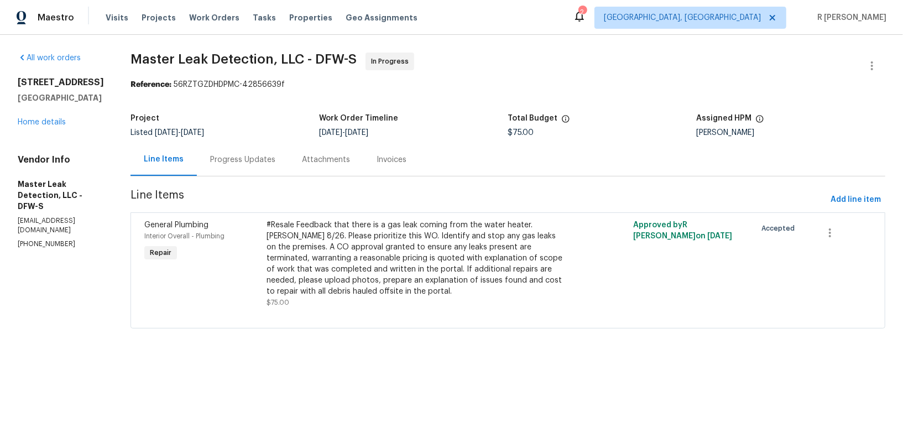
click at [289, 157] on div "Progress Updates" at bounding box center [243, 159] width 92 height 33
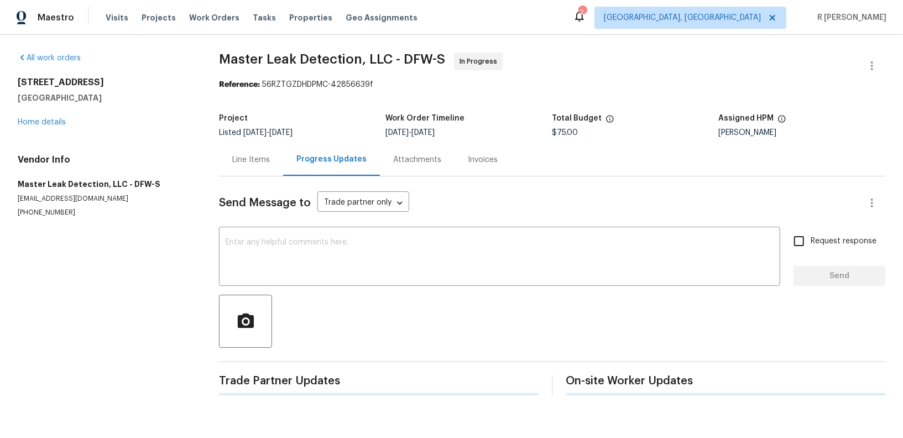
click at [294, 157] on div "Progress Updates" at bounding box center [331, 159] width 97 height 33
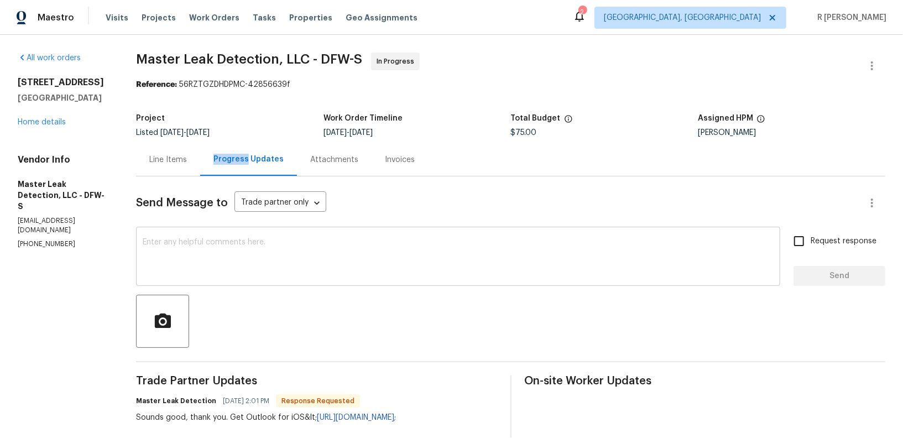
click at [270, 284] on div "x ​" at bounding box center [458, 257] width 644 height 56
click at [174, 141] on div "Project Listed [DATE] - [DATE] Work Order Timeline [DATE] - [DATE] Total Budget…" at bounding box center [510, 125] width 749 height 35
click at [186, 170] on div "Line Items" at bounding box center [168, 159] width 64 height 33
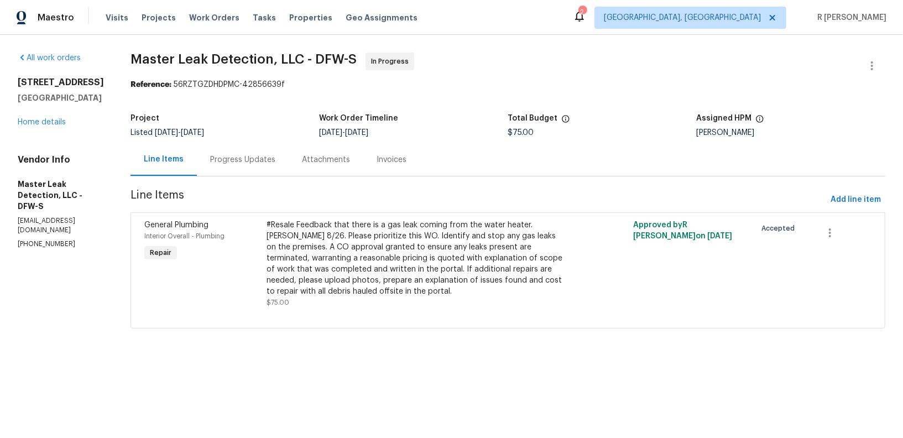
click at [354, 238] on div "#Resale Feedback that there is a gas leak coming from the water heater. [PERSON…" at bounding box center [415, 257] width 299 height 77
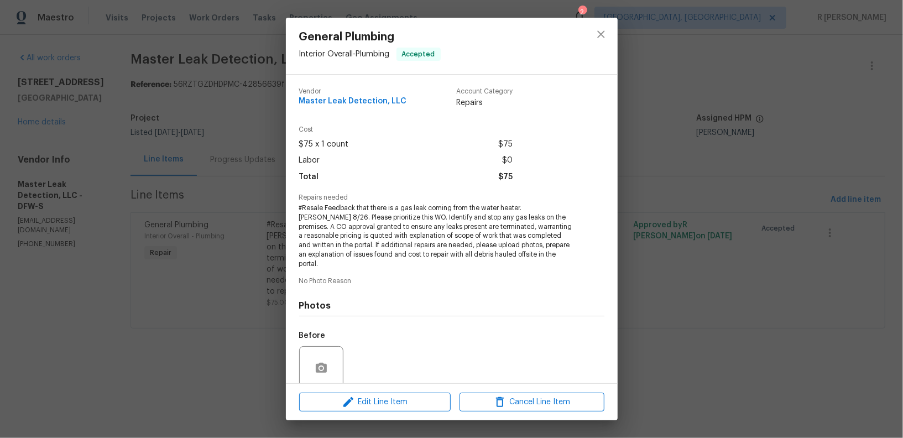
scroll to position [81, 0]
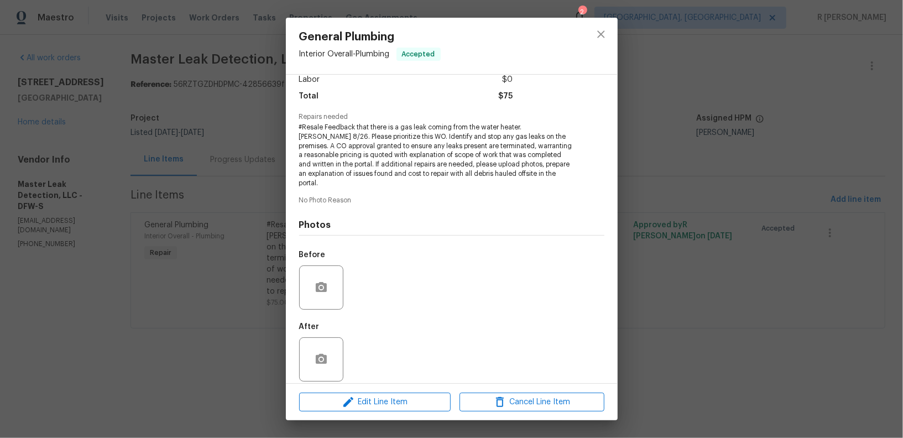
click at [394, 388] on div "Edit Line Item Cancel Line Item" at bounding box center [452, 402] width 332 height 37
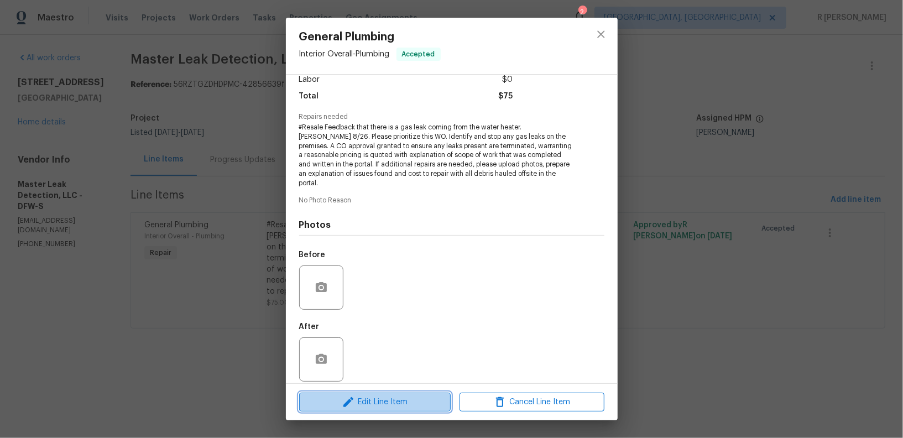
click at [388, 404] on span "Edit Line Item" at bounding box center [374, 402] width 145 height 14
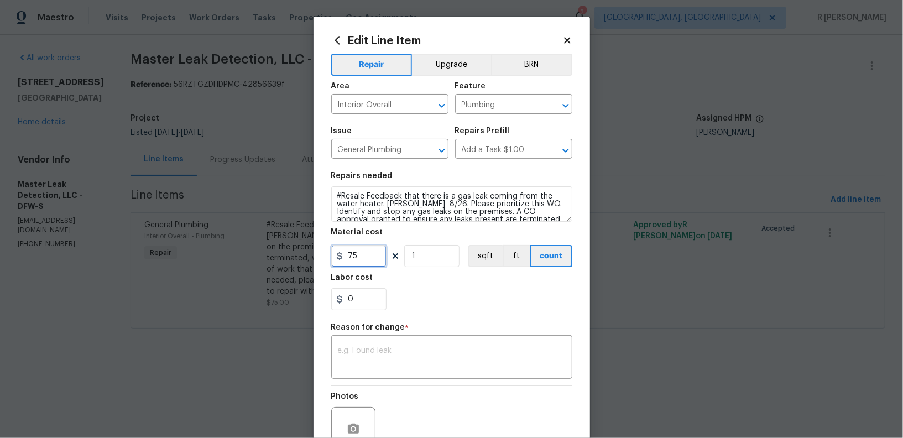
click at [346, 260] on input "75" at bounding box center [358, 256] width 55 height 22
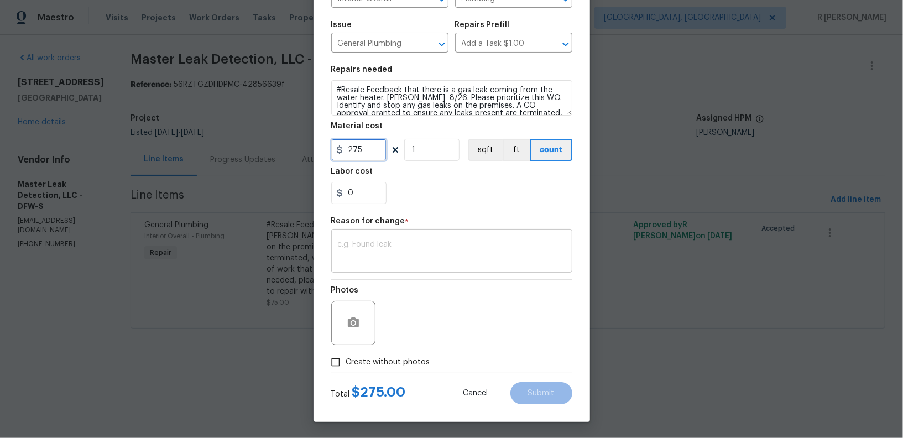
paste input "text"
type input "275"
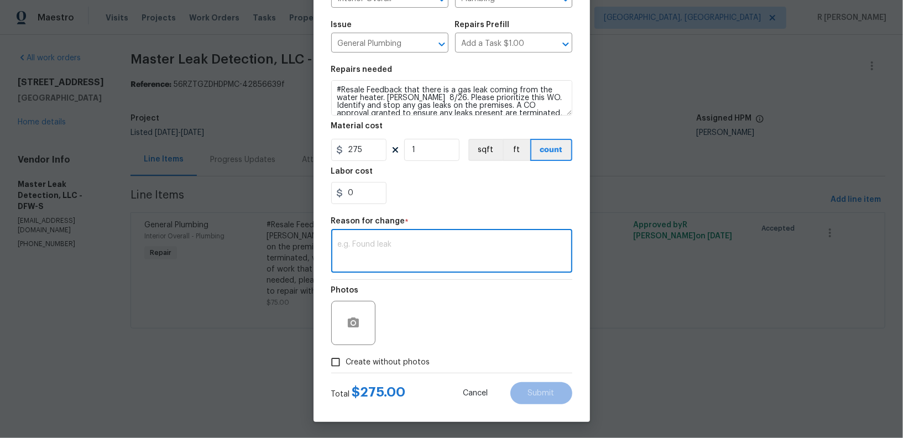
click at [455, 250] on textarea at bounding box center [452, 251] width 228 height 23
paste textarea "(YK) Updated per vendor’s final cost."
type textarea "(YK) Updated per vendor’s final cost."
click at [395, 358] on span "Create without photos" at bounding box center [388, 363] width 84 height 12
click at [346, 358] on input "Create without photos" at bounding box center [335, 362] width 21 height 21
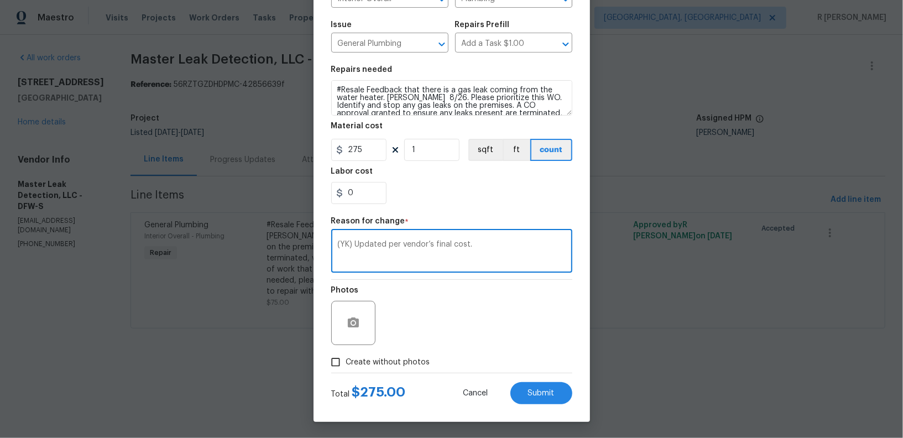
checkbox input "true"
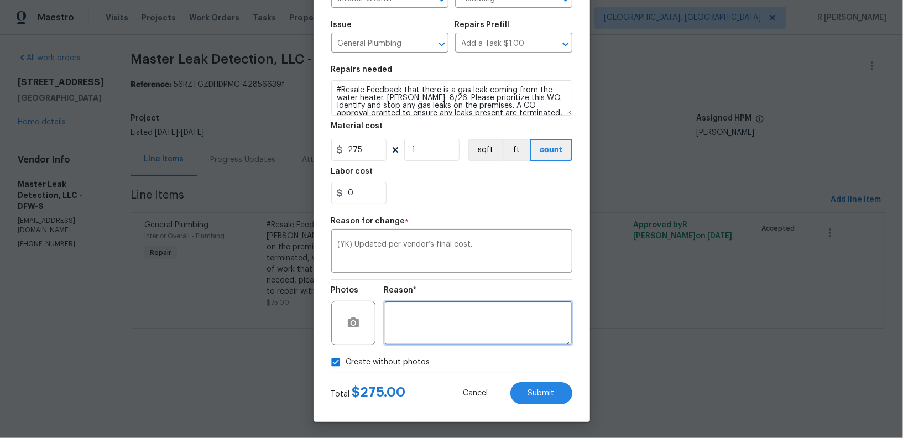
click at [493, 323] on textarea at bounding box center [478, 323] width 188 height 44
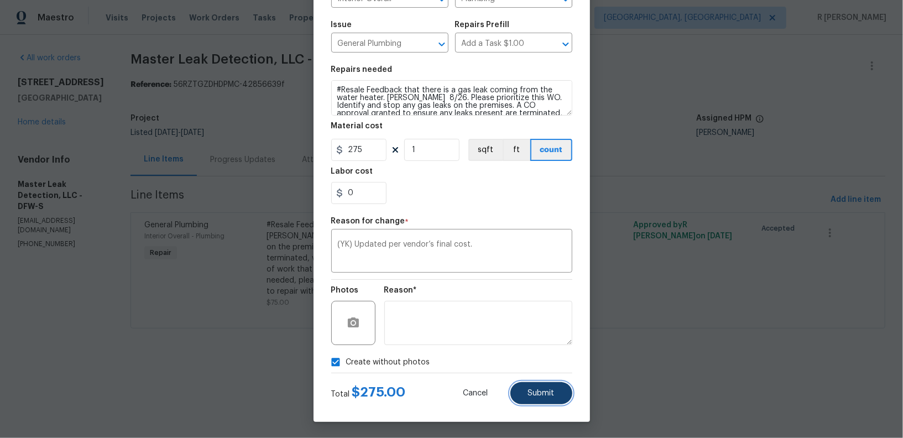
click at [553, 392] on span "Submit" at bounding box center [541, 393] width 27 height 8
click at [216, 239] on body "Maestro Visits Projects Work Orders Tasks Properties Geo Assignments 2 [GEOGRAP…" at bounding box center [451, 179] width 903 height 359
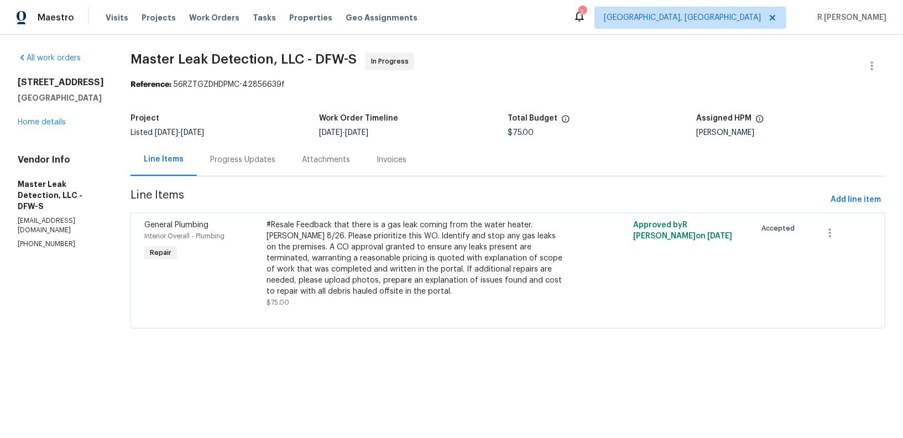
click at [216, 239] on div "Interior Overall - Plumbing" at bounding box center [202, 236] width 116 height 11
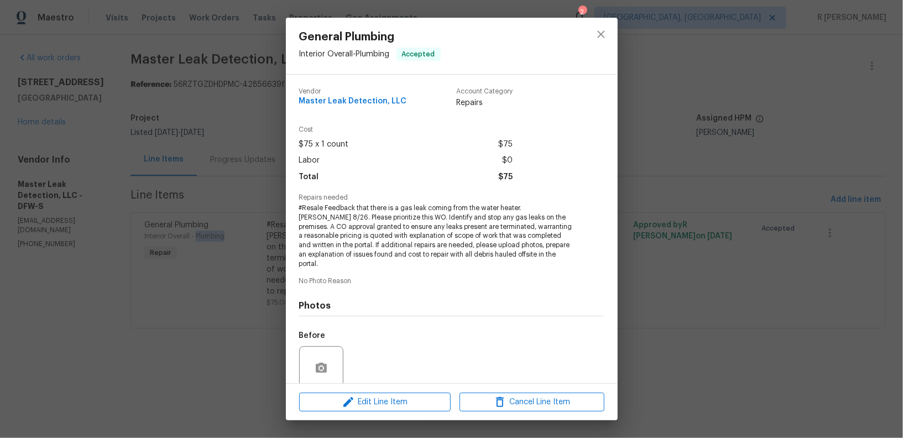
scroll to position [0, 0]
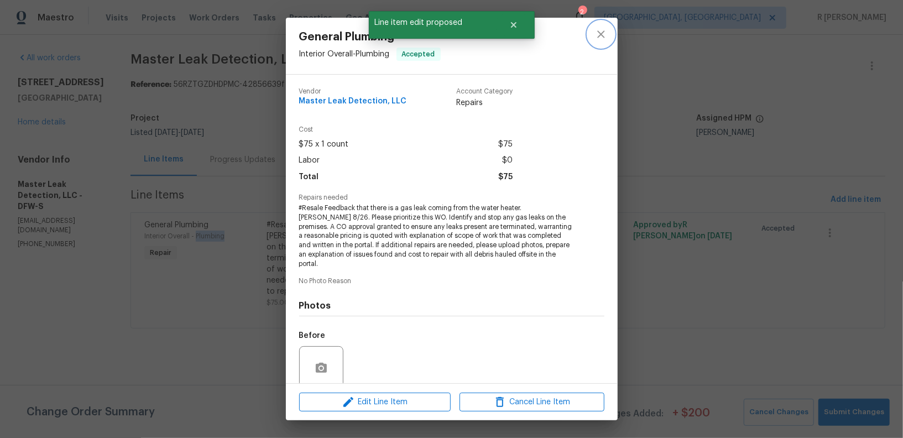
click at [606, 38] on icon "close" at bounding box center [600, 34] width 13 height 13
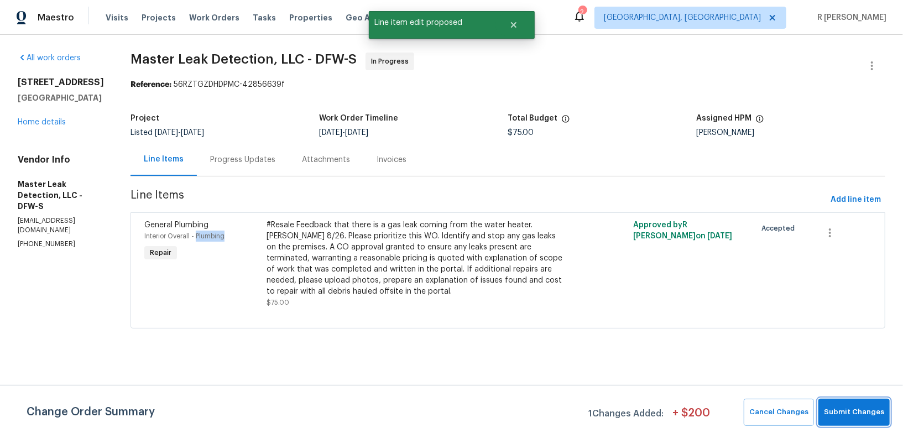
click at [848, 419] on button "Submit Changes" at bounding box center [853, 412] width 71 height 27
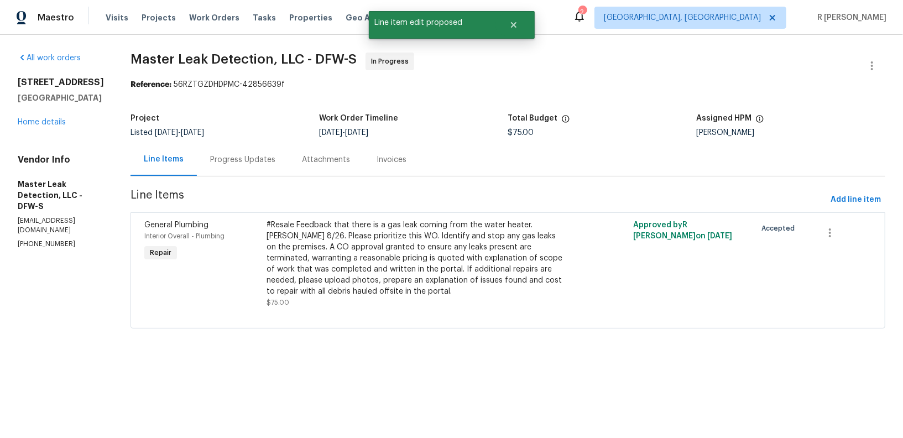
click at [260, 161] on div "Progress Updates" at bounding box center [242, 159] width 65 height 11
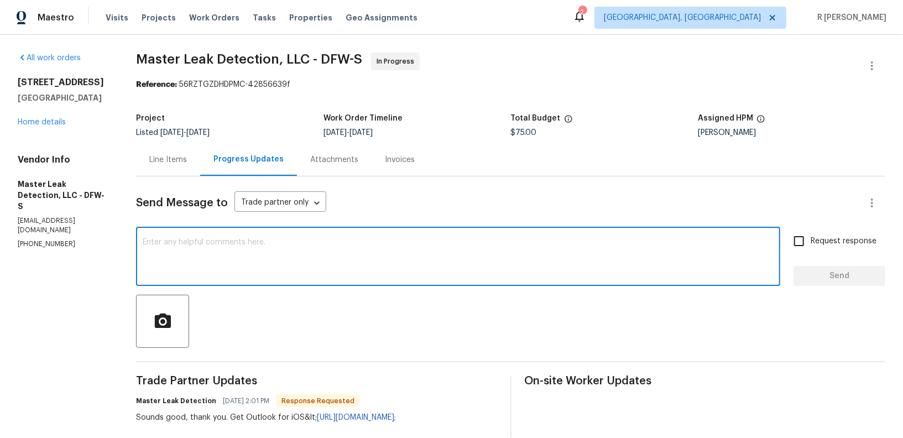
click at [391, 242] on textarea at bounding box center [458, 257] width 631 height 39
click at [173, 155] on div "Line Items" at bounding box center [168, 159] width 38 height 11
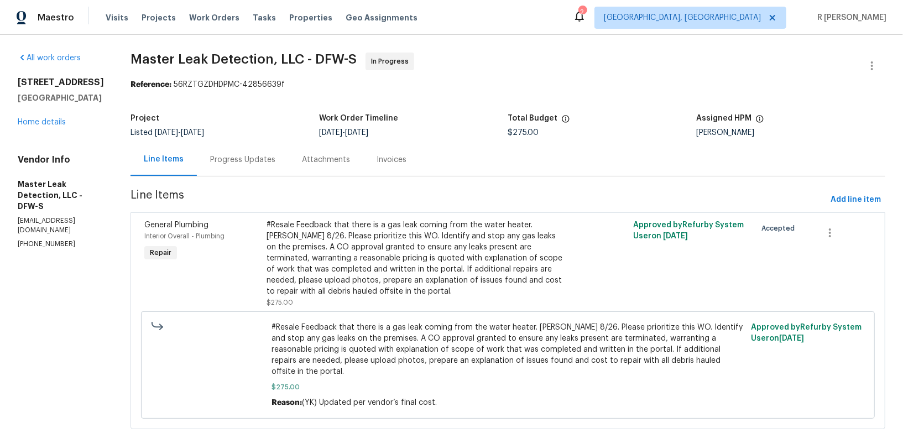
click at [275, 159] on div "Progress Updates" at bounding box center [242, 159] width 65 height 11
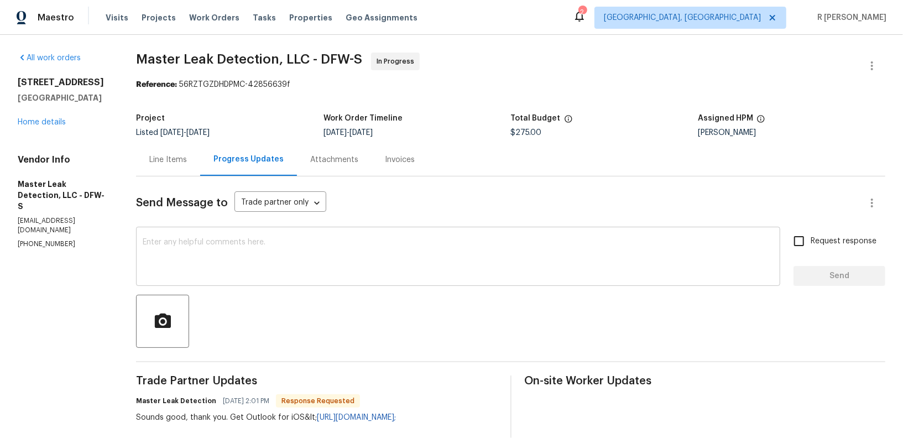
click at [368, 264] on textarea at bounding box center [458, 257] width 631 height 39
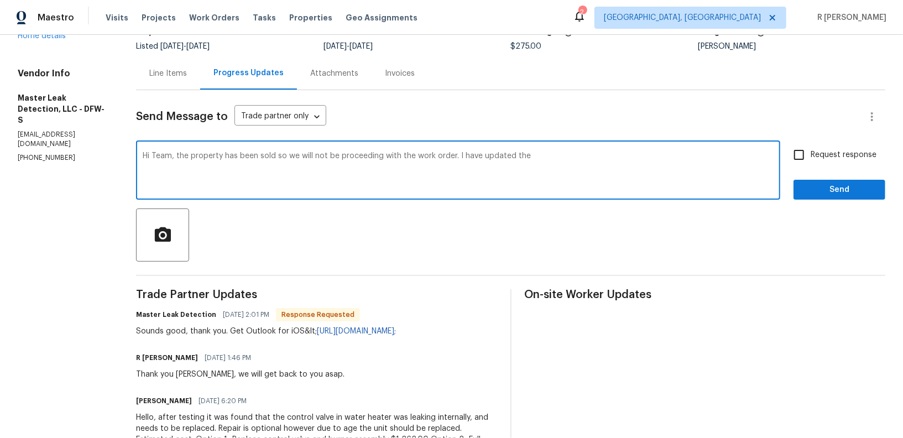
scroll to position [234, 0]
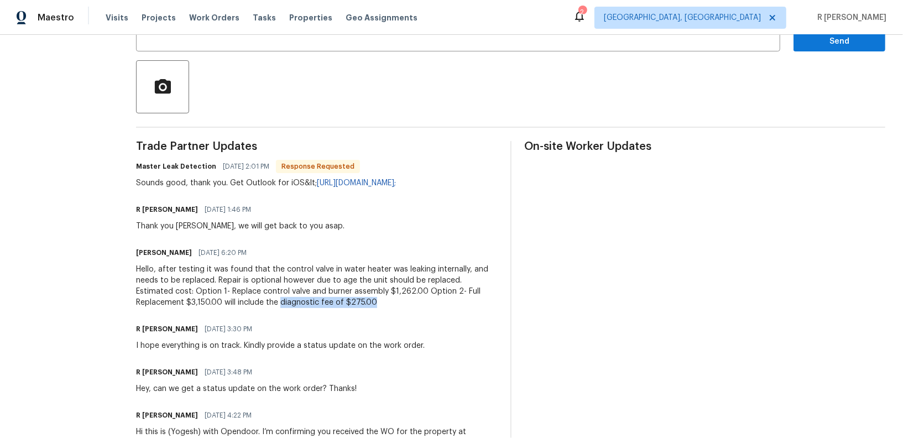
drag, startPoint x: 287, startPoint y: 303, endPoint x: 385, endPoint y: 301, distance: 97.3
click at [385, 301] on div "Hello, after testing it was found that the control valve in water heater was le…" at bounding box center [316, 286] width 360 height 44
copy div "diagnostic fee of $275.00"
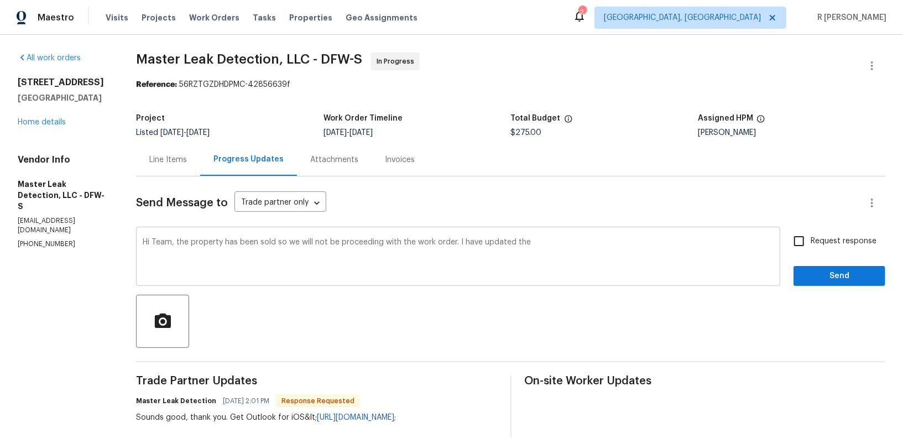
click at [574, 237] on div "Hi Team, the property has been sold so we will not be proceeding with the work …" at bounding box center [458, 257] width 644 height 56
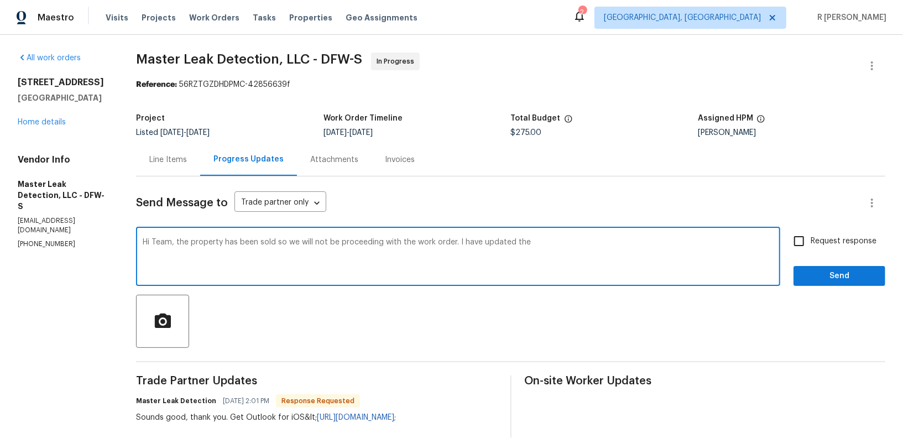
paste textarea "diagnostic fee of $275.00"
click at [643, 247] on textarea "Hi Team, the property has been sold so we will not be proceeding with the work …" at bounding box center [458, 257] width 631 height 39
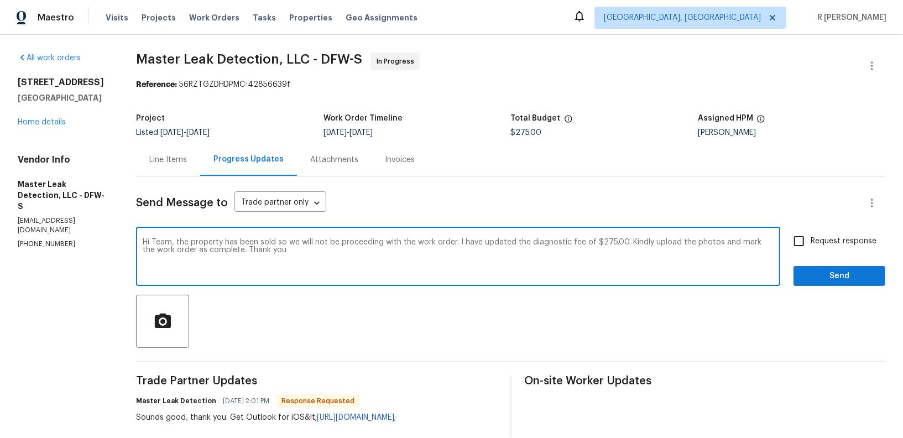
type textarea "Hi Team, the property has been sold so we will not be proceeding with the work …"
click at [863, 240] on span "Request response" at bounding box center [843, 241] width 66 height 12
click at [810, 240] on input "Request response" at bounding box center [798, 240] width 23 height 23
checkbox input "true"
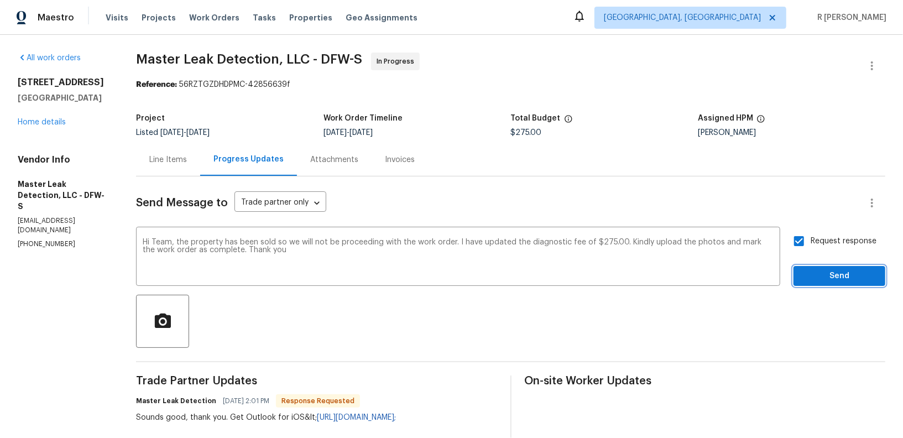
click at [856, 272] on span "Send" at bounding box center [839, 276] width 74 height 14
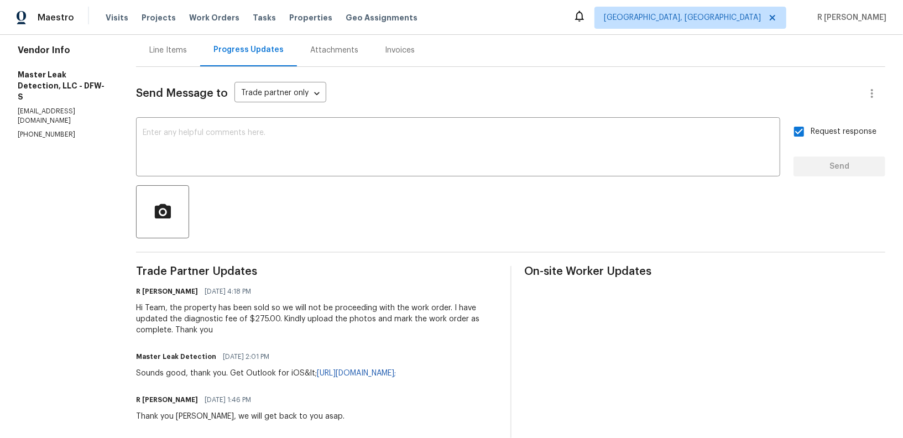
scroll to position [290, 0]
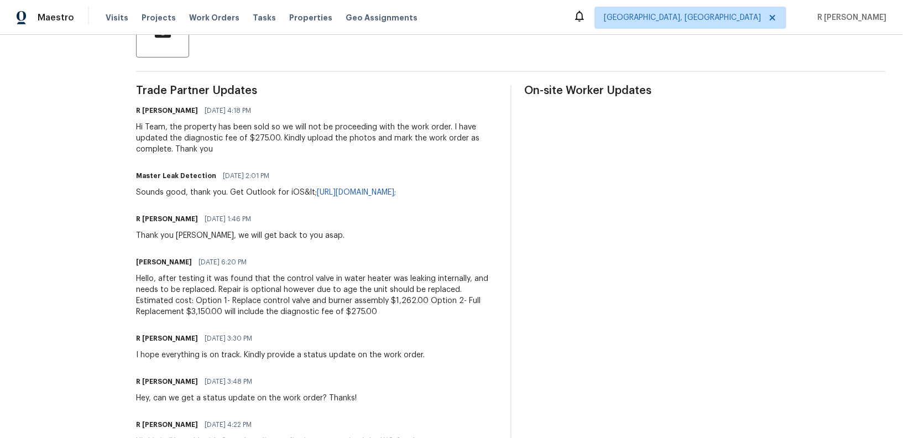
click at [263, 291] on div "Hello, after testing it was found that the control valve in water heater was le…" at bounding box center [316, 295] width 360 height 44
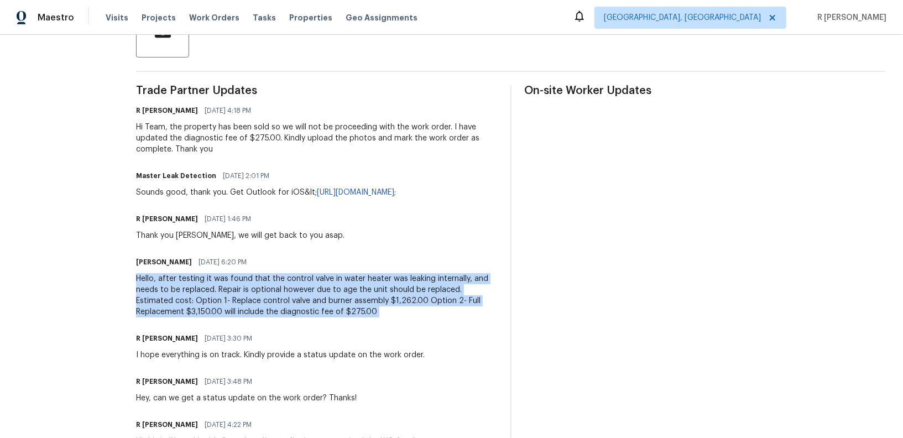
click at [263, 291] on div "Hello, after testing it was found that the control valve in water heater was le…" at bounding box center [316, 295] width 360 height 44
copy div "Hello, after testing it was found that the control valve in water heater was le…"
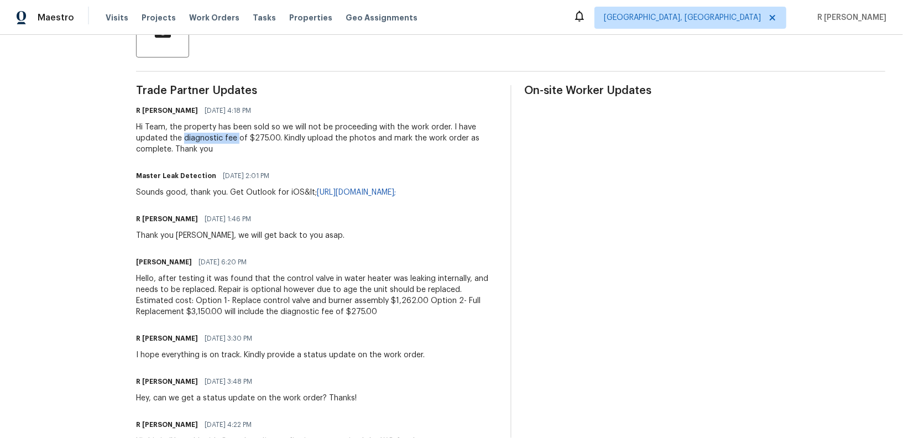
drag, startPoint x: 188, startPoint y: 137, endPoint x: 240, endPoint y: 138, distance: 52.5
click at [240, 138] on div "Hi Team, the property has been sold so we will not be proceeding with the work …" at bounding box center [316, 138] width 360 height 33
copy div "diagnostic fee"
